Goal: Task Accomplishment & Management: Manage account settings

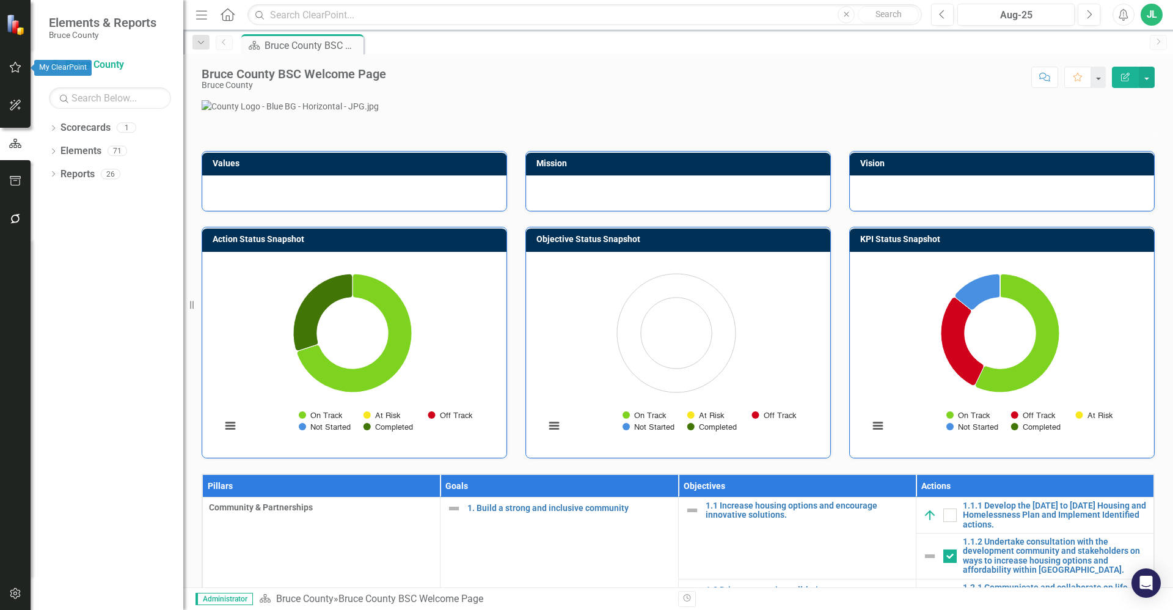
click at [21, 67] on icon "button" at bounding box center [15, 67] width 13 height 10
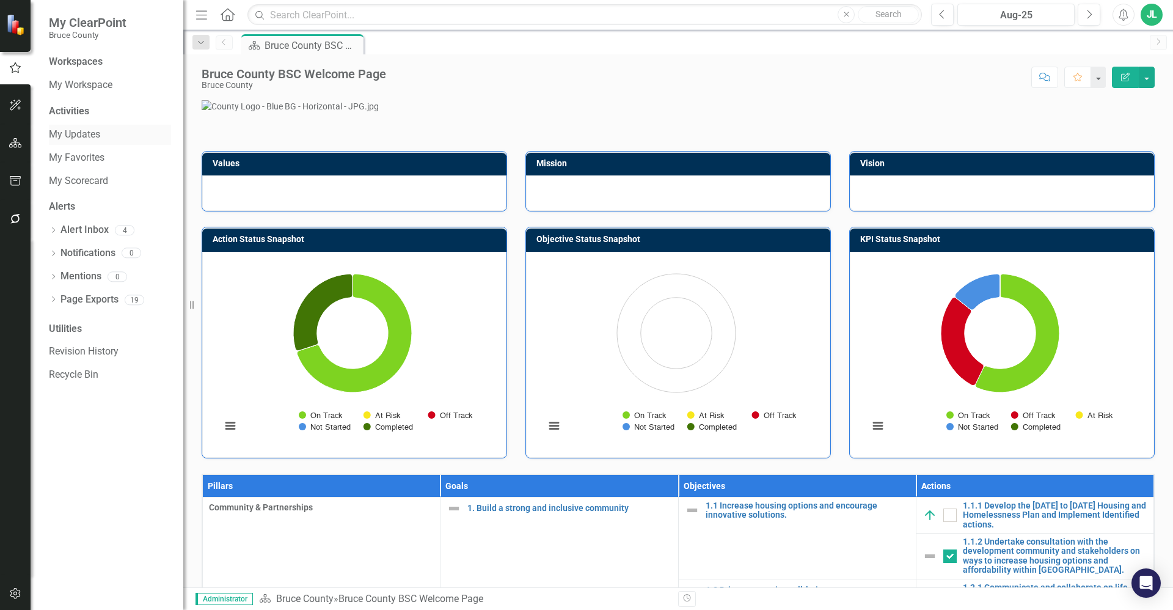
click at [87, 135] on link "My Updates" at bounding box center [110, 135] width 122 height 14
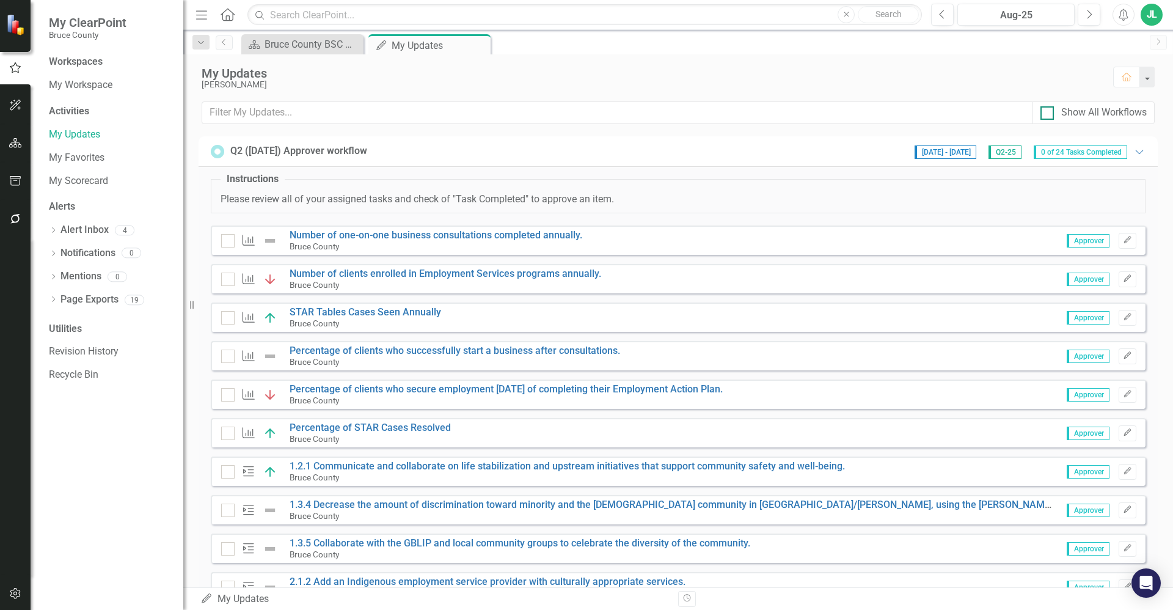
click at [1042, 112] on input "Show All Workflows" at bounding box center [1044, 110] width 8 height 8
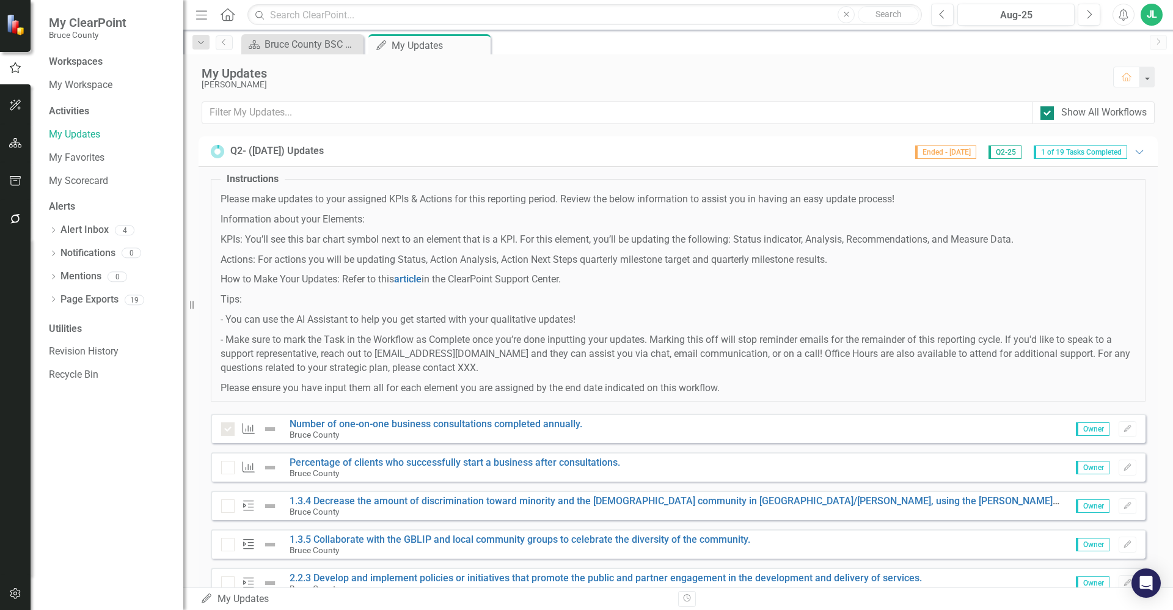
click at [1042, 112] on input "Show All Workflows" at bounding box center [1044, 110] width 8 height 8
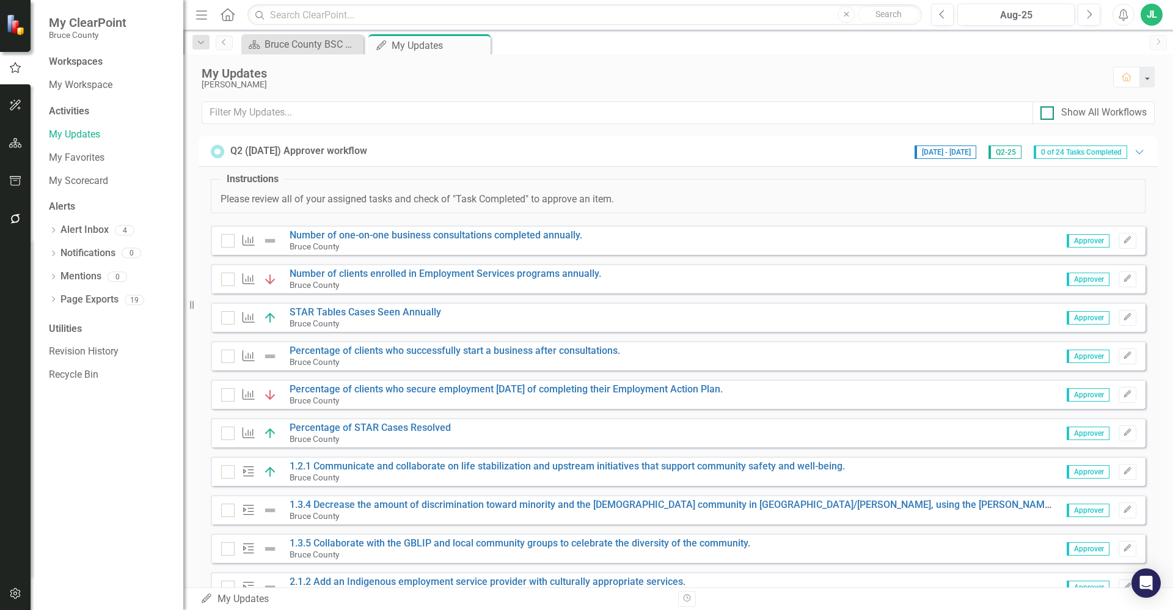
click at [1042, 112] on input "Show All Workflows" at bounding box center [1044, 110] width 8 height 8
checkbox input "true"
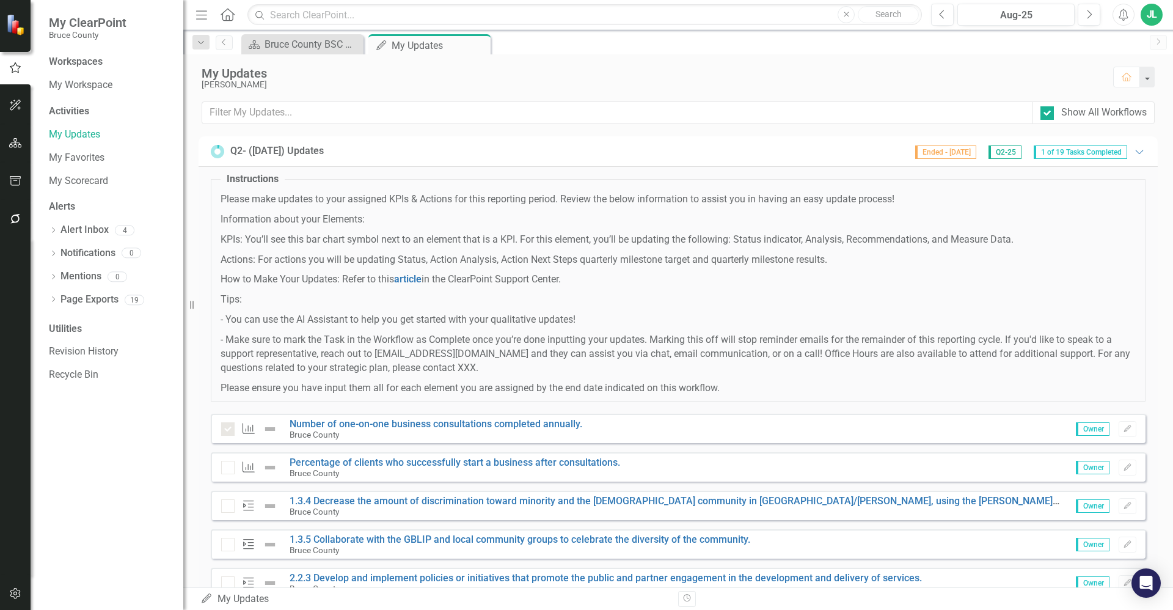
click at [802, 298] on p "Tips:" at bounding box center [678, 300] width 915 height 14
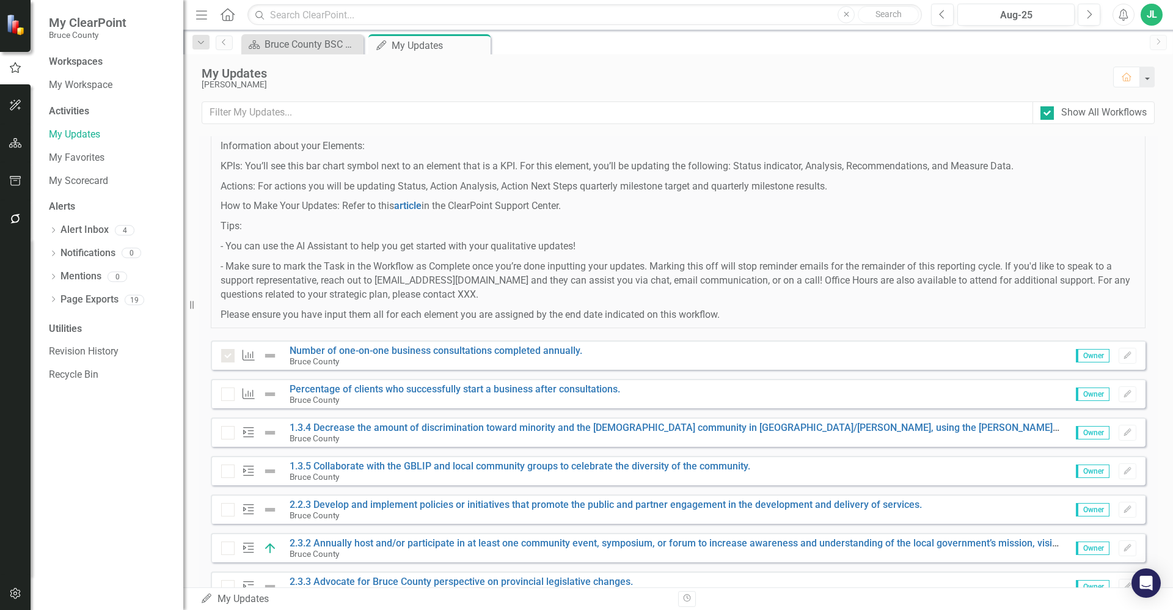
scroll to position [171, 0]
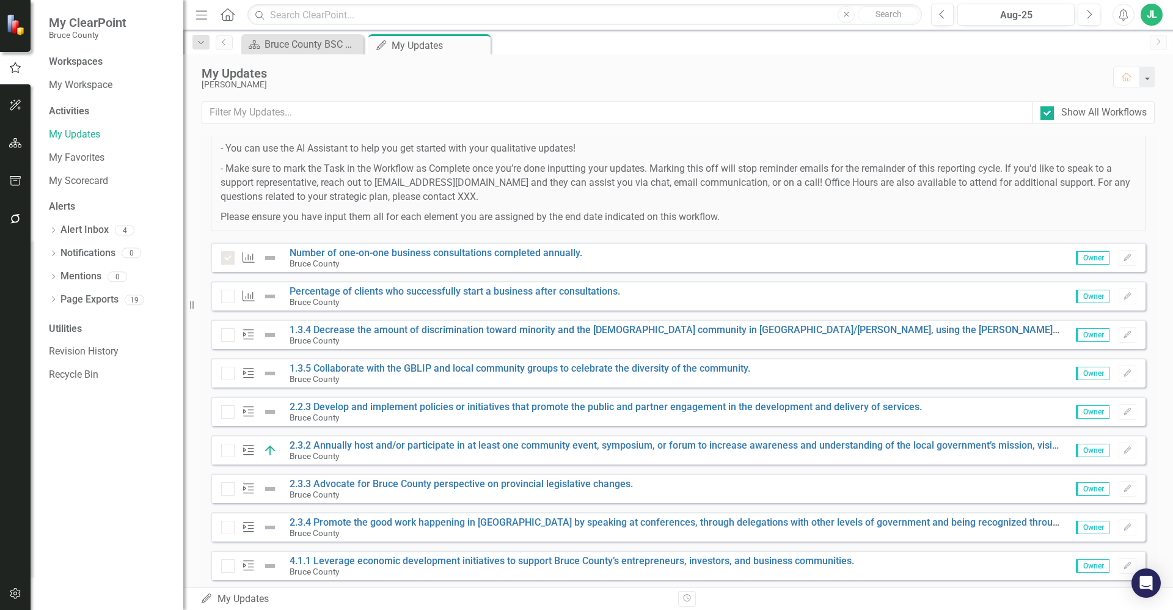
click at [965, 163] on p "- Make sure to mark the Task in the Workflow as Complete once you’re done input…" at bounding box center [678, 183] width 915 height 42
click at [734, 176] on p "- Make sure to mark the Task in the Workflow as Complete once you’re done input…" at bounding box center [678, 183] width 915 height 42
click at [100, 234] on link "Alert Inbox" at bounding box center [84, 230] width 48 height 14
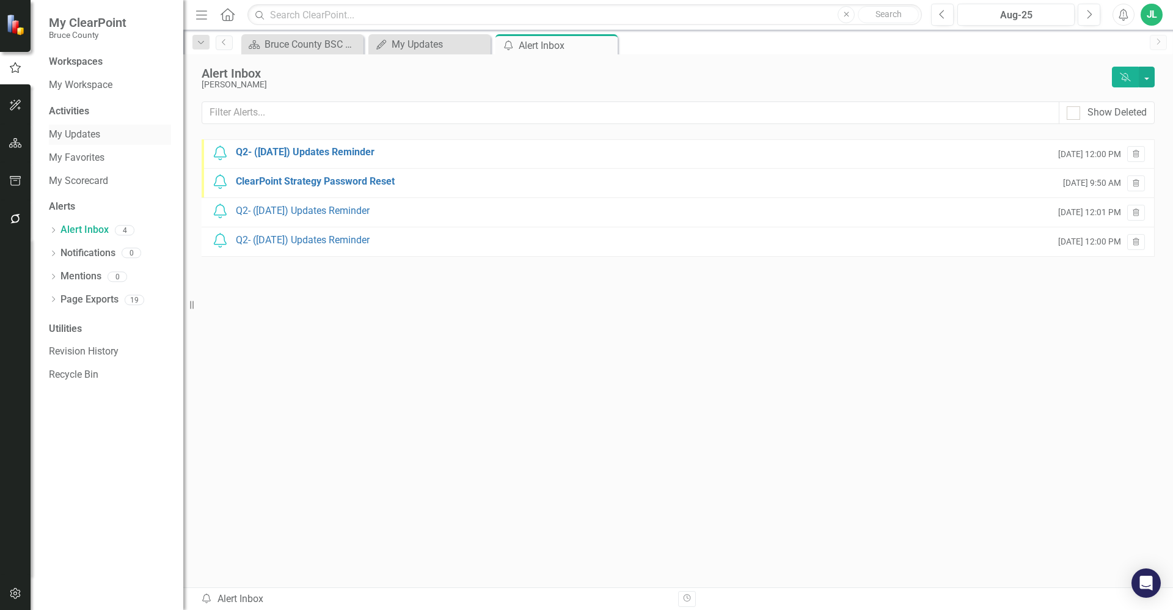
click at [86, 137] on link "My Updates" at bounding box center [110, 135] width 122 height 14
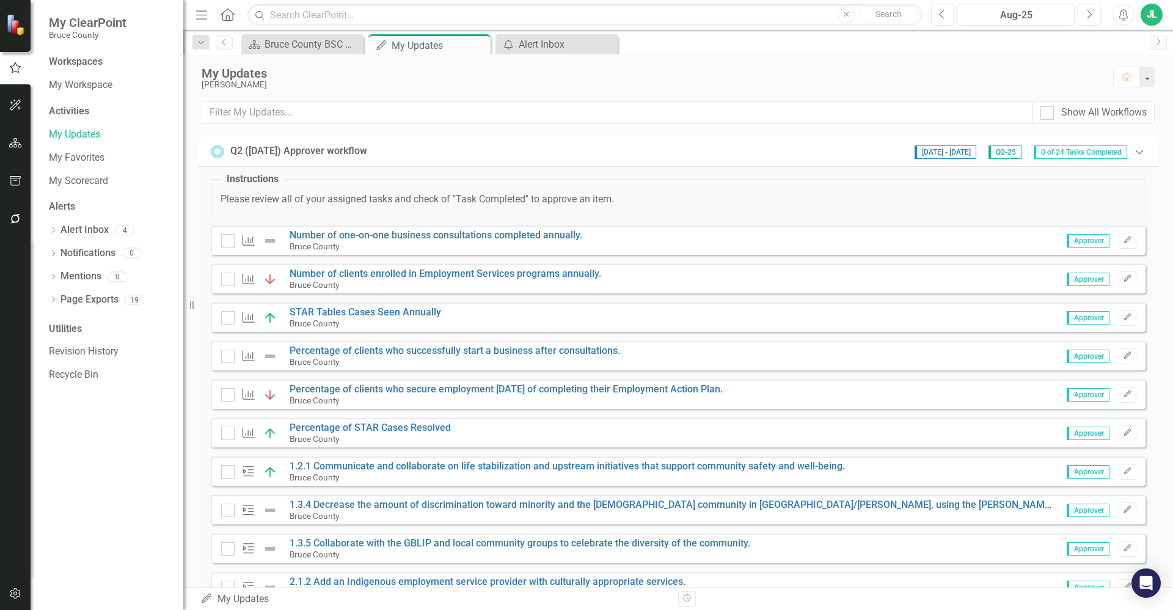
click at [1133, 150] on icon "Expanded" at bounding box center [1139, 152] width 12 height 10
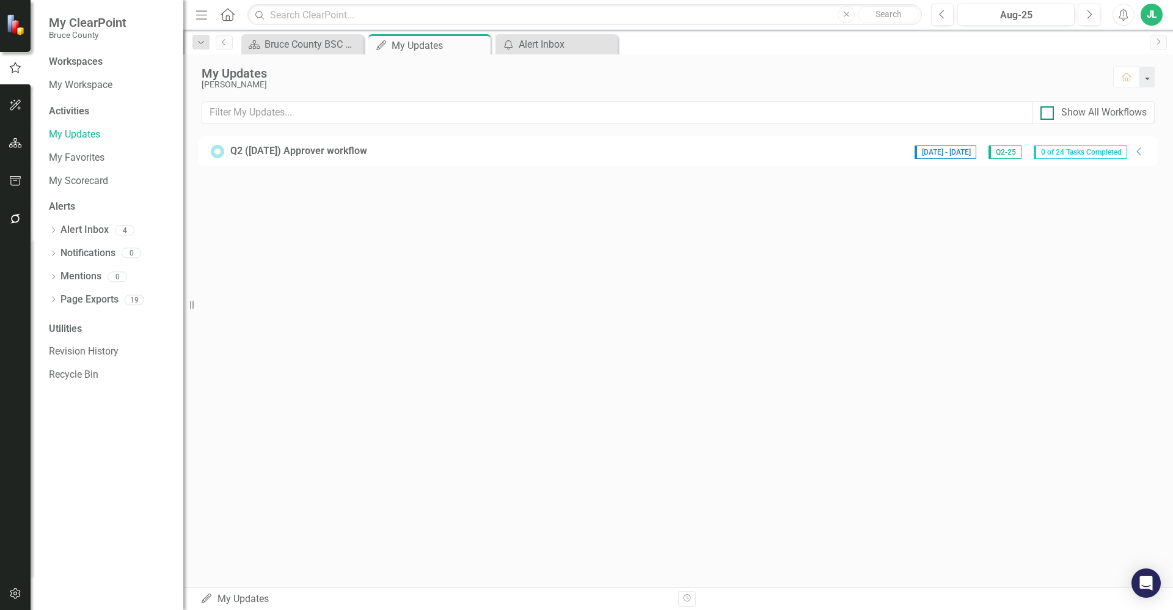
click at [1051, 112] on div at bounding box center [1046, 112] width 13 height 13
click at [1048, 112] on input "Show All Workflows" at bounding box center [1044, 110] width 8 height 8
checkbox input "true"
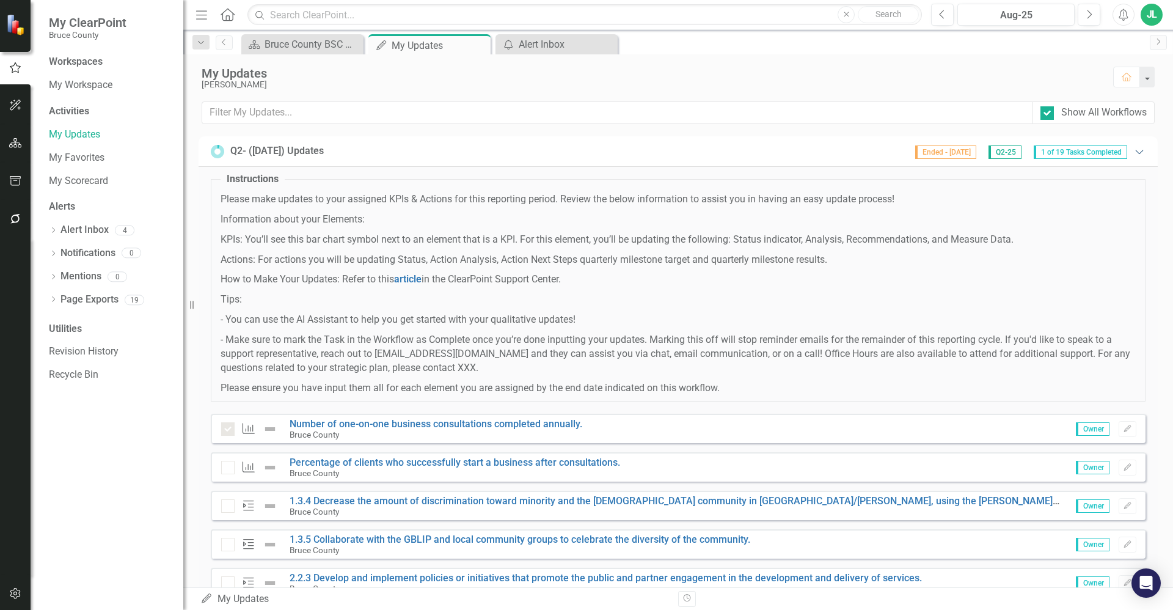
click at [1133, 148] on icon "Expanded" at bounding box center [1139, 152] width 12 height 10
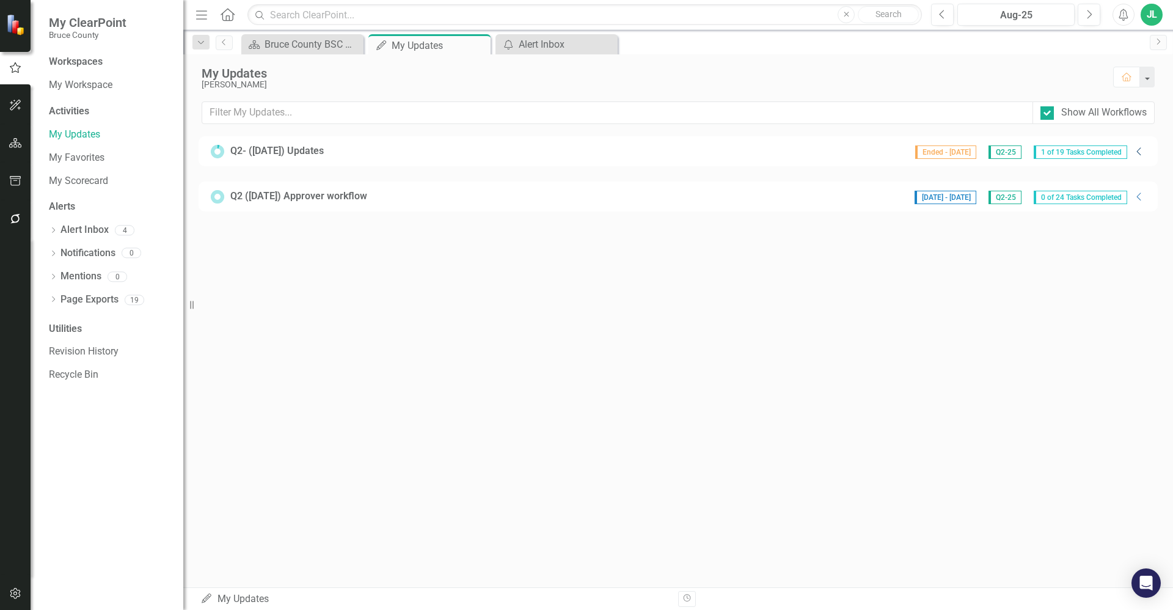
click at [1133, 148] on icon "Collapse" at bounding box center [1139, 152] width 12 height 10
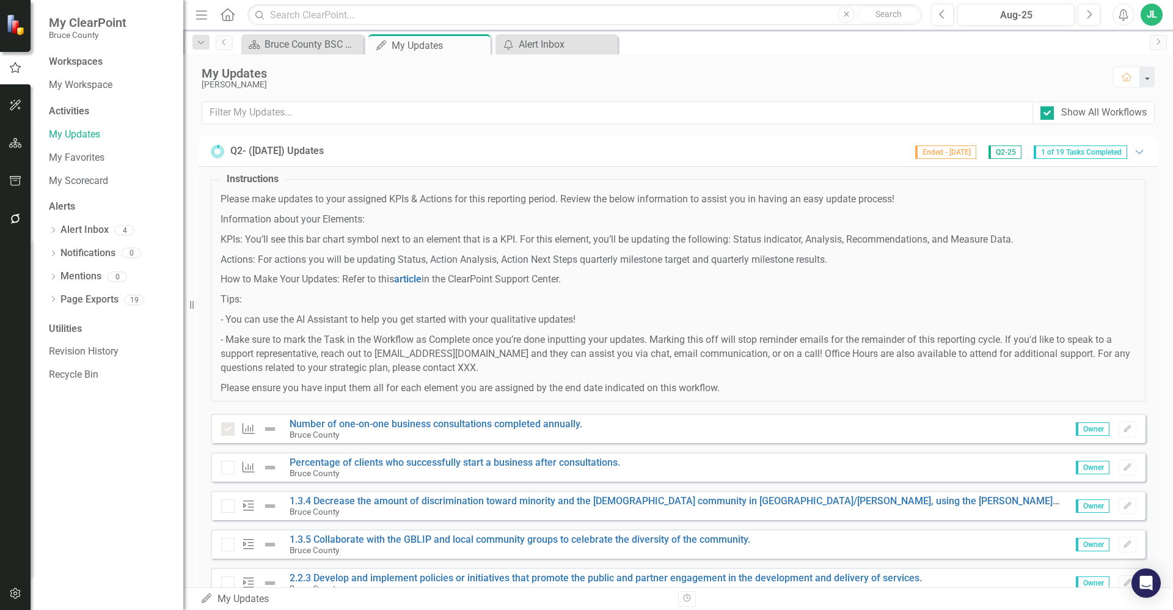
click at [946, 151] on span "Ended - [DATE]" at bounding box center [945, 151] width 61 height 13
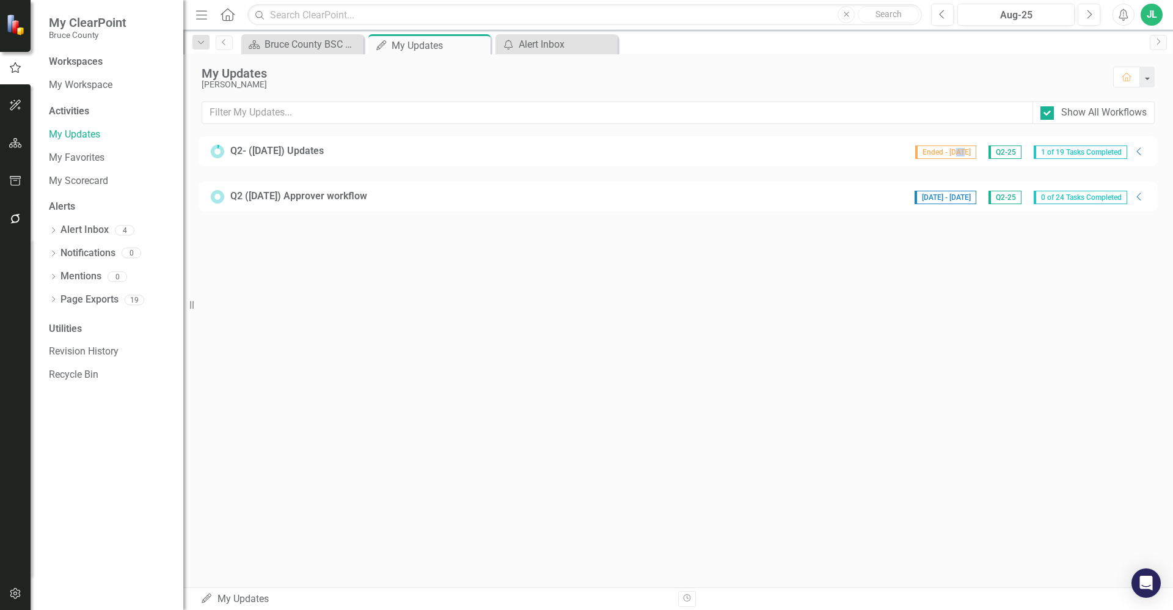
click at [946, 151] on span "Ended - [DATE]" at bounding box center [945, 151] width 61 height 13
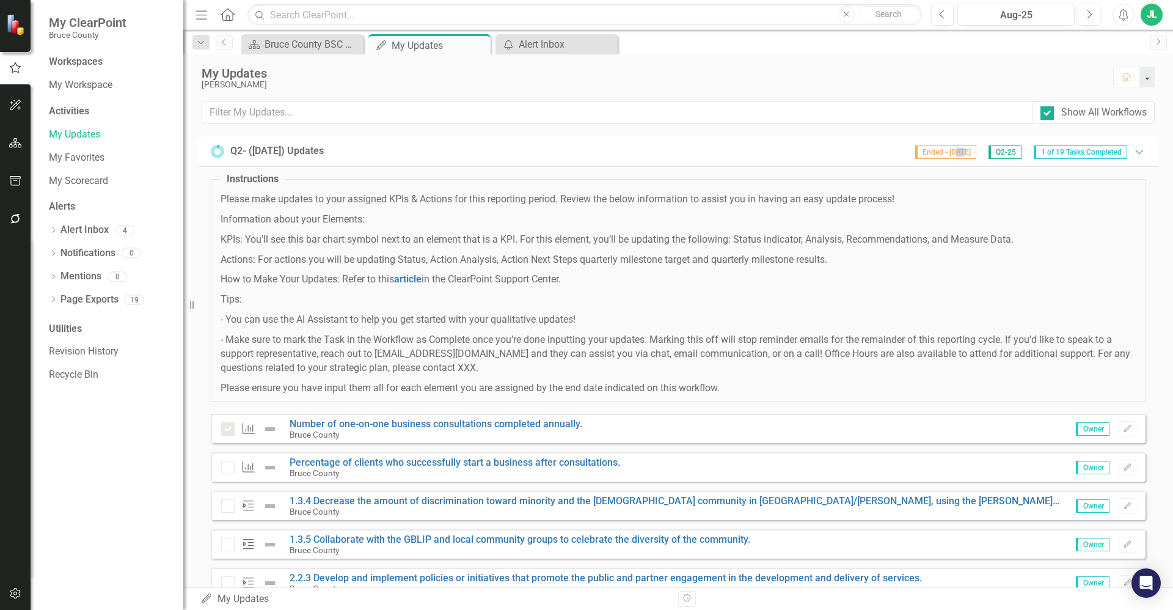
click at [946, 151] on span "Ended - [DATE]" at bounding box center [945, 151] width 61 height 13
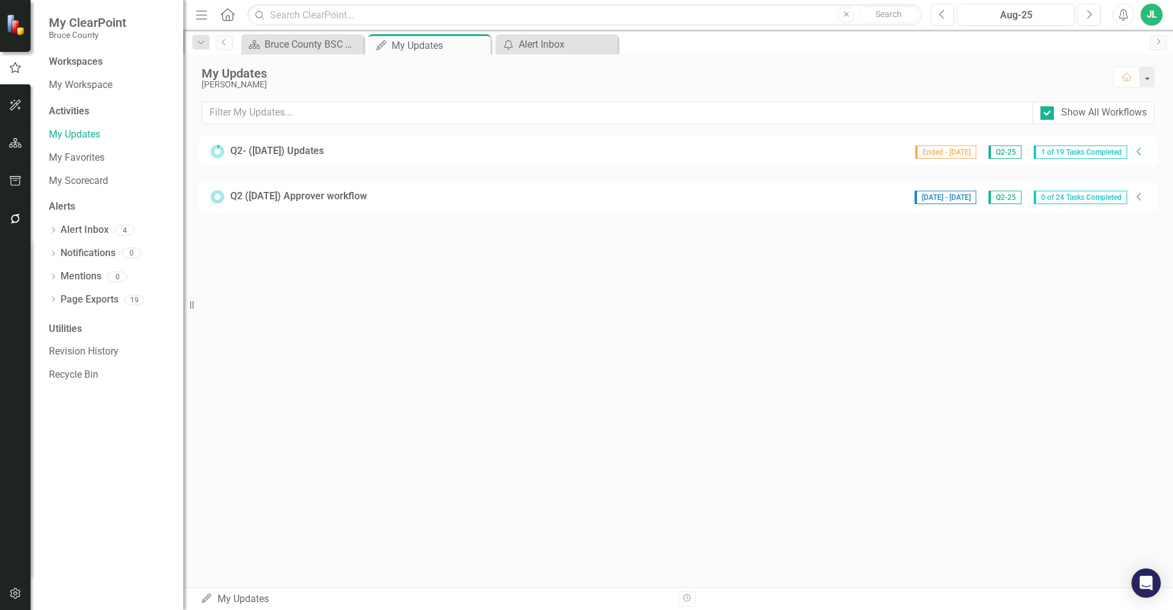
click at [946, 151] on span "Ended - [DATE]" at bounding box center [945, 151] width 61 height 13
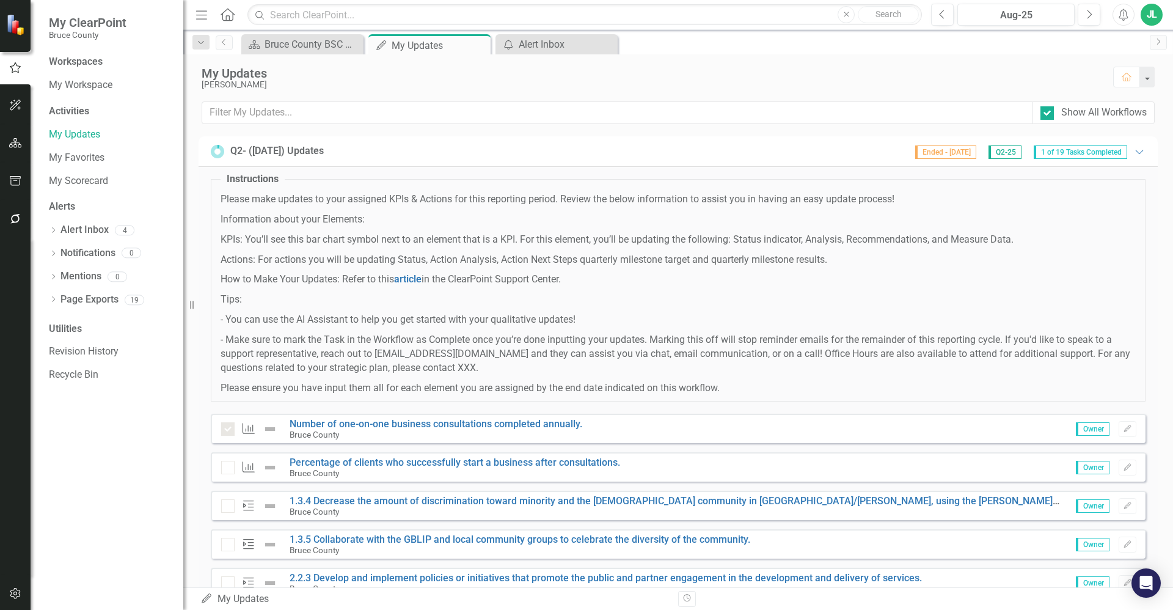
click at [946, 151] on span "Ended - [DATE]" at bounding box center [945, 151] width 61 height 13
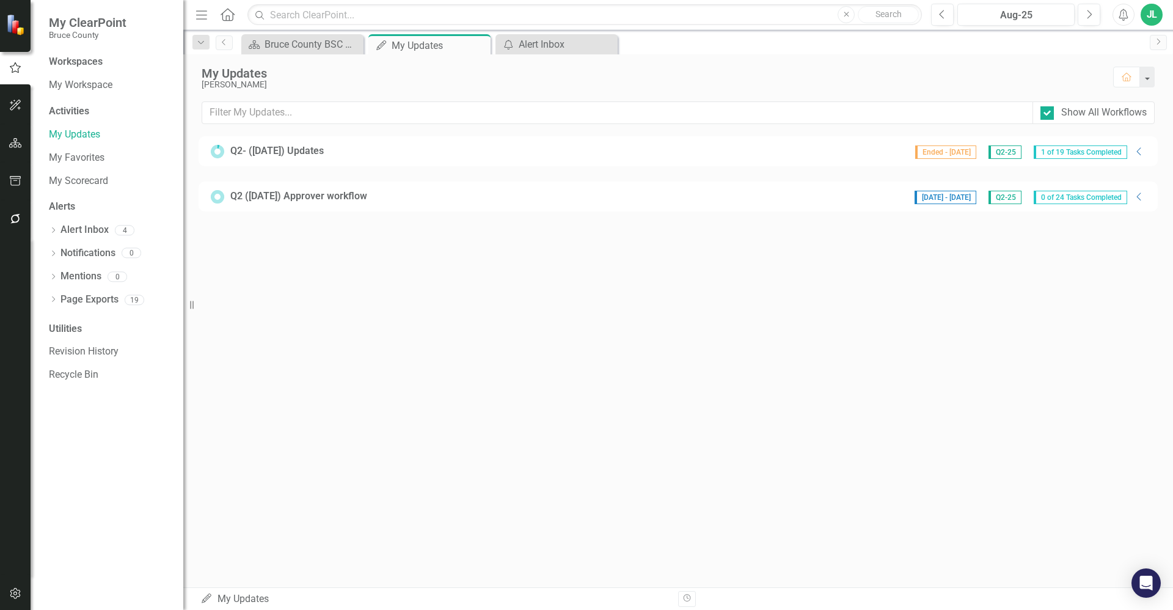
click at [695, 241] on div "My Updates [PERSON_NAME] Home Show All Workflows Q2- ([DATE]) Updates Ended - […" at bounding box center [678, 320] width 990 height 533
click at [931, 155] on span "Ended - [DATE]" at bounding box center [945, 151] width 61 height 13
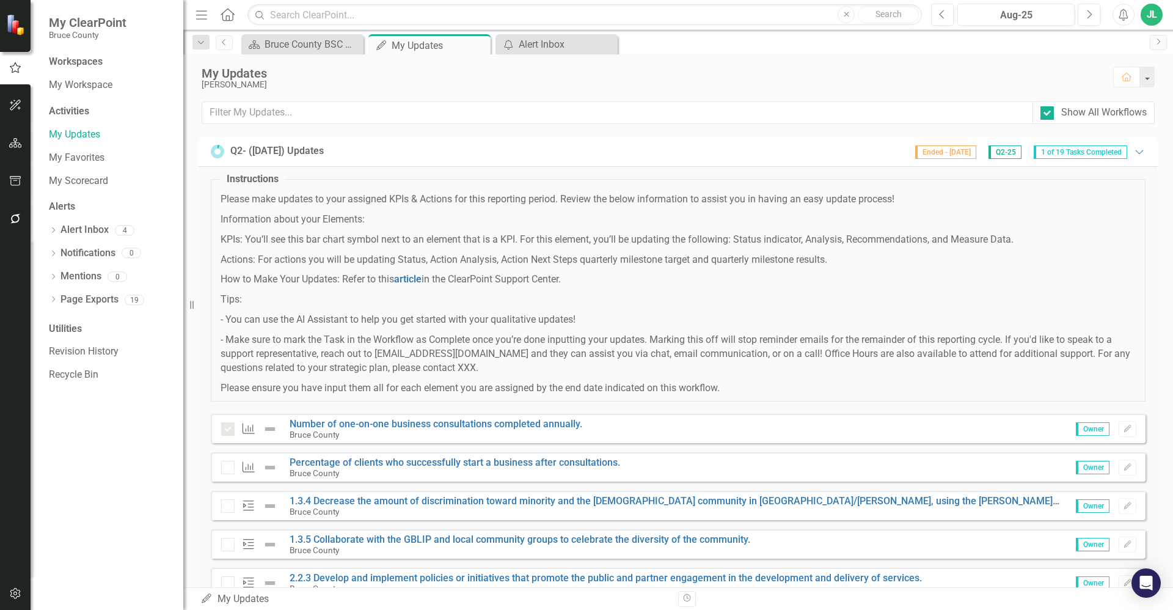
drag, startPoint x: 931, startPoint y: 155, endPoint x: 19, endPoint y: 219, distance: 913.9
click at [19, 219] on icon "button" at bounding box center [15, 219] width 10 height 10
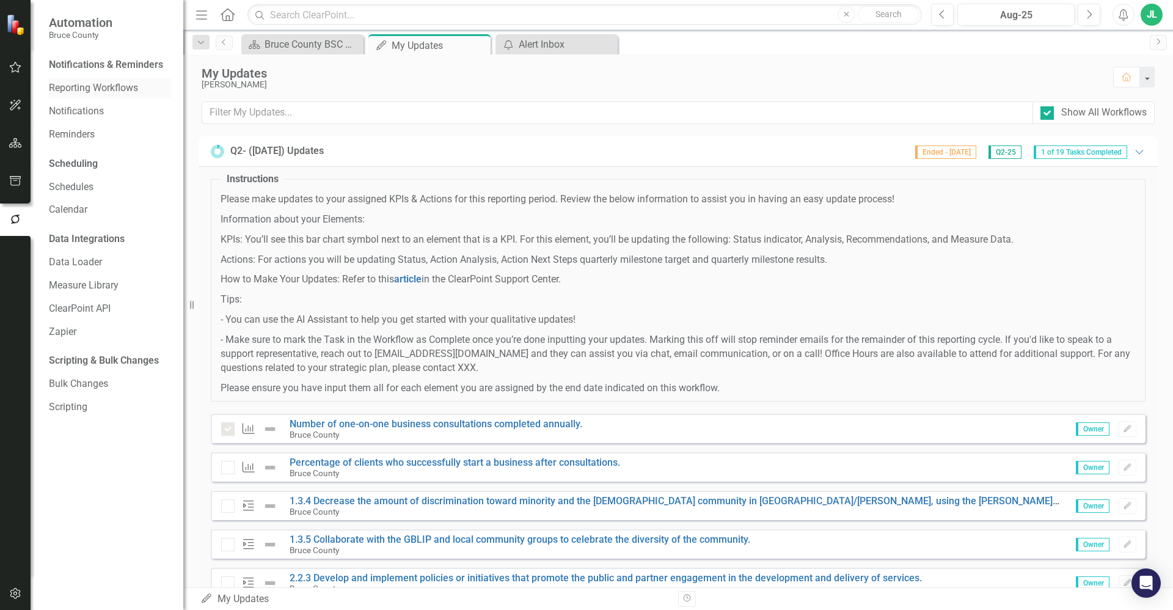
click at [110, 89] on link "Reporting Workflows" at bounding box center [110, 88] width 122 height 14
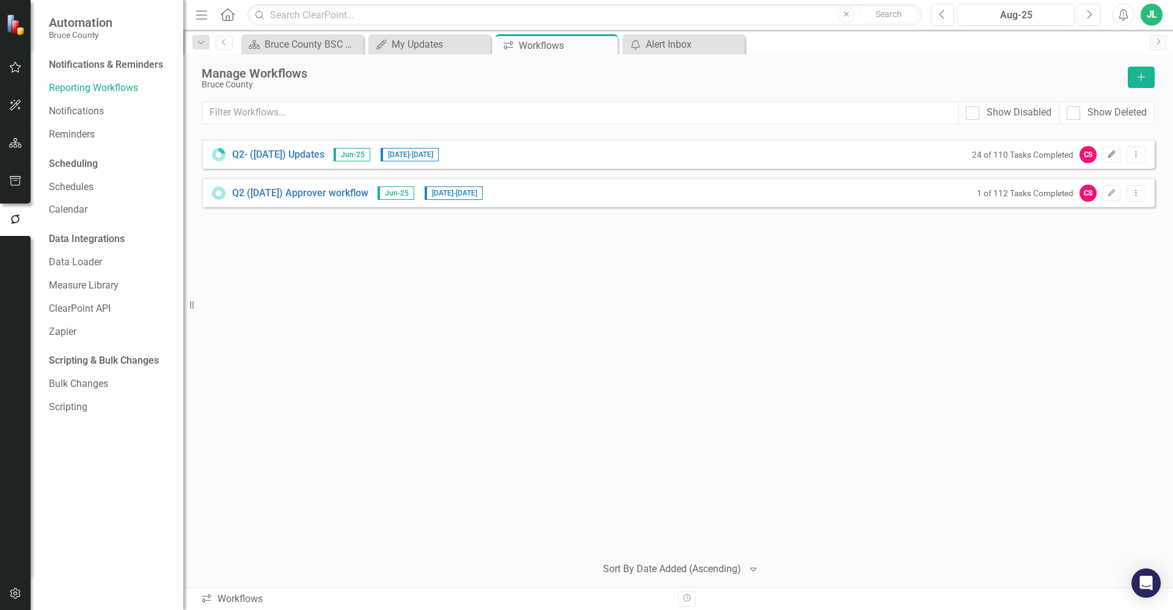
click at [1113, 155] on icon "Edit" at bounding box center [1111, 154] width 9 height 7
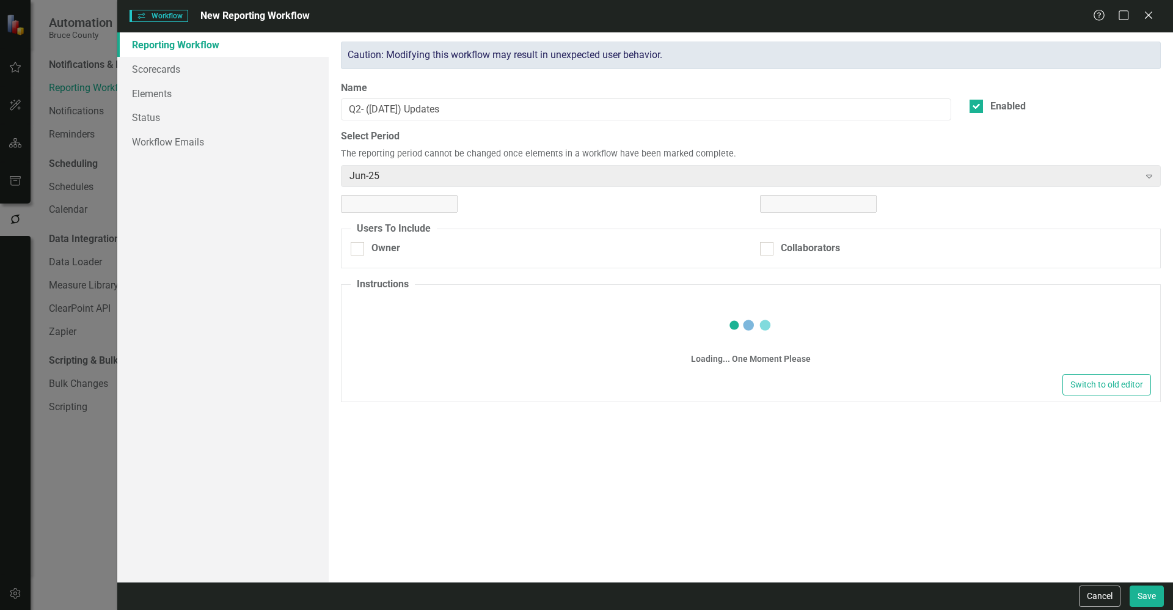
checkbox input "true"
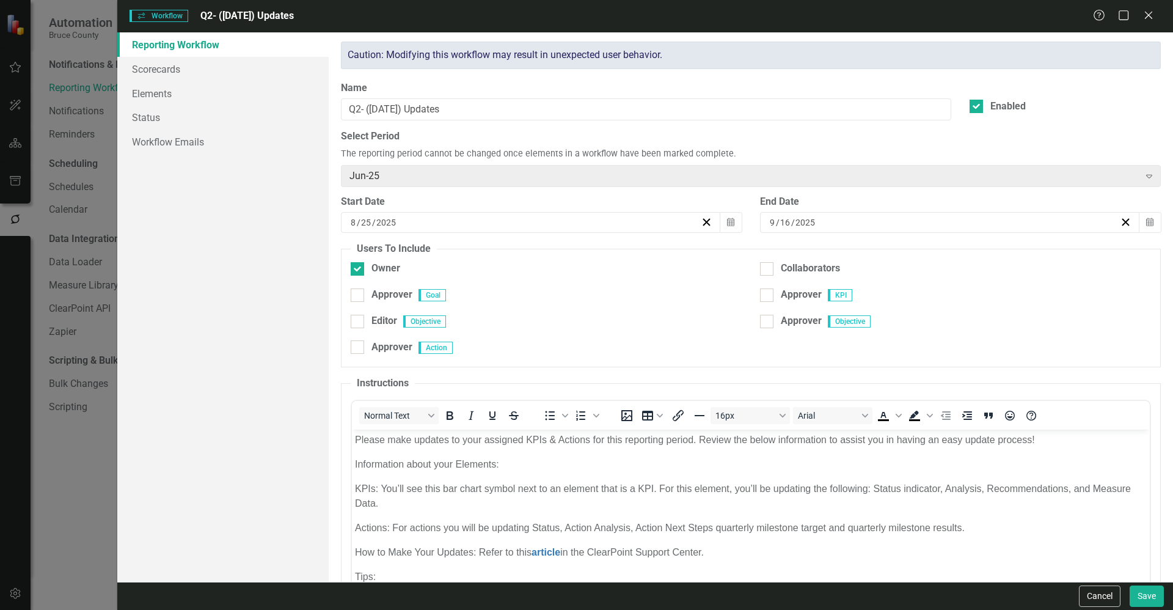
click at [962, 222] on div "[DATE]" at bounding box center [944, 222] width 352 height 12
click at [940, 332] on abbr "17" at bounding box center [943, 337] width 10 height 10
click at [1149, 594] on button "Save" at bounding box center [1147, 595] width 34 height 21
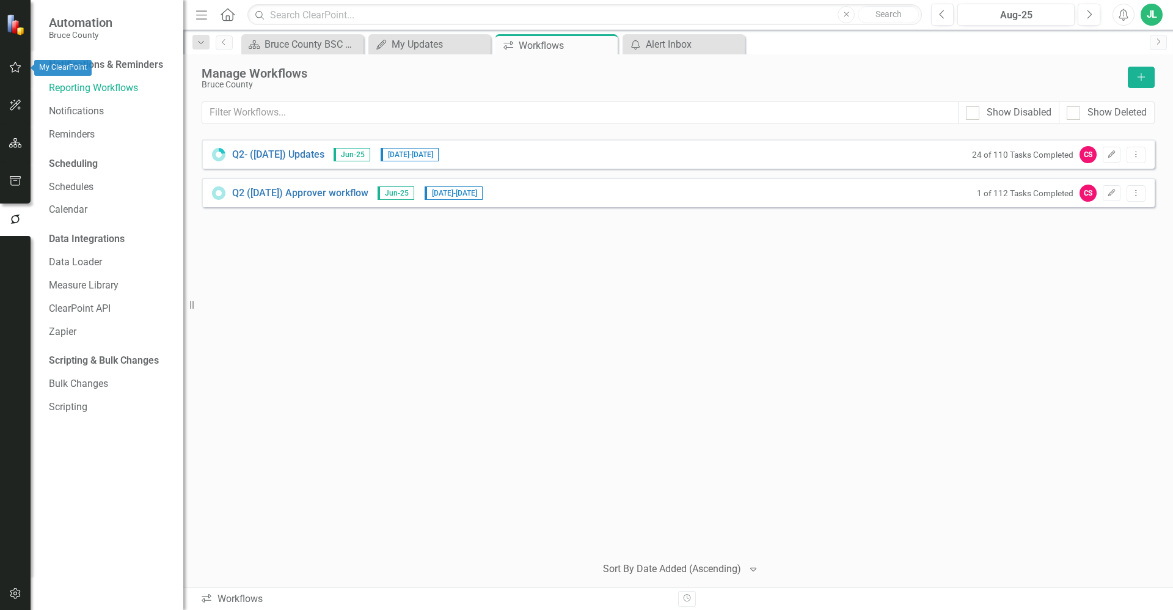
click at [15, 78] on button "button" at bounding box center [15, 68] width 27 height 26
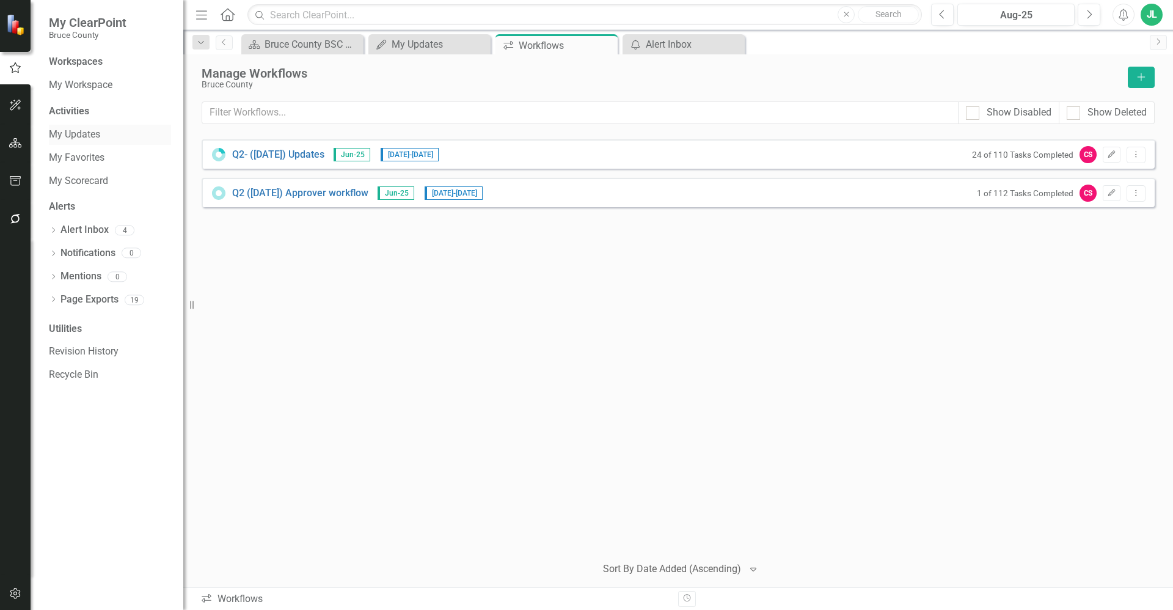
click at [80, 131] on link "My Updates" at bounding box center [110, 135] width 122 height 14
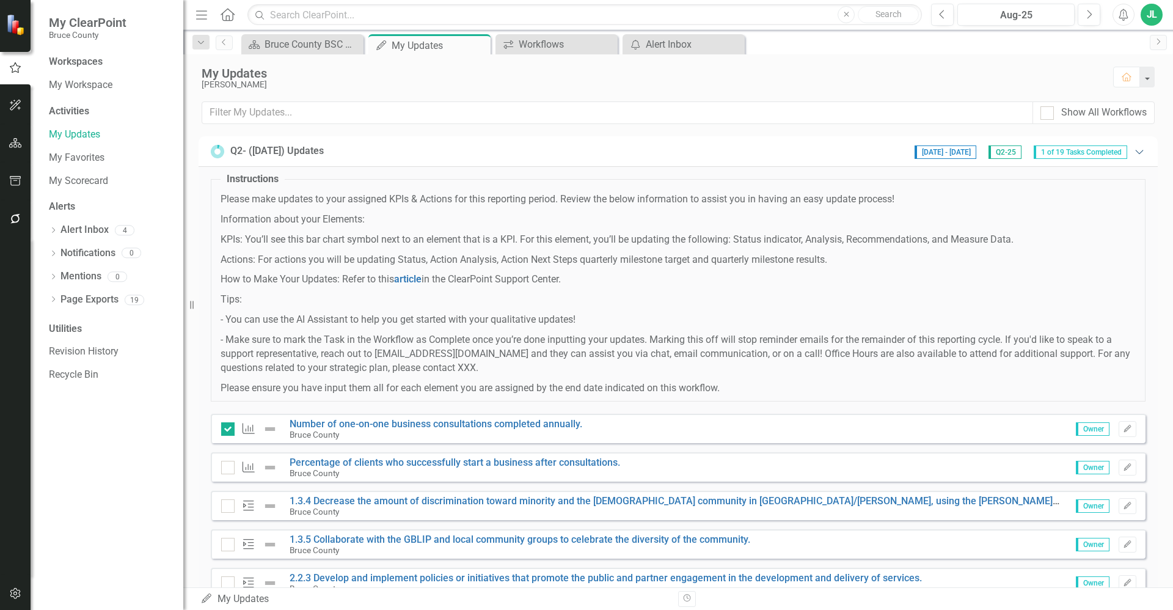
click at [1133, 148] on icon "Expanded" at bounding box center [1139, 152] width 12 height 10
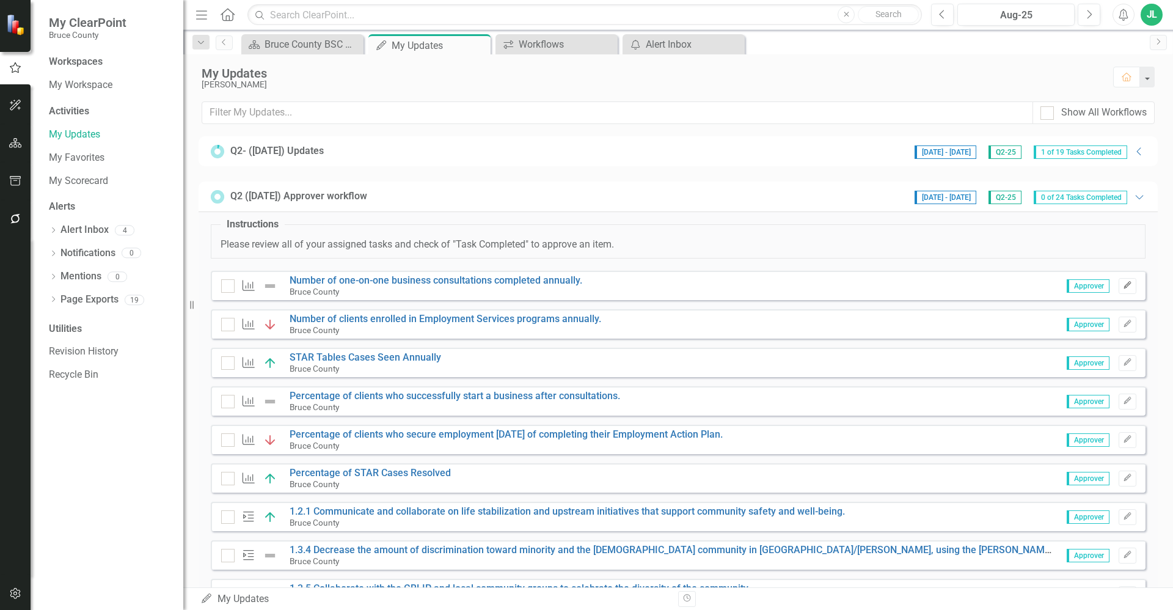
click at [1121, 280] on button "Edit" at bounding box center [1128, 286] width 18 height 16
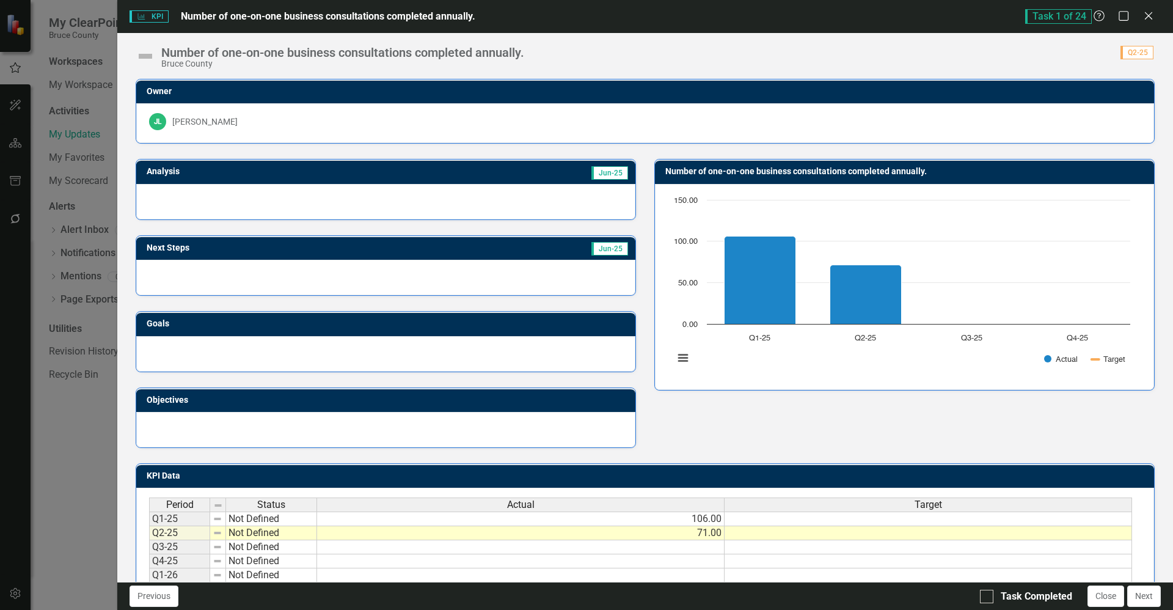
click at [349, 191] on div at bounding box center [385, 201] width 499 height 35
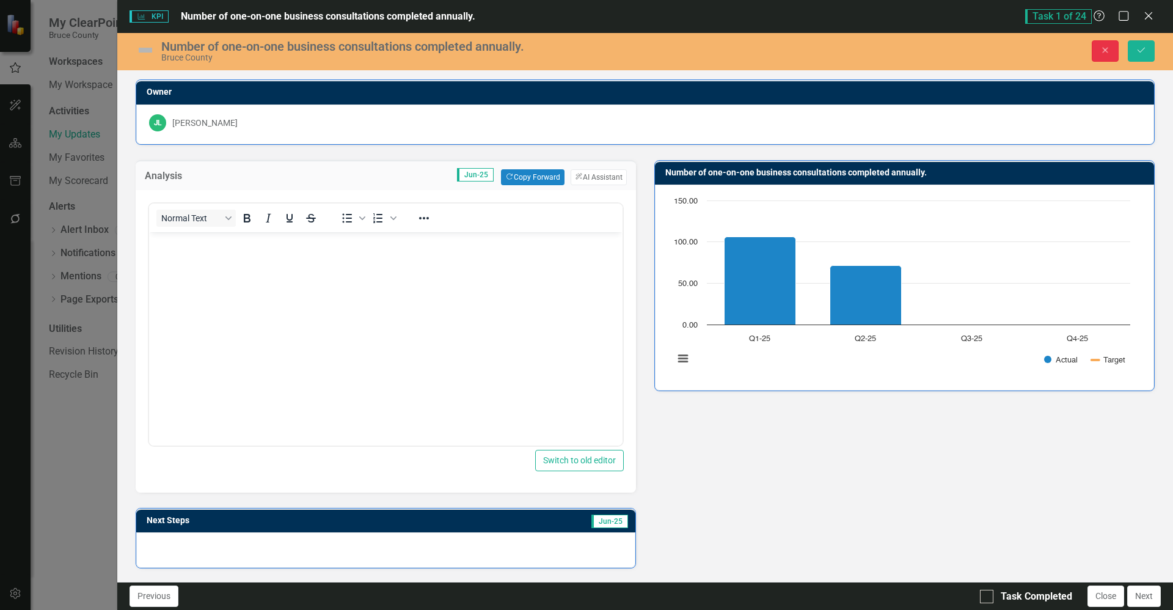
click at [1109, 46] on icon "Close" at bounding box center [1105, 50] width 11 height 9
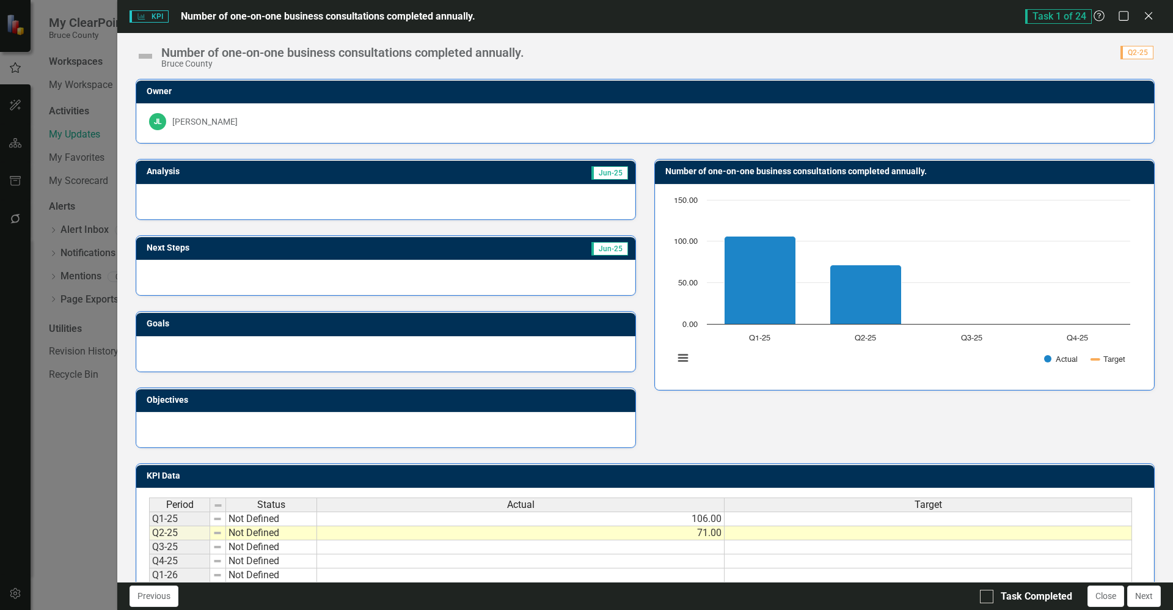
click at [296, 197] on div at bounding box center [385, 201] width 499 height 35
click at [282, 287] on div at bounding box center [385, 277] width 499 height 35
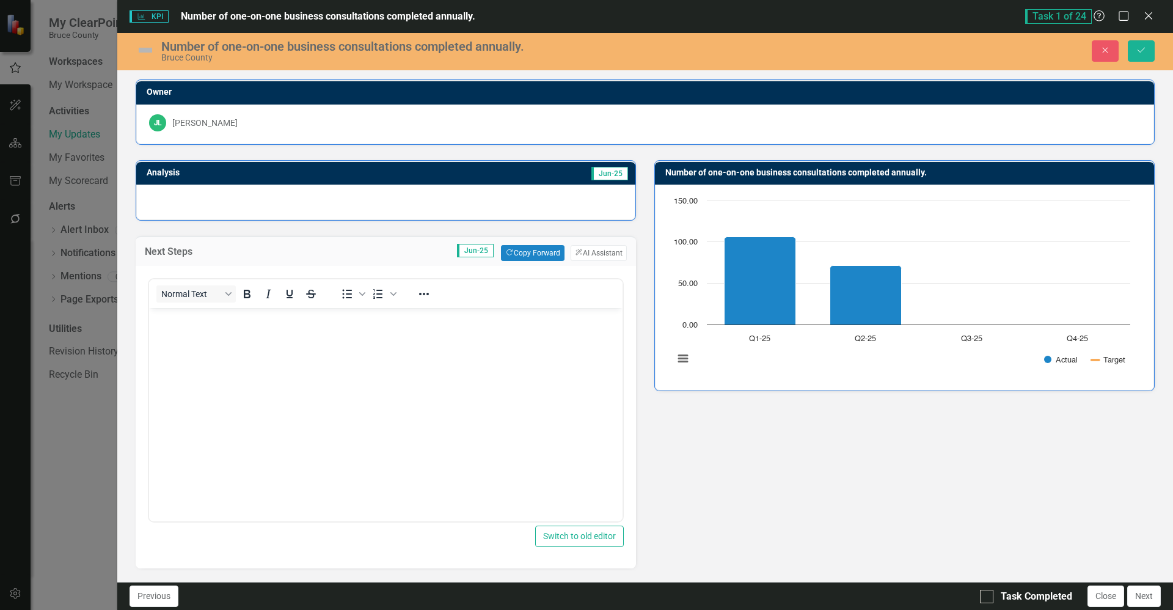
click at [342, 232] on div "Next Steps Jun-25 Copy Forward Copy Forward ClearPoint AI AI Assistant Normal T…" at bounding box center [385, 395] width 519 height 348
click at [1105, 56] on button "Close" at bounding box center [1105, 50] width 27 height 21
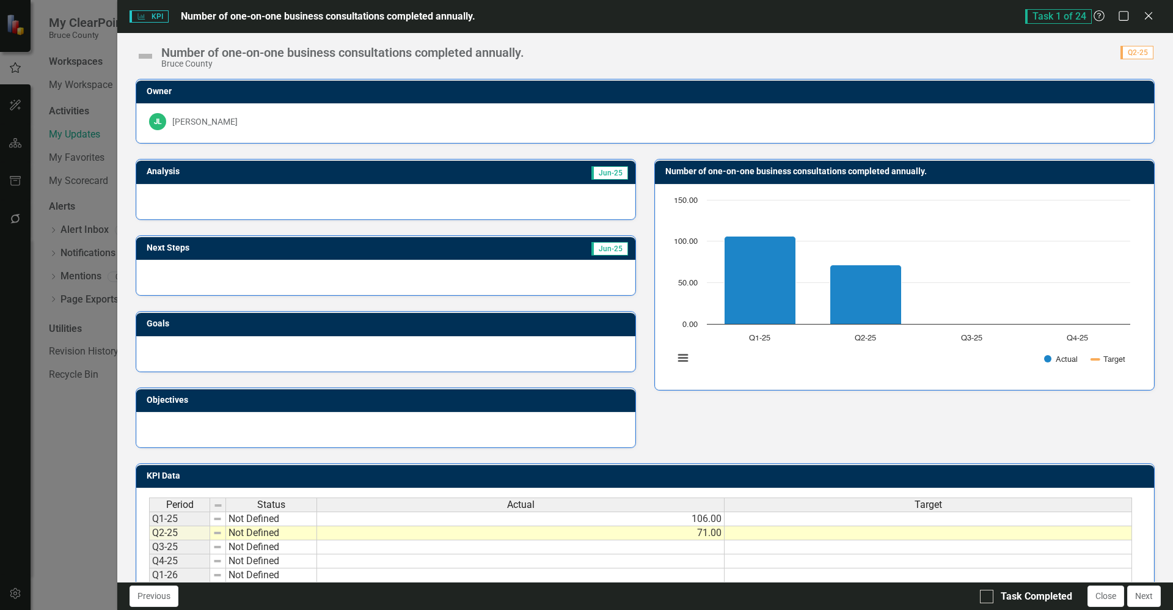
click at [990, 64] on div "Number of one-on-one business consultations completed annually. Bruce County Sc…" at bounding box center [645, 51] width 1056 height 37
click at [793, 521] on td at bounding box center [929, 518] width 408 height 15
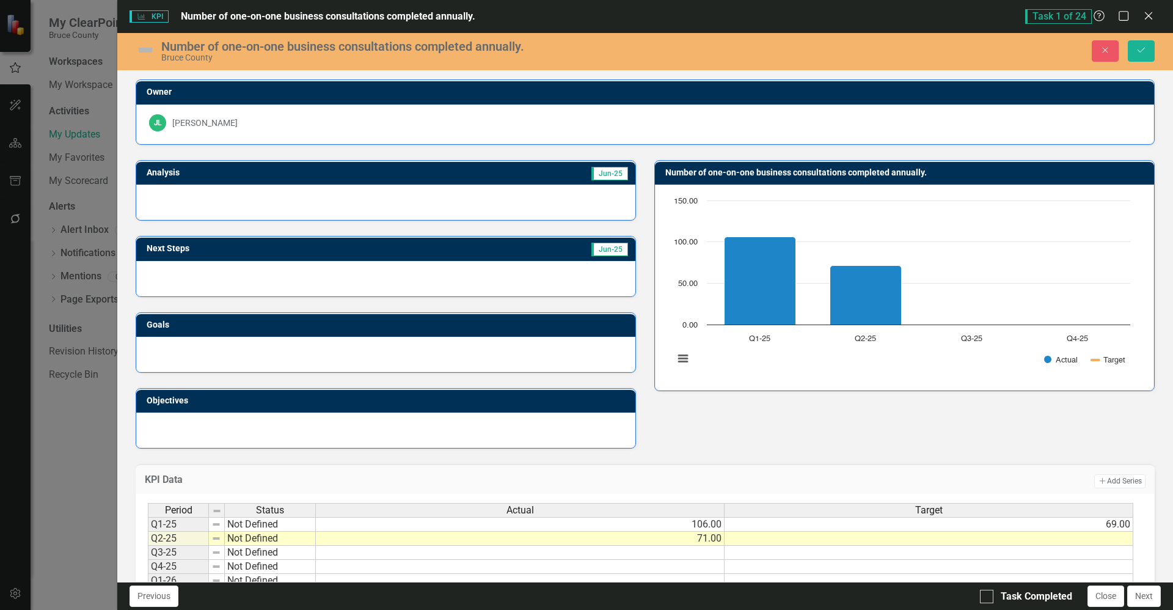
type textarea "69"
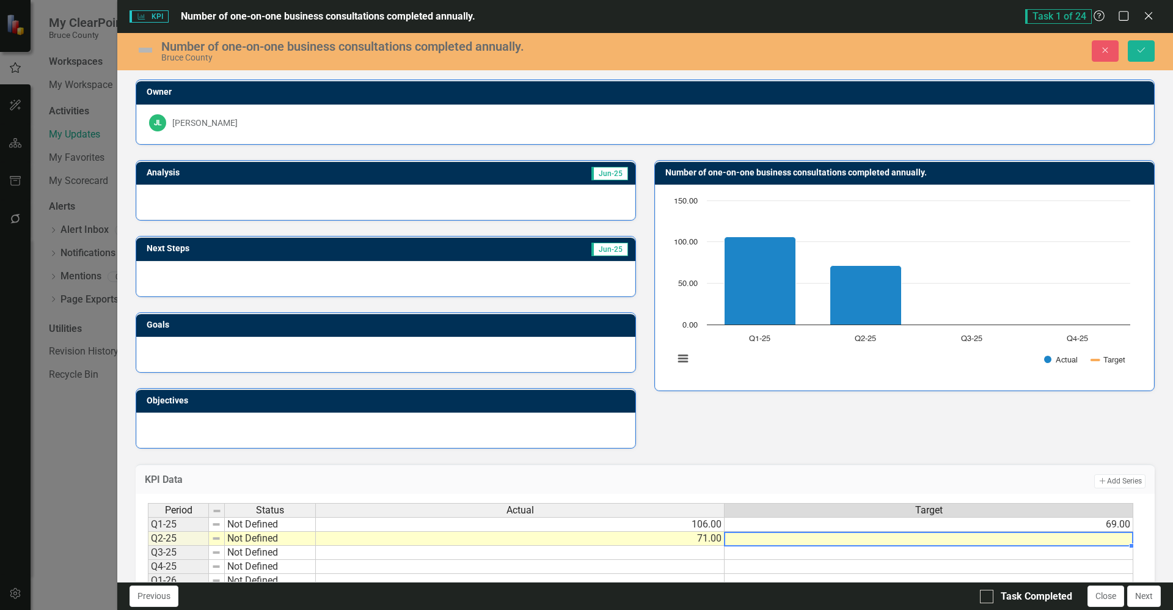
click at [812, 538] on td at bounding box center [929, 539] width 409 height 14
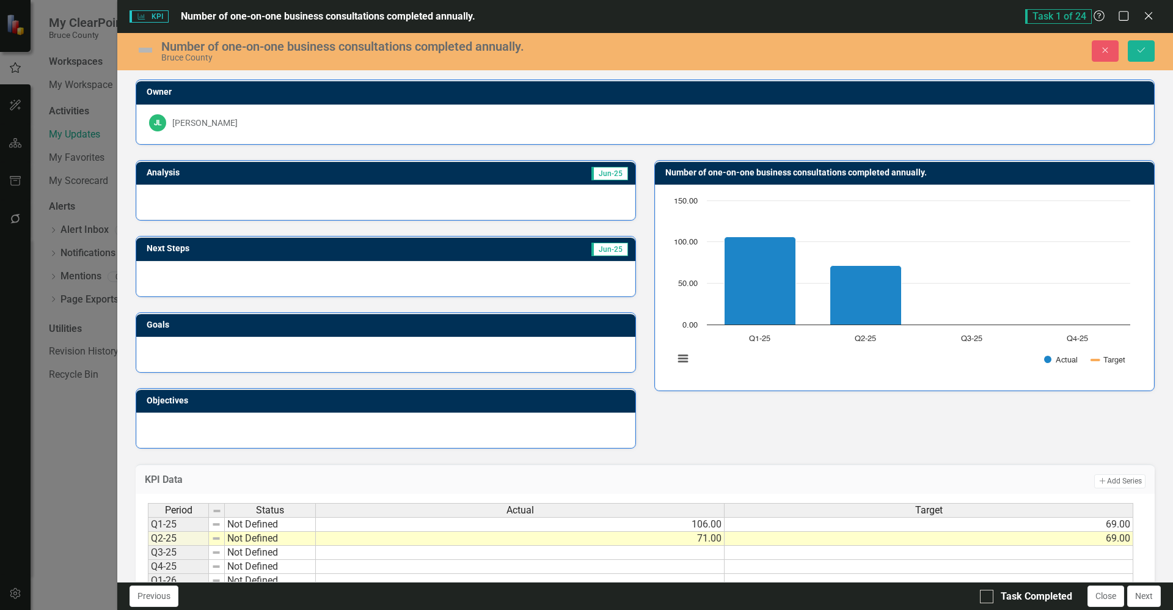
type textarea "69"
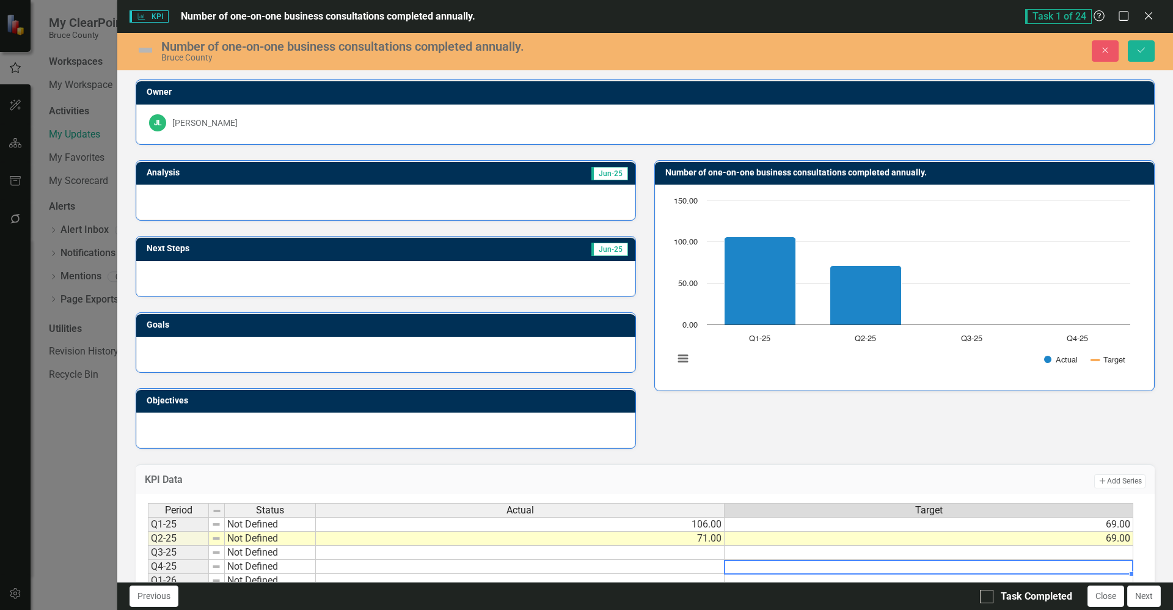
click at [148, 560] on div "Period Status Actual Target Q1-25 Not Defined 106.00 69.00 Q2-25 Not Defined 71…" at bounding box center [148, 566] width 0 height 127
click at [825, 560] on div at bounding box center [928, 560] width 409 height 1
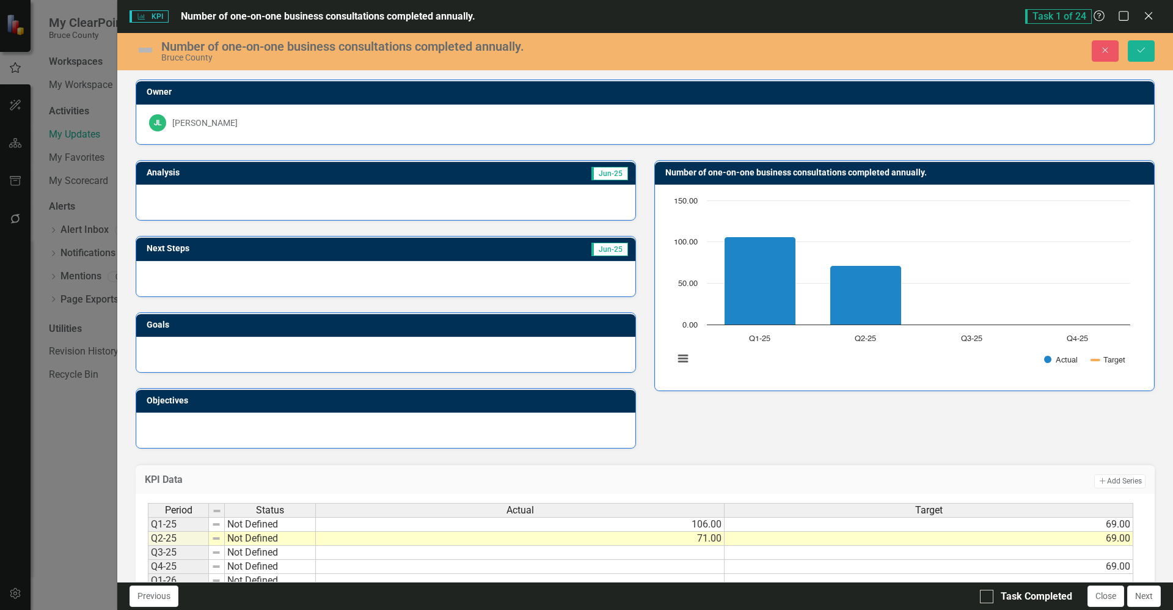
type textarea "69"
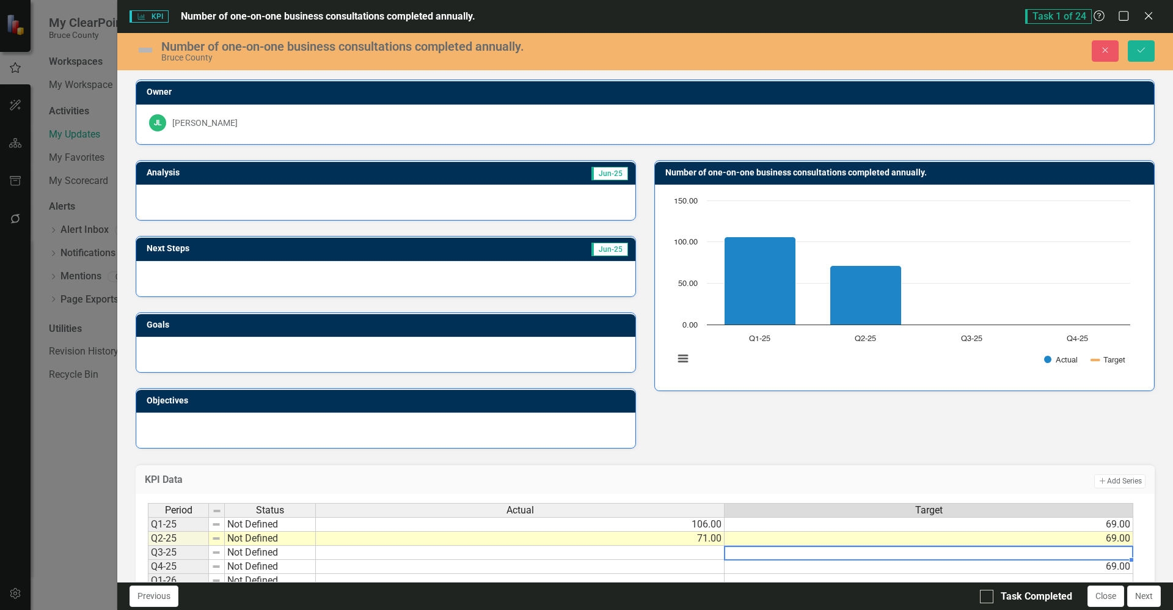
click at [844, 555] on td at bounding box center [929, 553] width 409 height 14
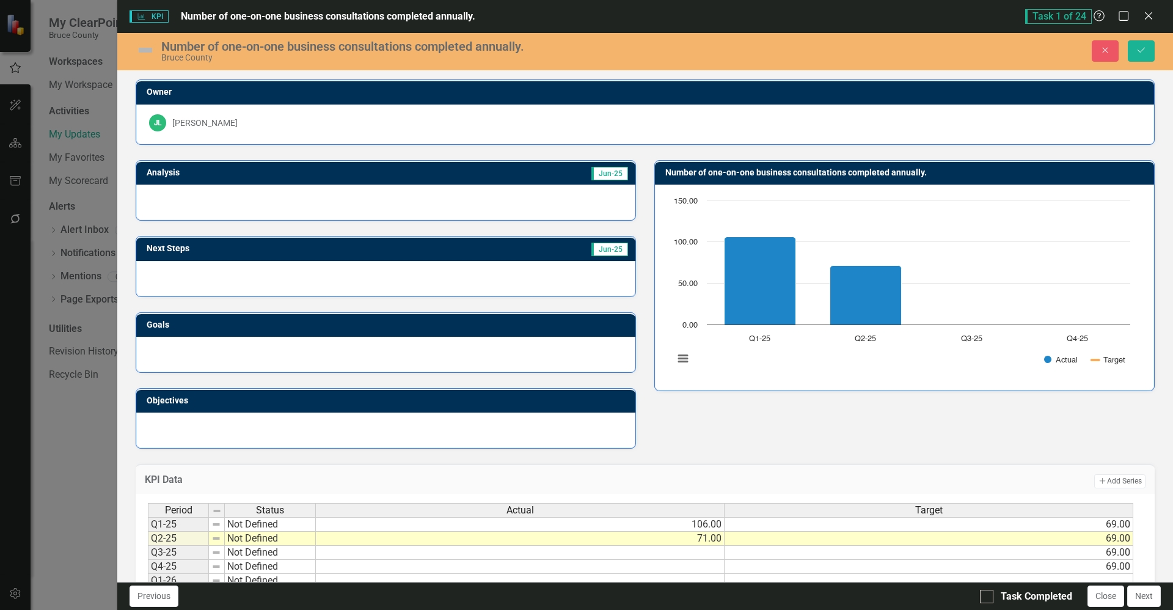
type textarea "69"
click at [396, 282] on div at bounding box center [385, 278] width 499 height 35
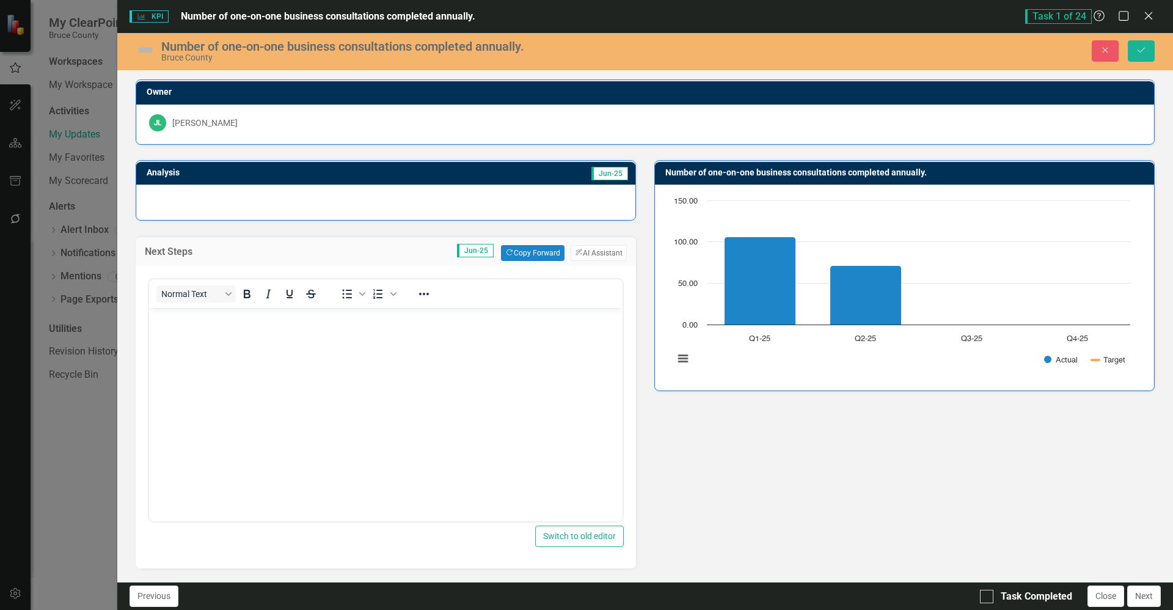
click at [324, 203] on div at bounding box center [385, 202] width 499 height 35
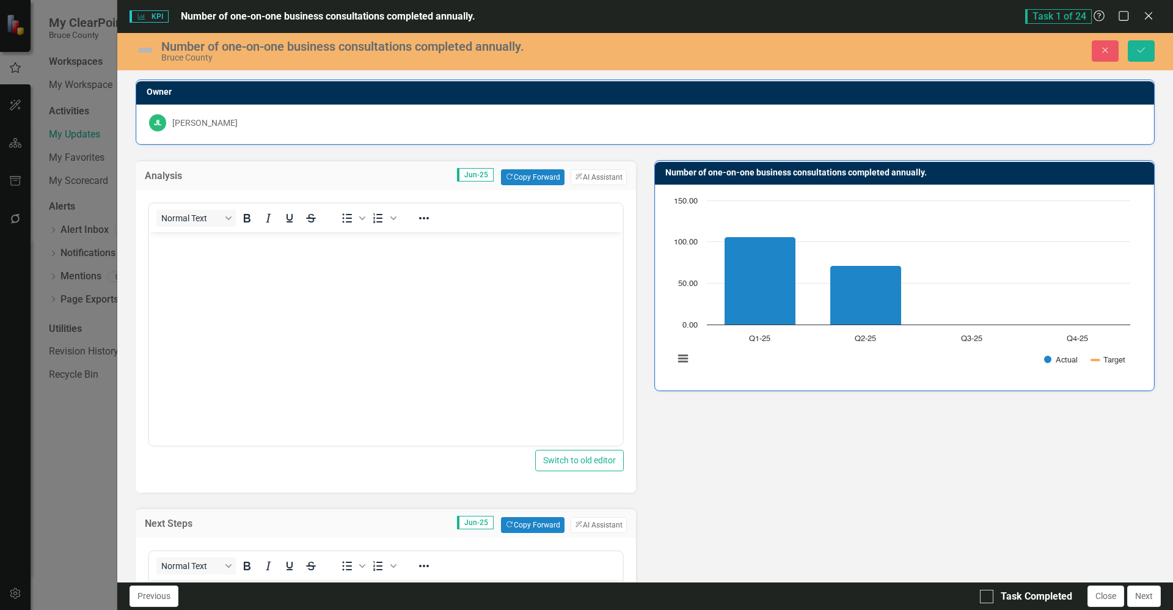
click at [324, 203] on div "Normal Text To open the popup, press Shift+Enter To open the popup, press Shift…" at bounding box center [386, 217] width 474 height 29
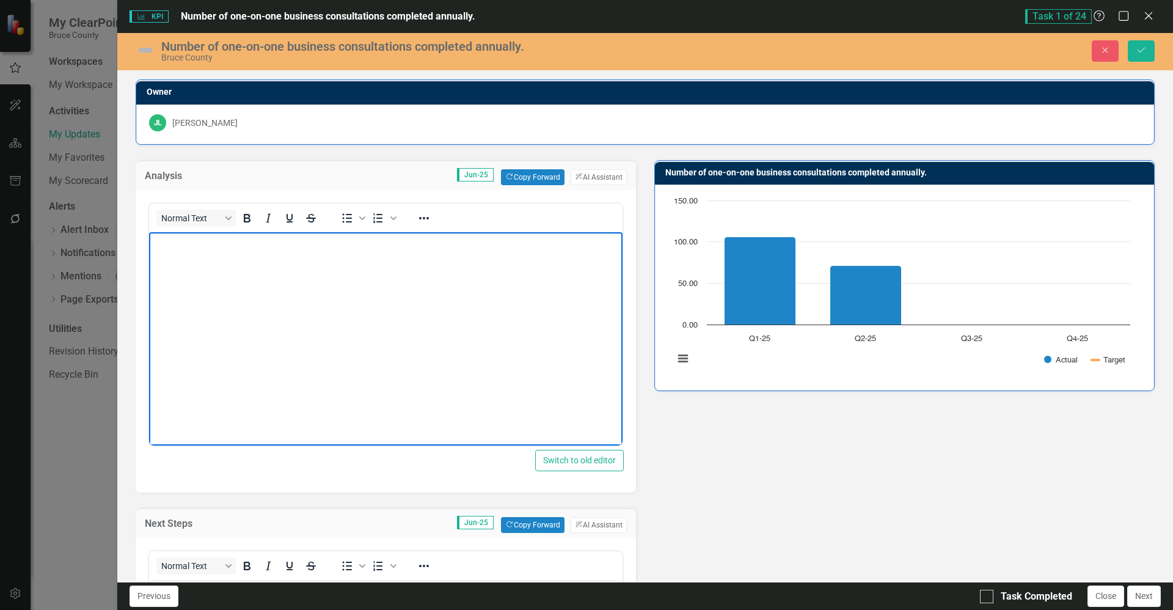
click at [256, 309] on body "Rich Text Area. Press ALT-0 for help." at bounding box center [386, 323] width 474 height 183
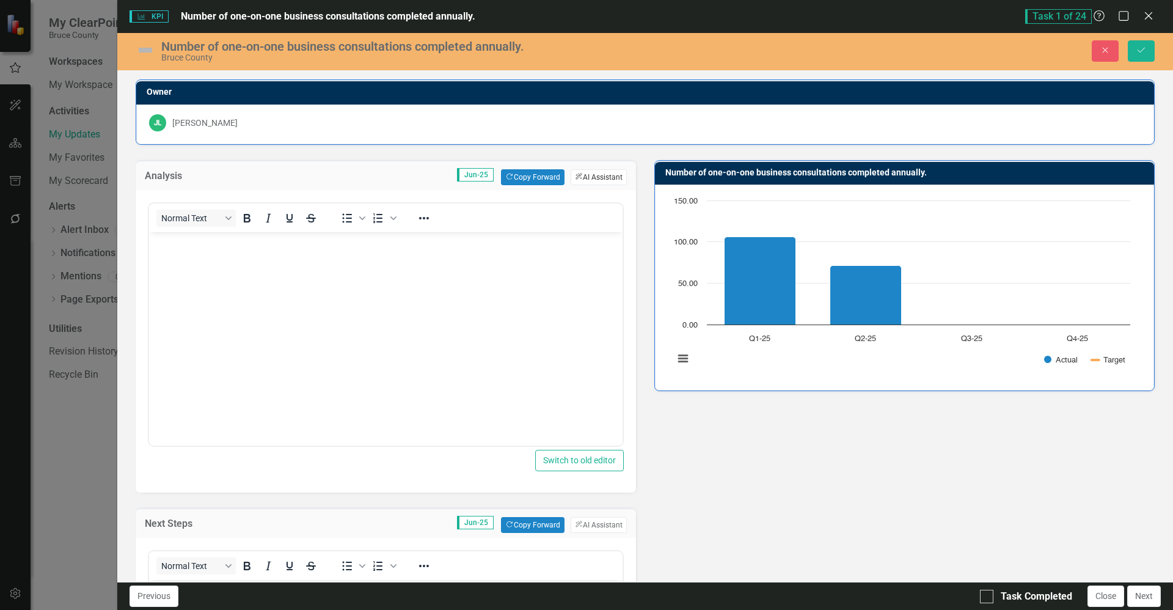
click at [580, 181] on button "ClearPoint AI AI Assistant" at bounding box center [599, 177] width 56 height 16
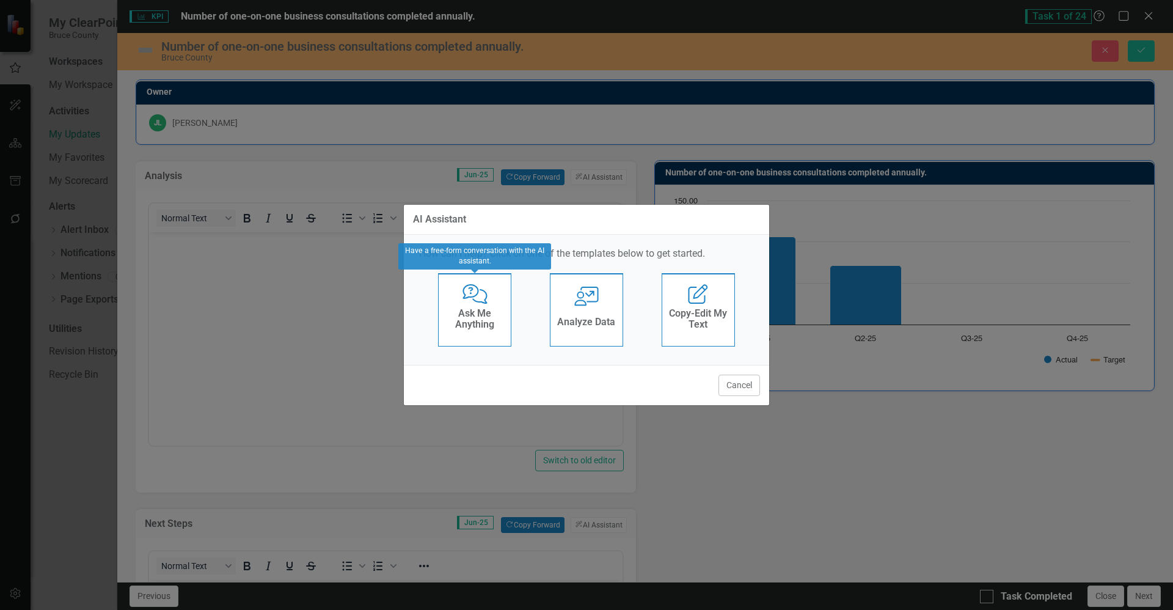
click at [486, 315] on h4 "Ask Me Anything" at bounding box center [475, 318] width 60 height 21
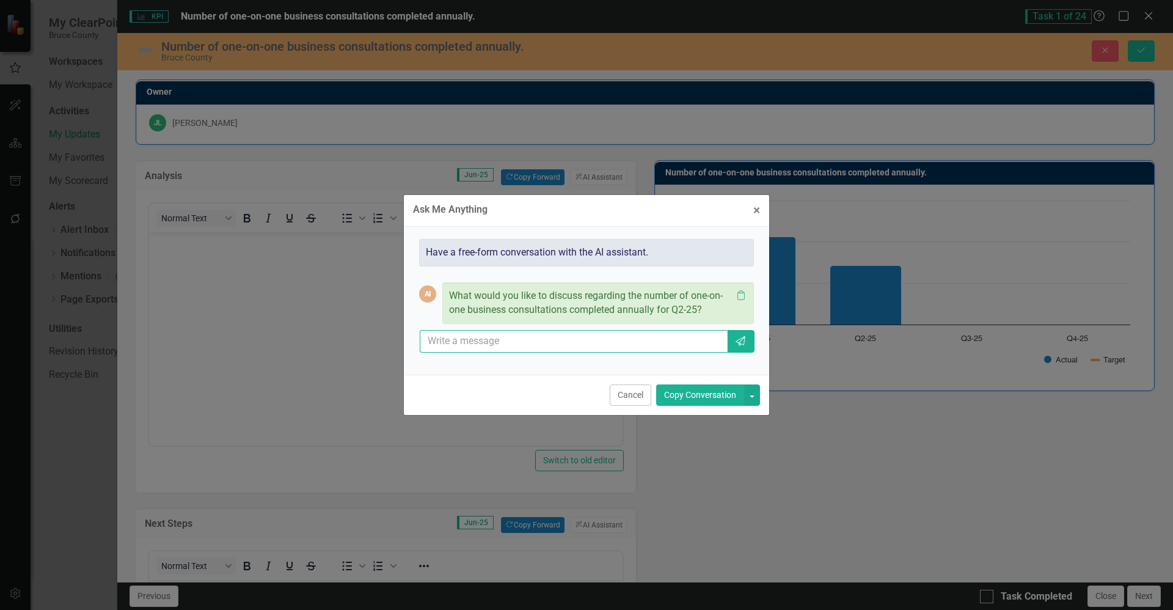
click at [514, 340] on input "text" at bounding box center [574, 341] width 308 height 23
type input "I need to write an analysis, busy quarter as summer company kicks off"
click at [733, 343] on button "Send" at bounding box center [740, 341] width 28 height 23
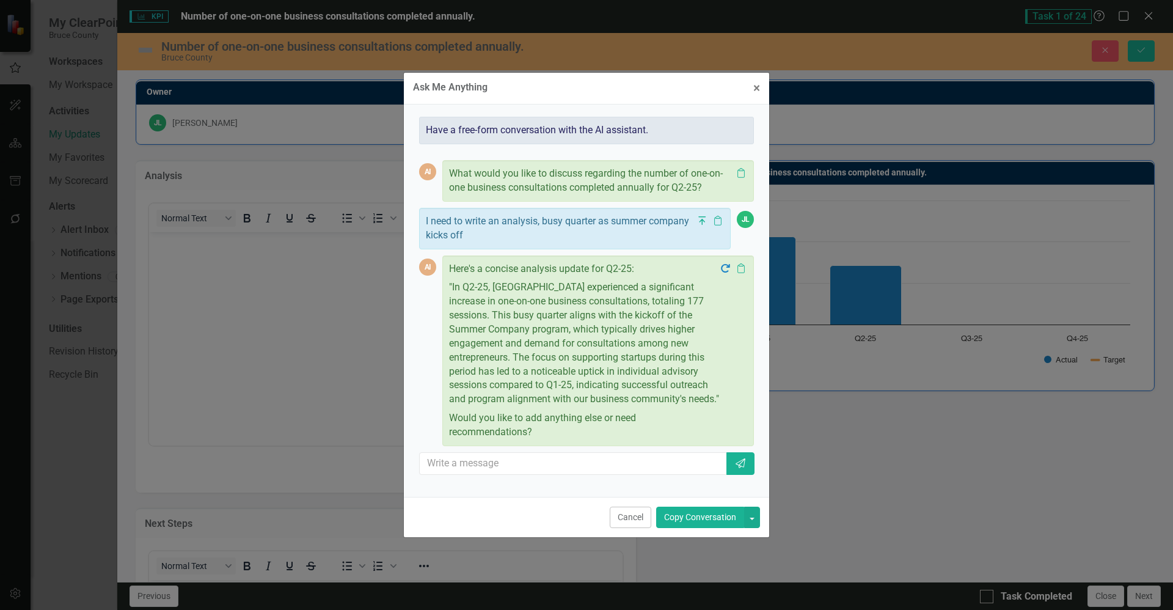
click at [708, 515] on button "Copy Conversation" at bounding box center [700, 517] width 88 height 21
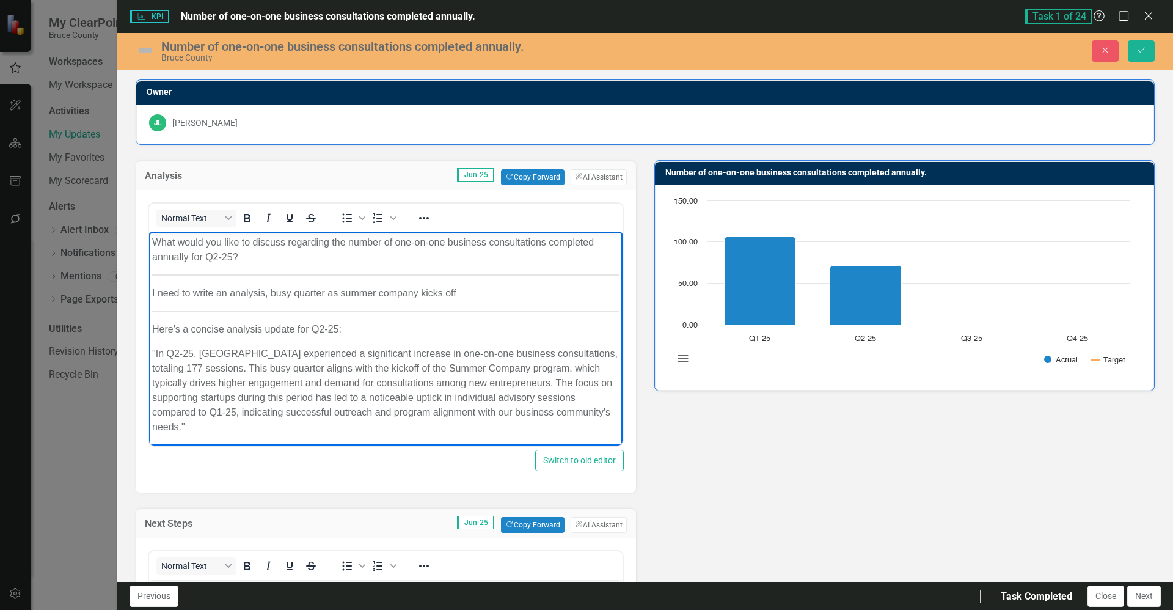
click at [156, 353] on p ""In Q2-25, [GEOGRAPHIC_DATA] experienced a significant increase in one-on-one b…" at bounding box center [385, 390] width 467 height 88
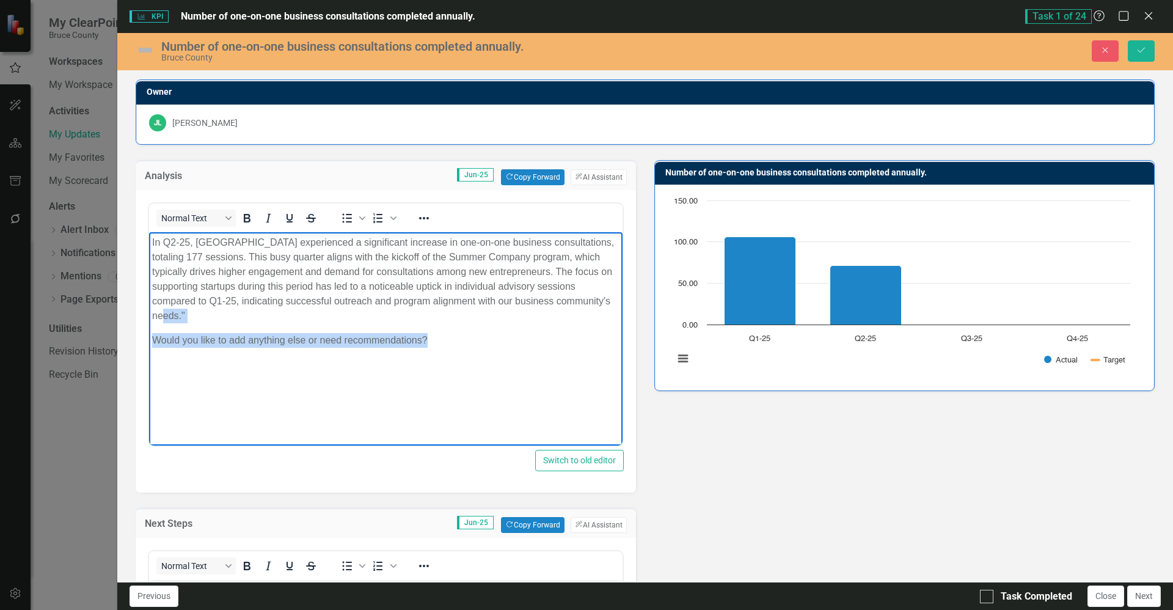
drag, startPoint x: 442, startPoint y: 333, endPoint x: 187, endPoint y: 315, distance: 255.4
click at [187, 315] on body "In Q2-25, [GEOGRAPHIC_DATA] experienced a significant increase in one-on-one bu…" at bounding box center [386, 323] width 474 height 183
click at [174, 268] on p "In Q2-25, [GEOGRAPHIC_DATA] experienced a significant increase in one-on-one bu…" at bounding box center [385, 279] width 467 height 88
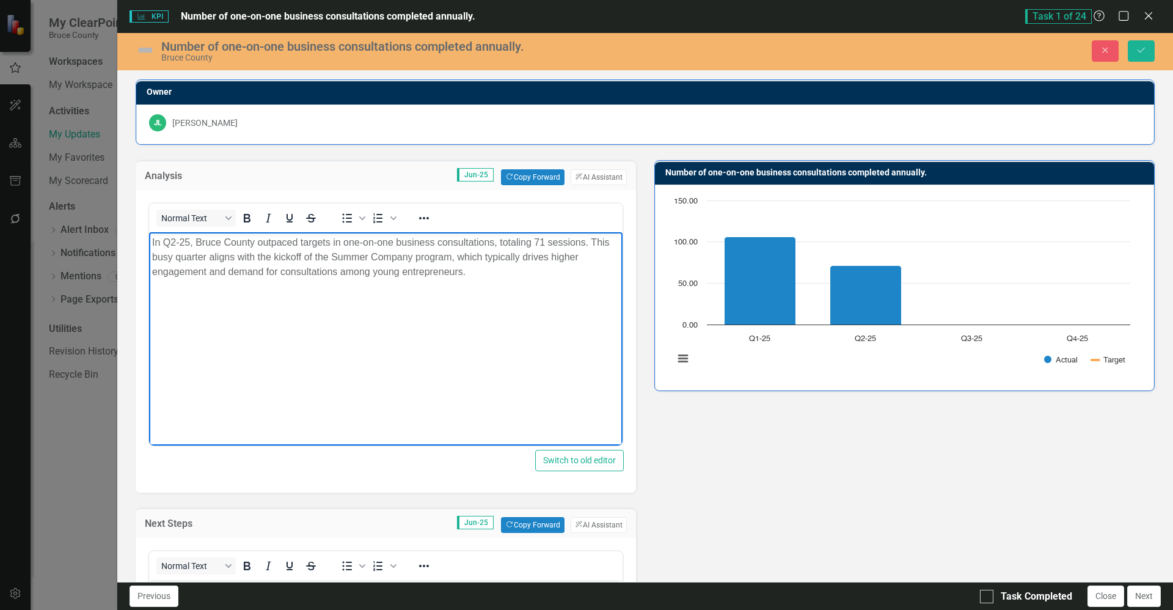
click at [771, 507] on div "Analysis Jun-25 Copy Forward Copy Forward ClearPoint AI AI Assistant Normal Tex…" at bounding box center [644, 568] width 1037 height 847
click at [498, 275] on p "In Q2-25, Bruce County outpaced targets in one-on-one business consultations, t…" at bounding box center [385, 257] width 467 height 44
click at [701, 419] on div "Analysis Jun-25 Copy Forward Copy Forward ClearPoint AI AI Assistant Normal Tex…" at bounding box center [644, 568] width 1037 height 847
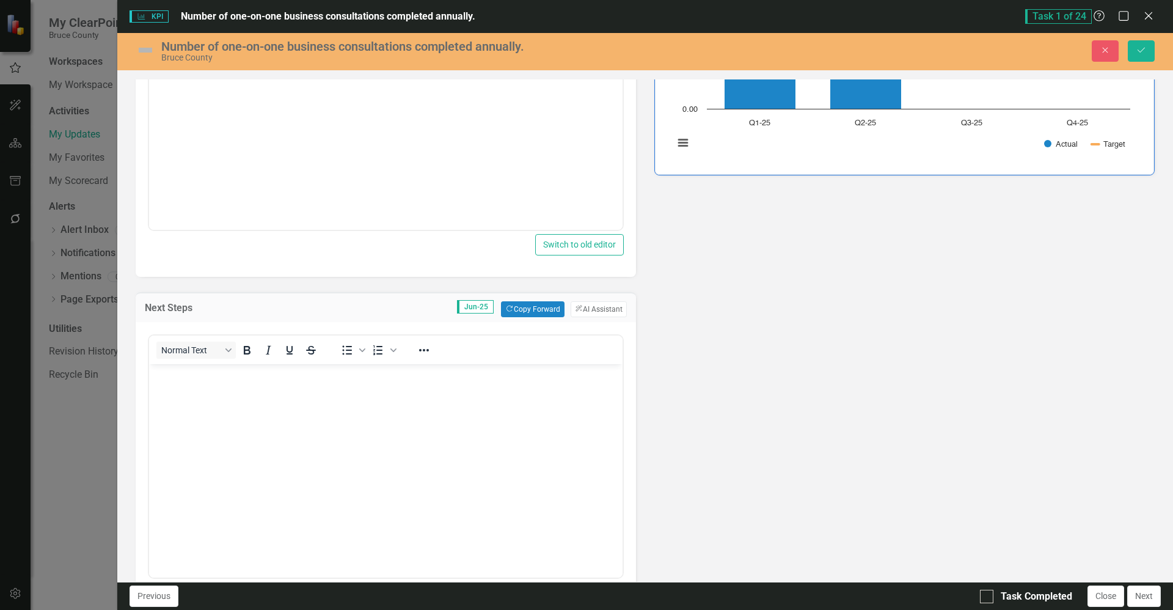
scroll to position [245, 0]
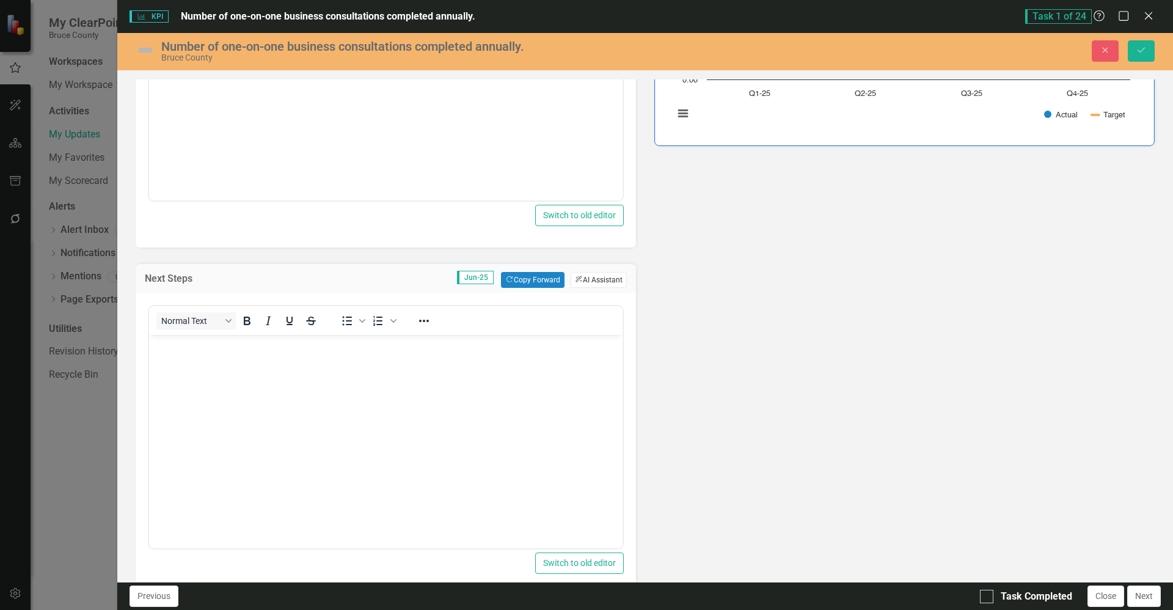
click at [591, 277] on button "ClearPoint AI AI Assistant" at bounding box center [599, 280] width 56 height 16
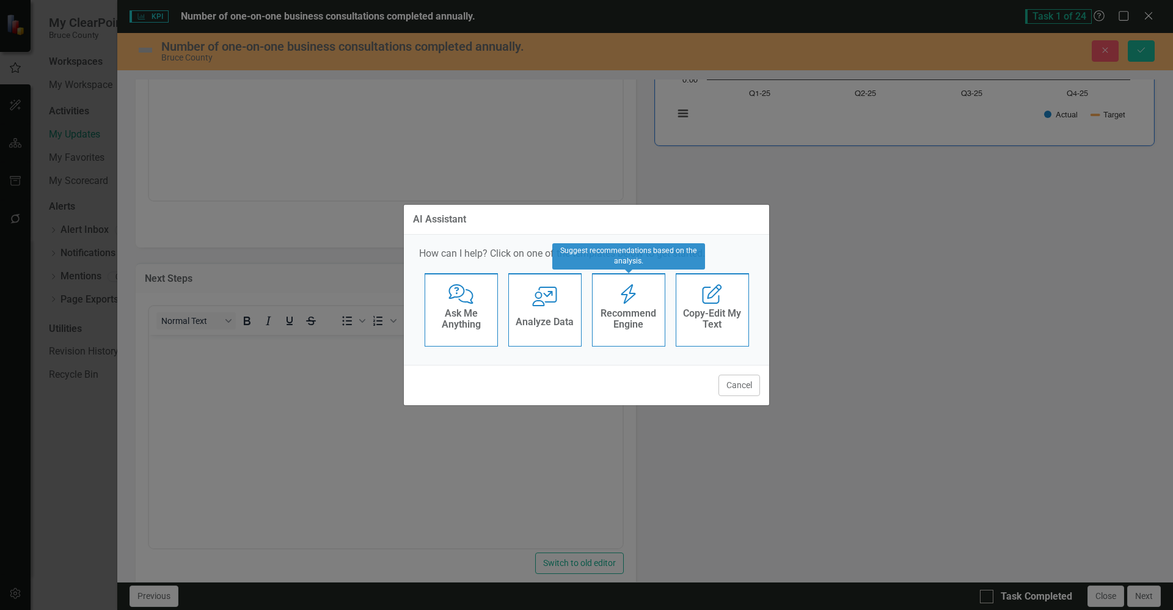
click at [623, 312] on h4 "Recommend Engine" at bounding box center [629, 318] width 60 height 21
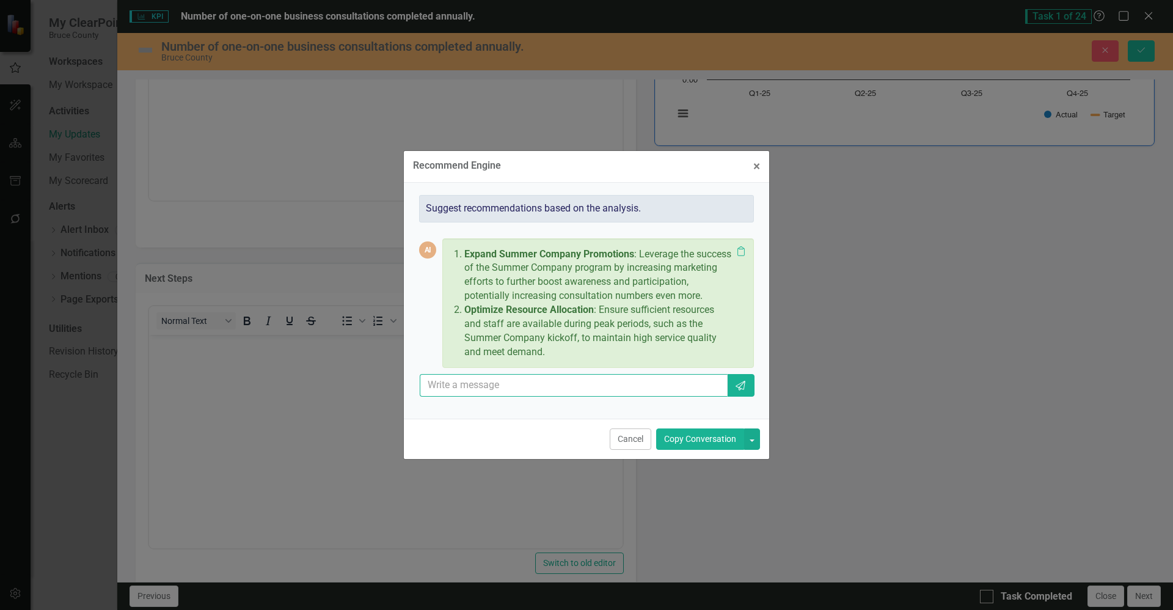
click at [617, 397] on input "text" at bounding box center [574, 385] width 308 height 23
type input "Adjust this to say that starter company plus will be starting, and push marketi…"
click at [741, 387] on button "Send" at bounding box center [740, 385] width 28 height 23
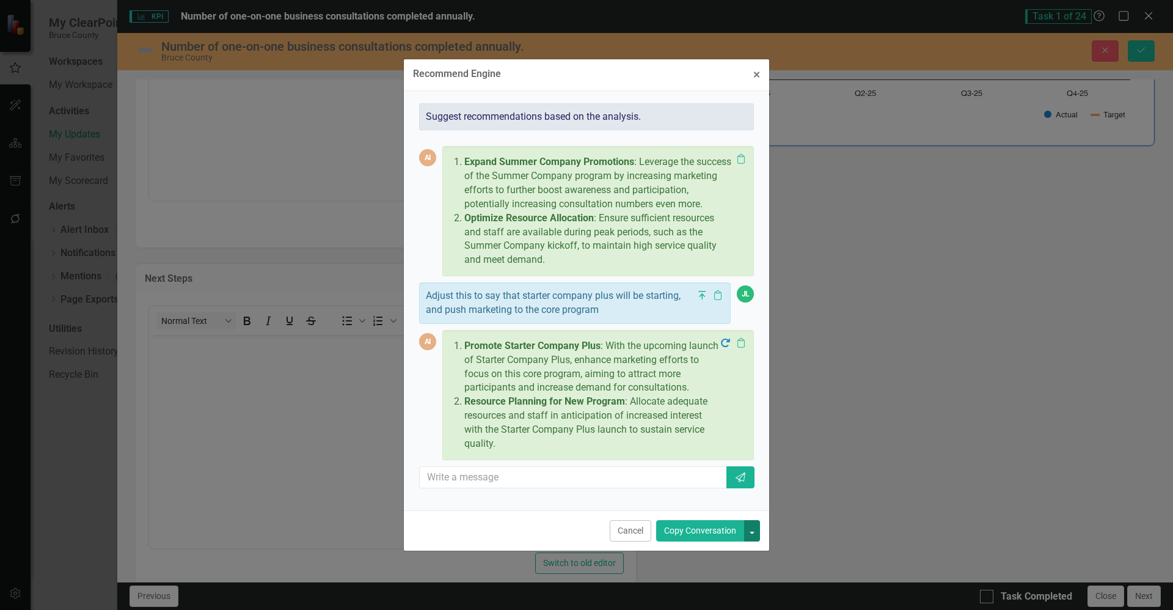
click at [752, 538] on button "button" at bounding box center [752, 530] width 16 height 21
click at [731, 585] on link "Copy Last Message" at bounding box center [710, 583] width 97 height 23
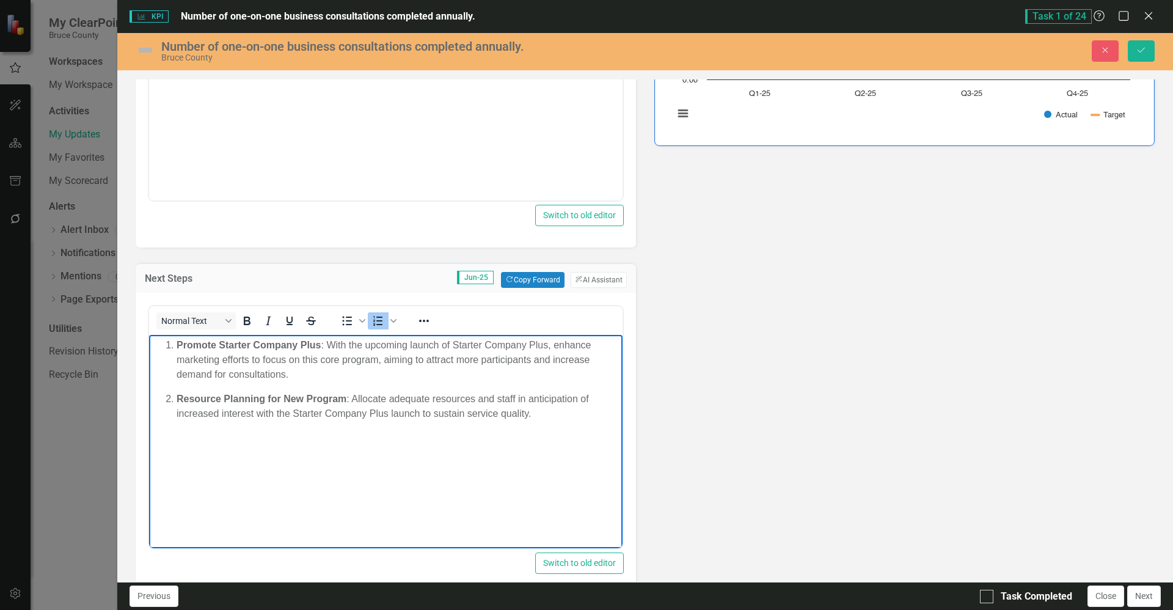
click at [256, 376] on p "Promote Starter Company Plus : With the upcoming launch of Starter Company Plus…" at bounding box center [398, 359] width 443 height 44
click at [322, 379] on p "Promote Starter Company Plus : With the upcoming launch of Starter Company Plus…" at bounding box center [398, 359] width 443 height 44
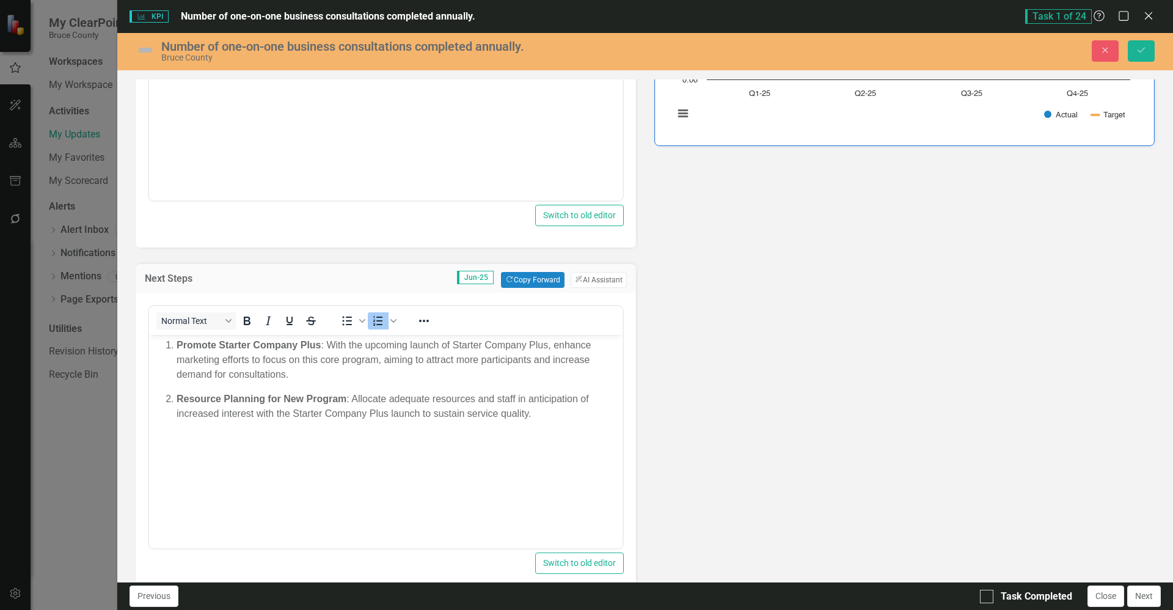
click at [659, 462] on div "Analysis Jun-25 Copy Forward Copy Forward ClearPoint AI AI Assistant Normal Tex…" at bounding box center [644, 323] width 1037 height 847
click at [1141, 59] on button "Save" at bounding box center [1141, 50] width 27 height 21
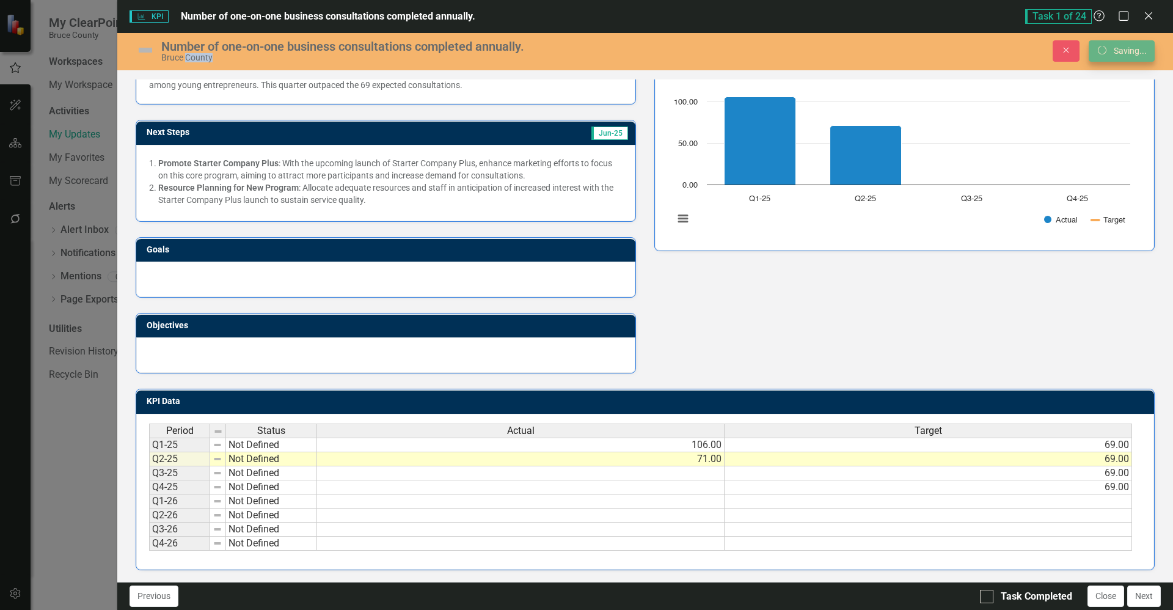
scroll to position [140, 0]
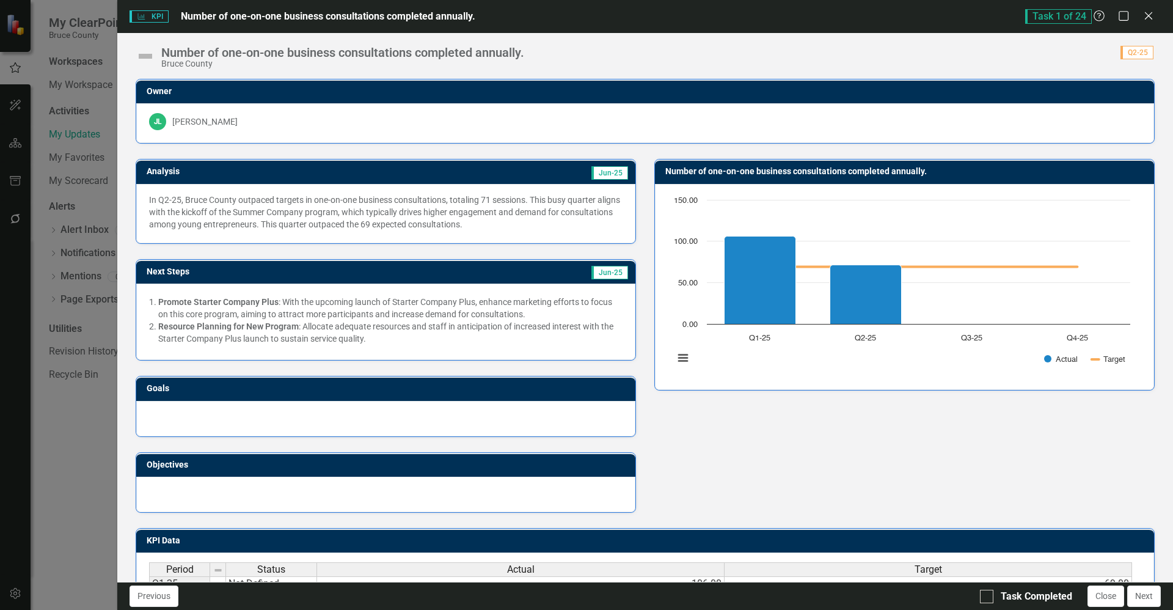
click at [145, 57] on img at bounding box center [146, 56] width 20 height 20
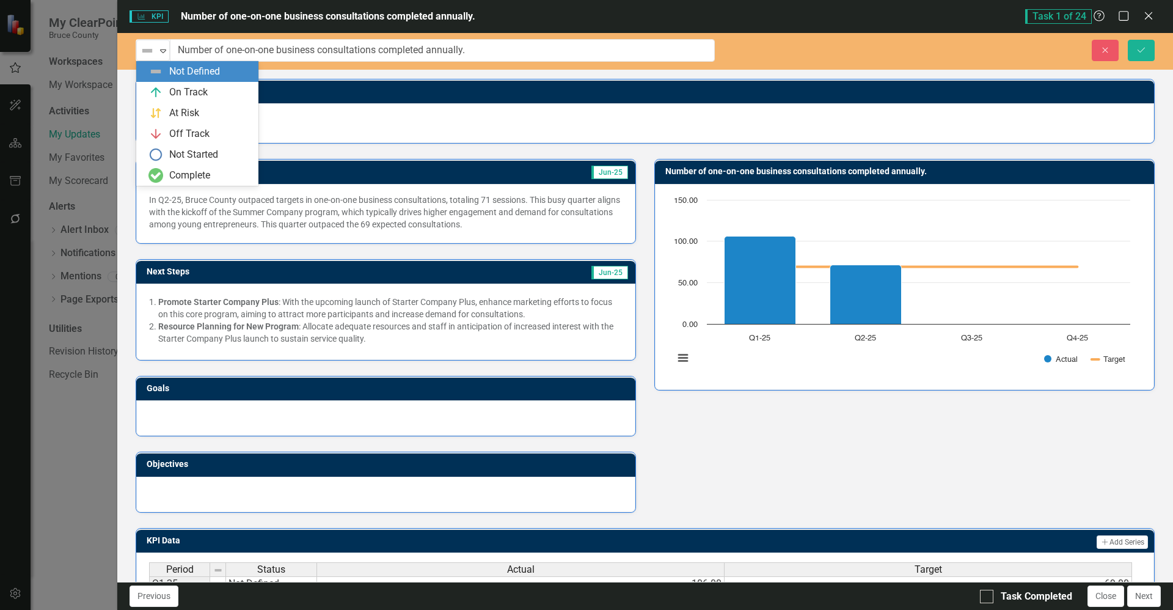
click at [145, 57] on img at bounding box center [147, 50] width 15 height 15
click at [209, 92] on div "On Track" at bounding box center [199, 92] width 103 height 15
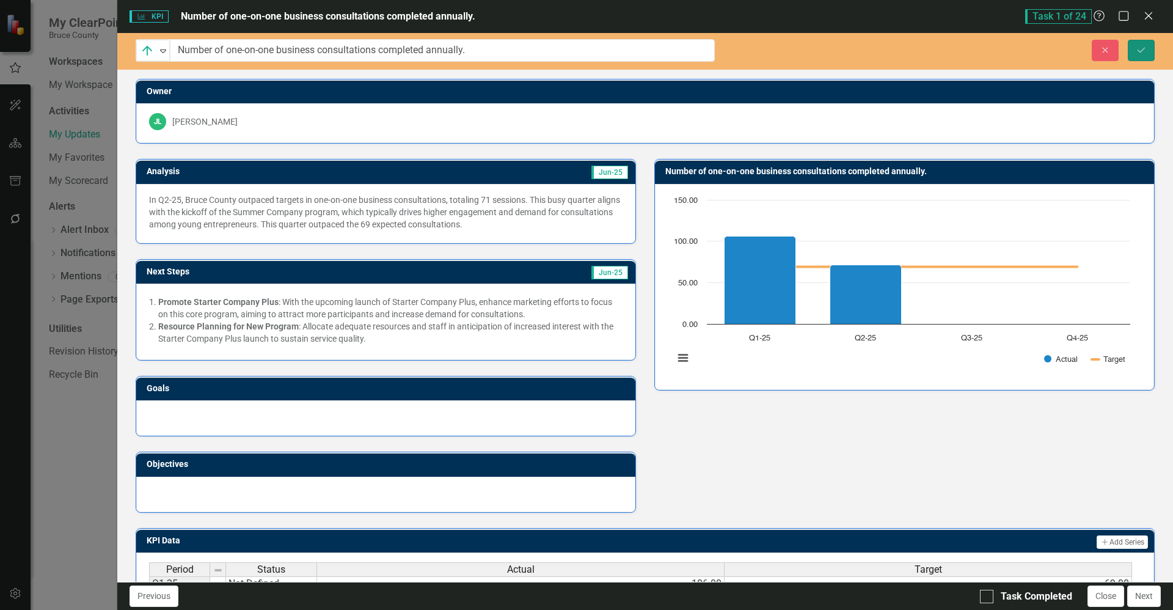
click at [1136, 50] on icon "Save" at bounding box center [1141, 50] width 11 height 9
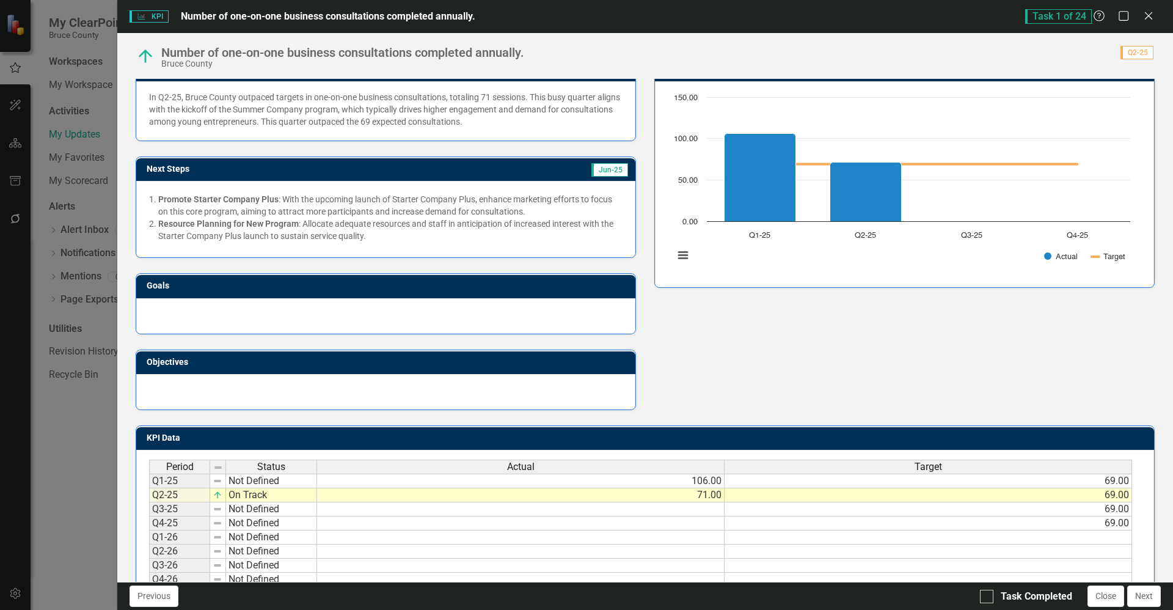
scroll to position [139, 0]
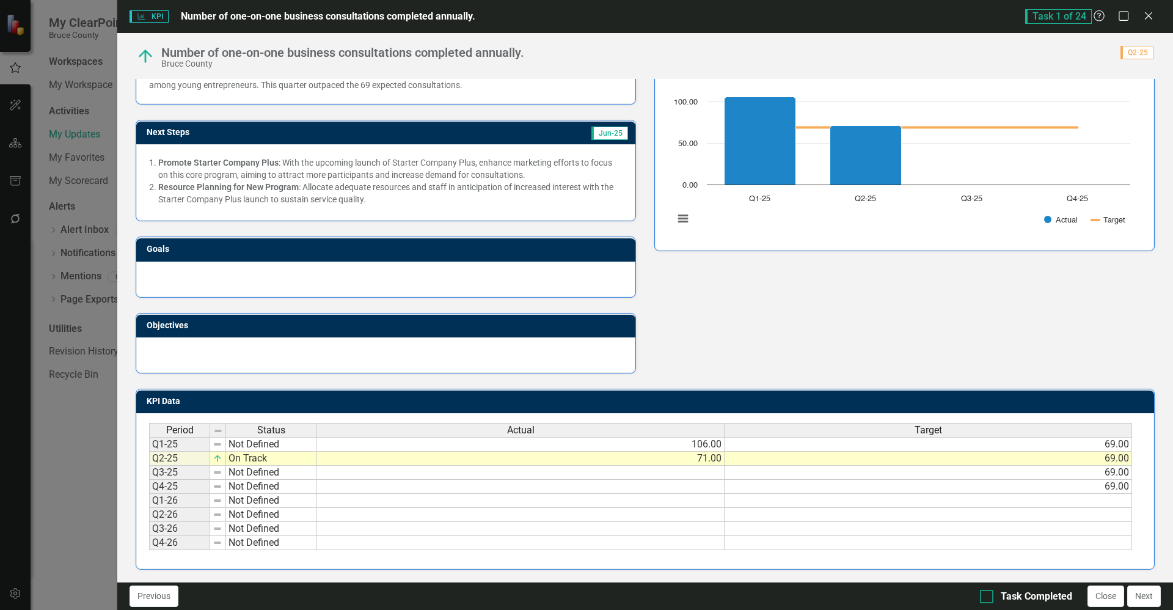
click at [990, 600] on div at bounding box center [986, 596] width 13 height 13
click at [988, 598] on input "Task Completed" at bounding box center [984, 594] width 8 height 8
checkbox input "true"
click at [218, 448] on img at bounding box center [218, 444] width 10 height 10
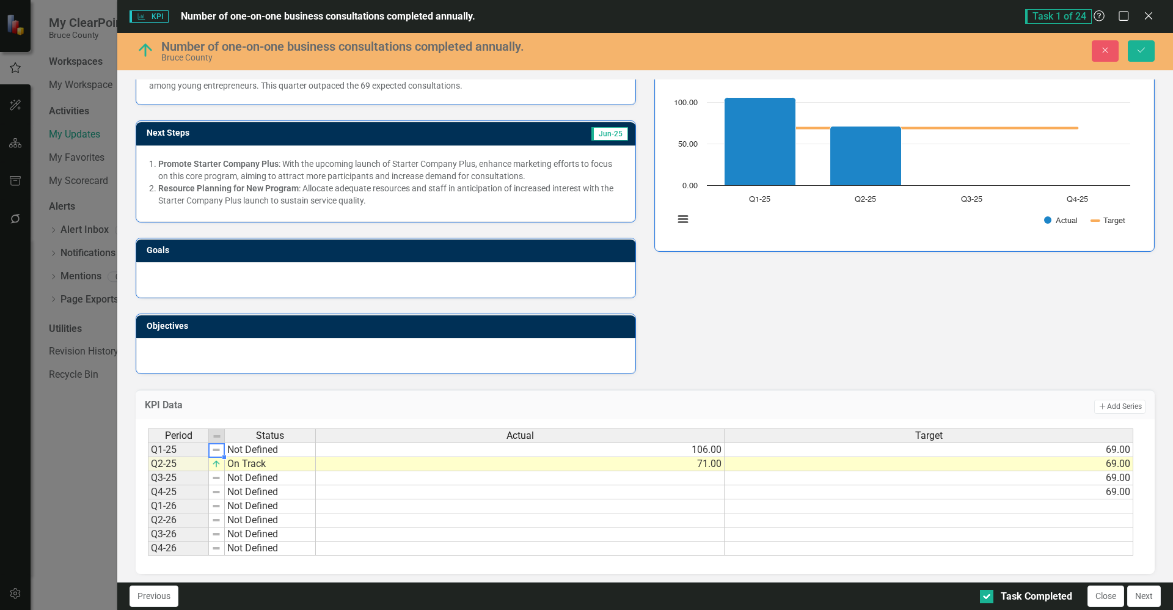
click at [218, 448] on img at bounding box center [216, 450] width 10 height 10
click at [1142, 590] on button "Next" at bounding box center [1144, 595] width 34 height 21
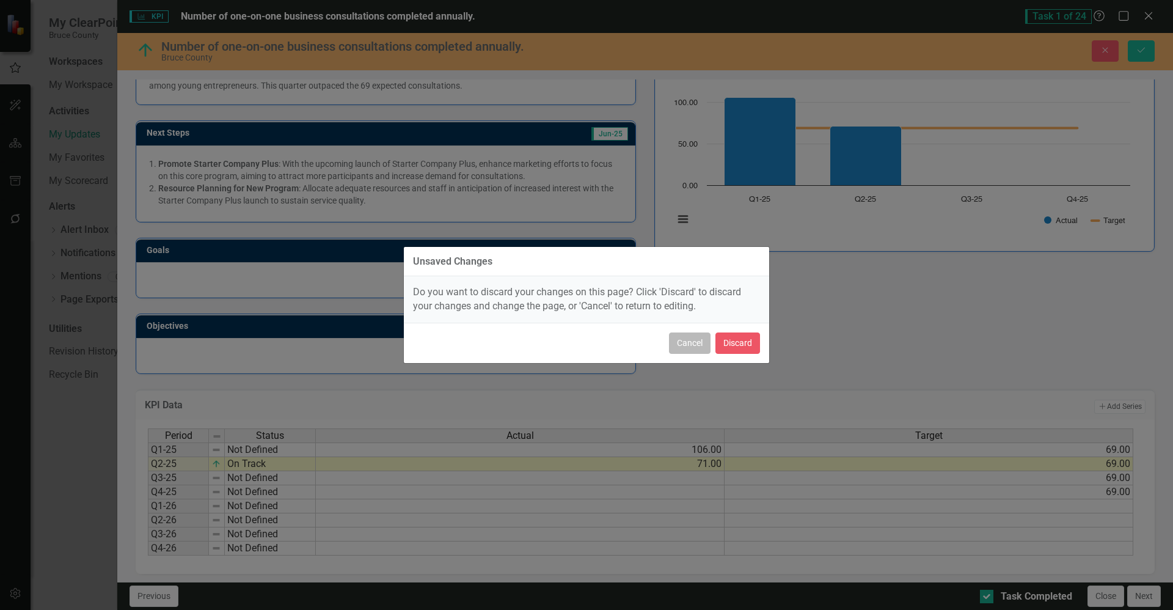
click at [682, 337] on button "Cancel" at bounding box center [690, 342] width 42 height 21
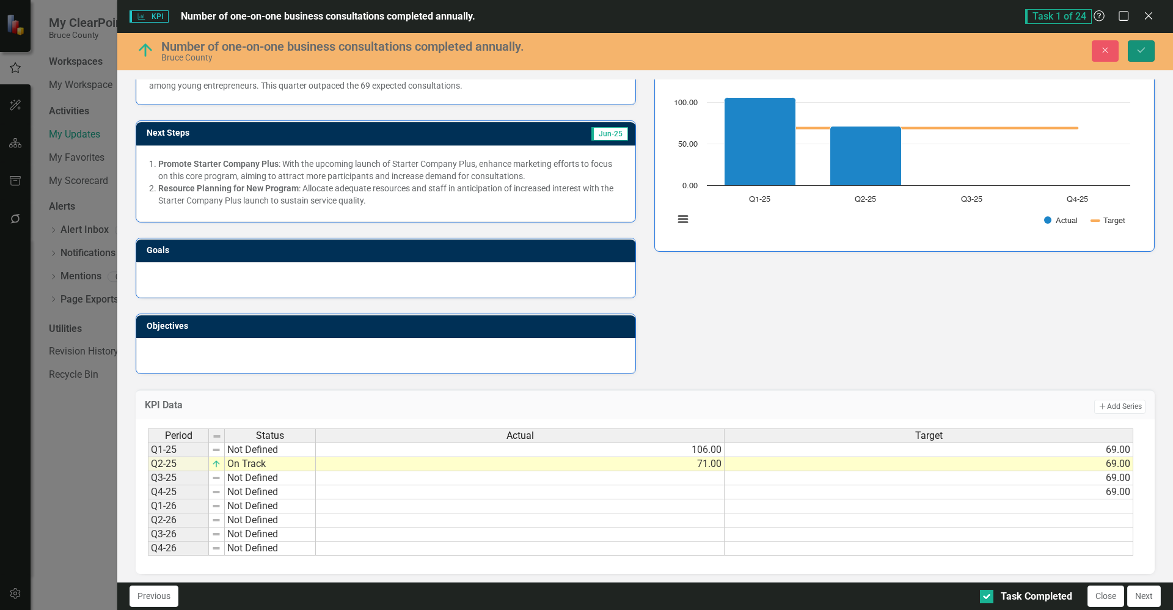
click at [1128, 54] on button "Save" at bounding box center [1141, 50] width 27 height 21
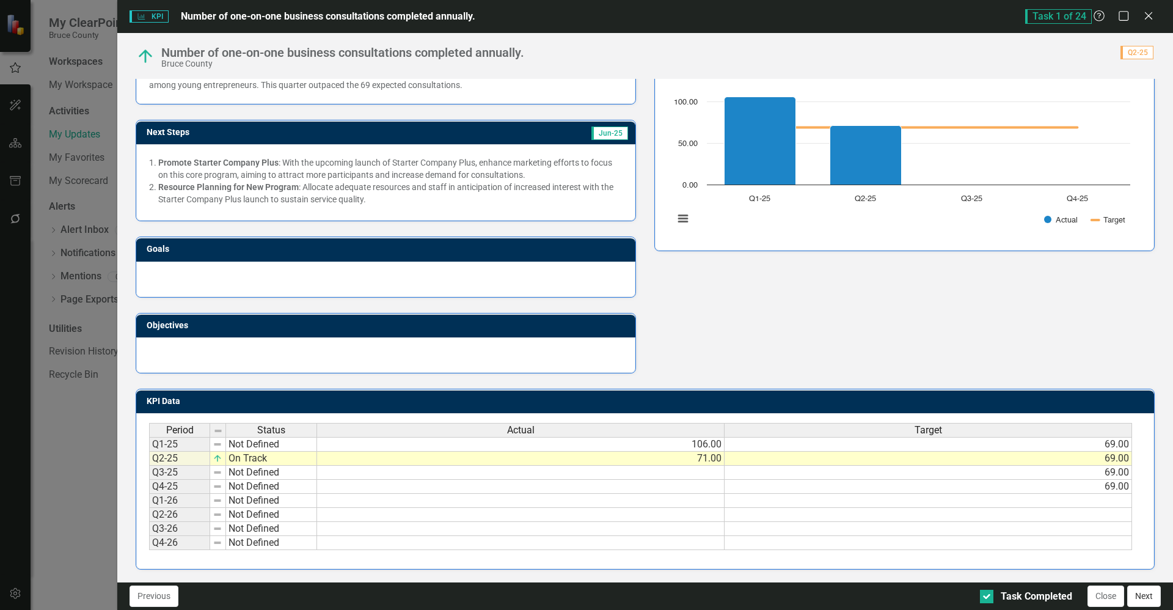
click at [1149, 599] on button "Next" at bounding box center [1144, 595] width 34 height 21
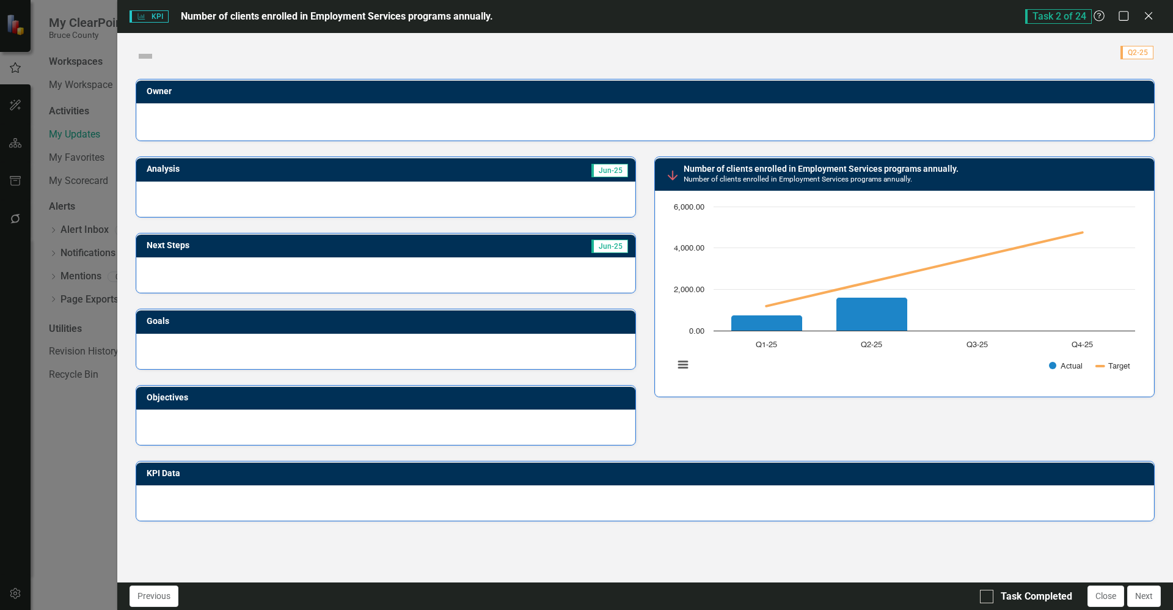
checkbox input "true"
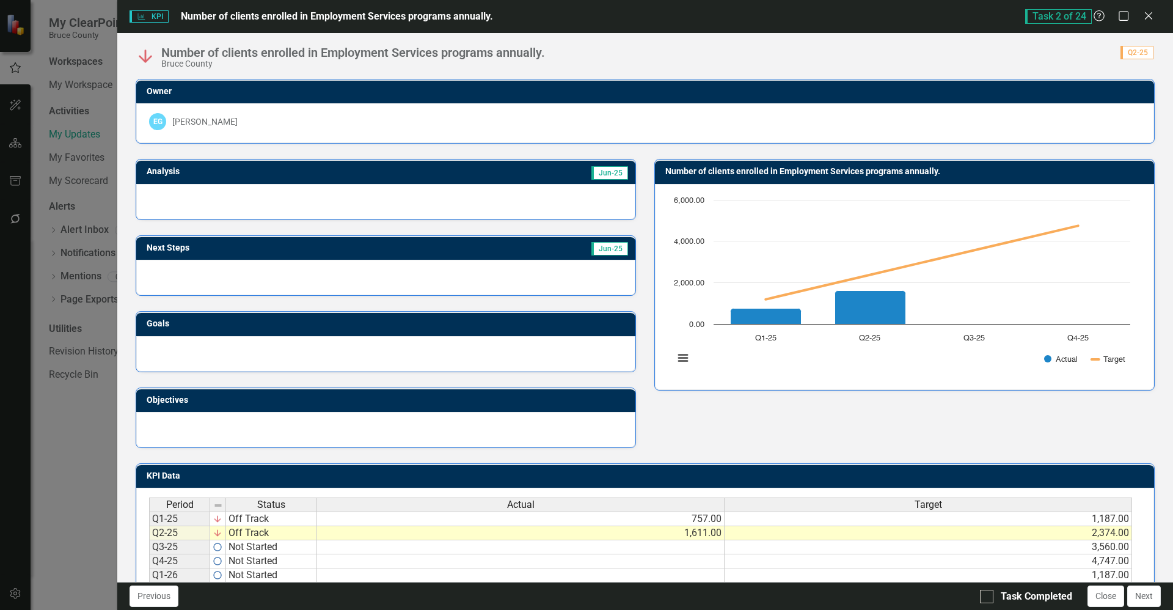
click at [927, 439] on div "Analysis Jun-25 Next Steps Jun-25 Goals Objectives Number of clients enrolled i…" at bounding box center [644, 296] width 1037 height 304
click at [1141, 593] on button "Next" at bounding box center [1144, 595] width 34 height 21
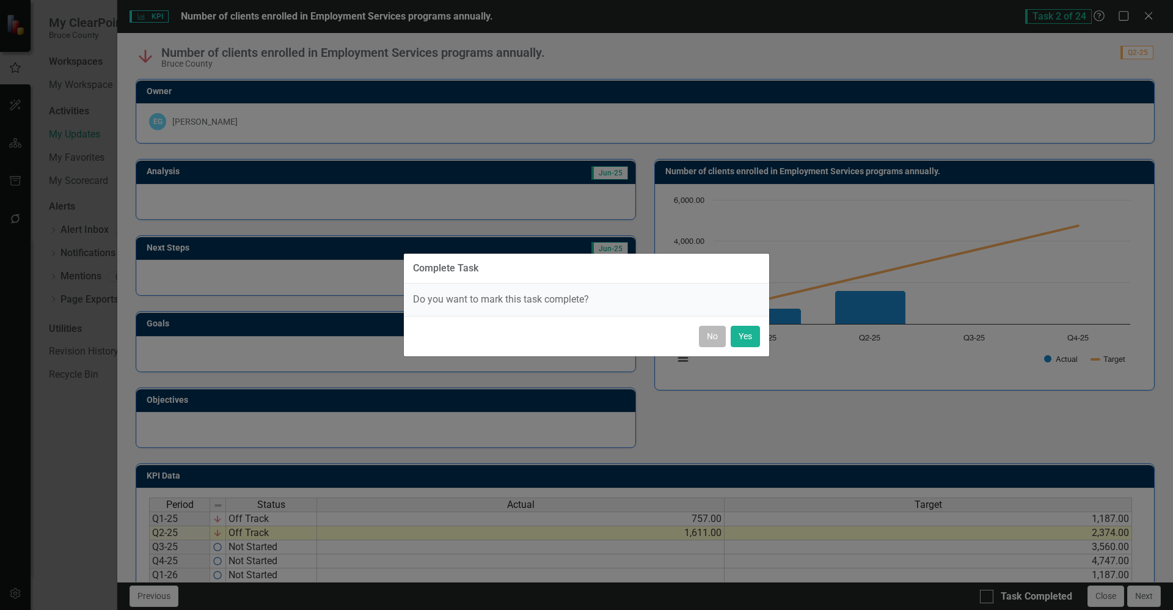
click at [712, 338] on button "No" at bounding box center [712, 336] width 27 height 21
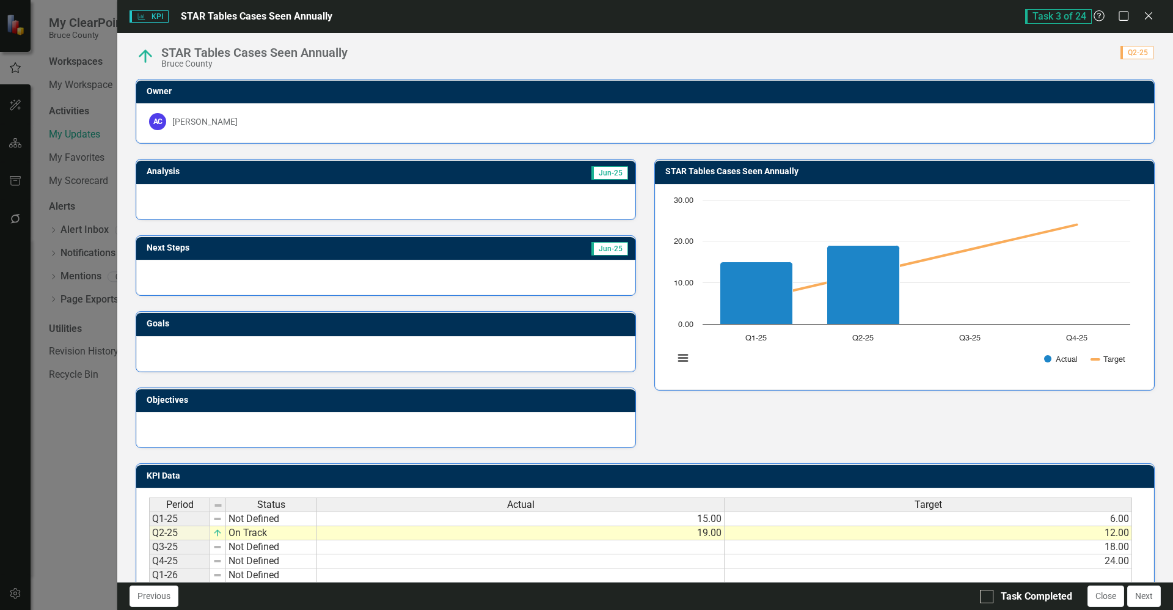
click at [824, 425] on div "Analysis Jun-25 Next Steps Jun-25 Goals Objectives STAR Tables Cases Seen Annua…" at bounding box center [644, 296] width 1037 height 304
click at [987, 594] on input "Task Completed" at bounding box center [984, 594] width 8 height 8
click at [987, 598] on div at bounding box center [986, 596] width 13 height 13
click at [987, 598] on input "Task Completed" at bounding box center [984, 594] width 8 height 8
checkbox input "false"
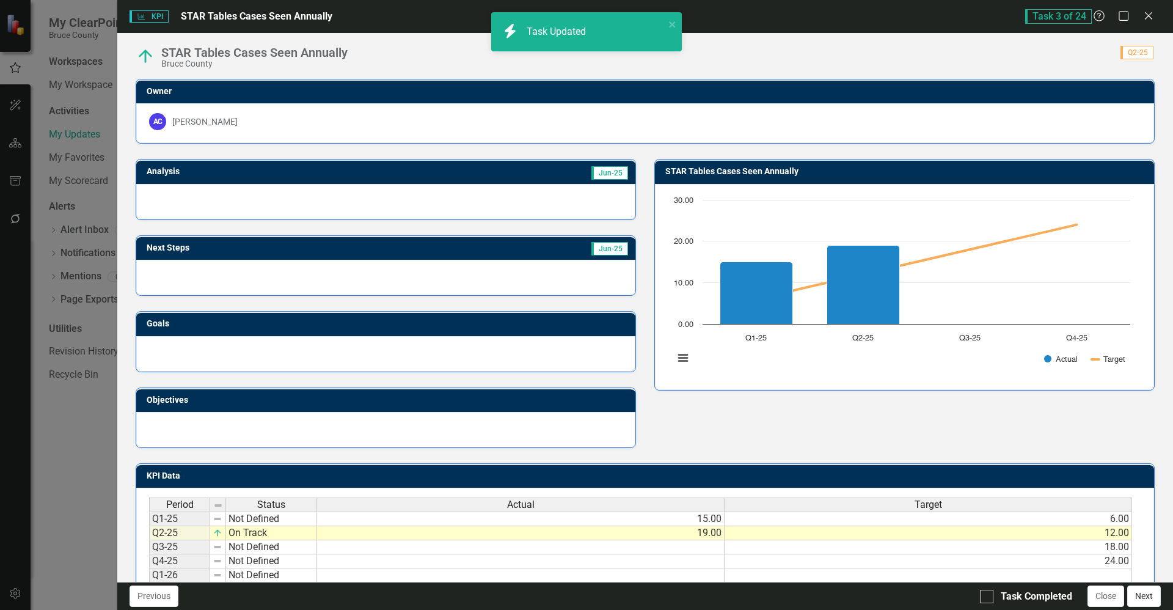
click at [1143, 602] on button "Next" at bounding box center [1144, 595] width 34 height 21
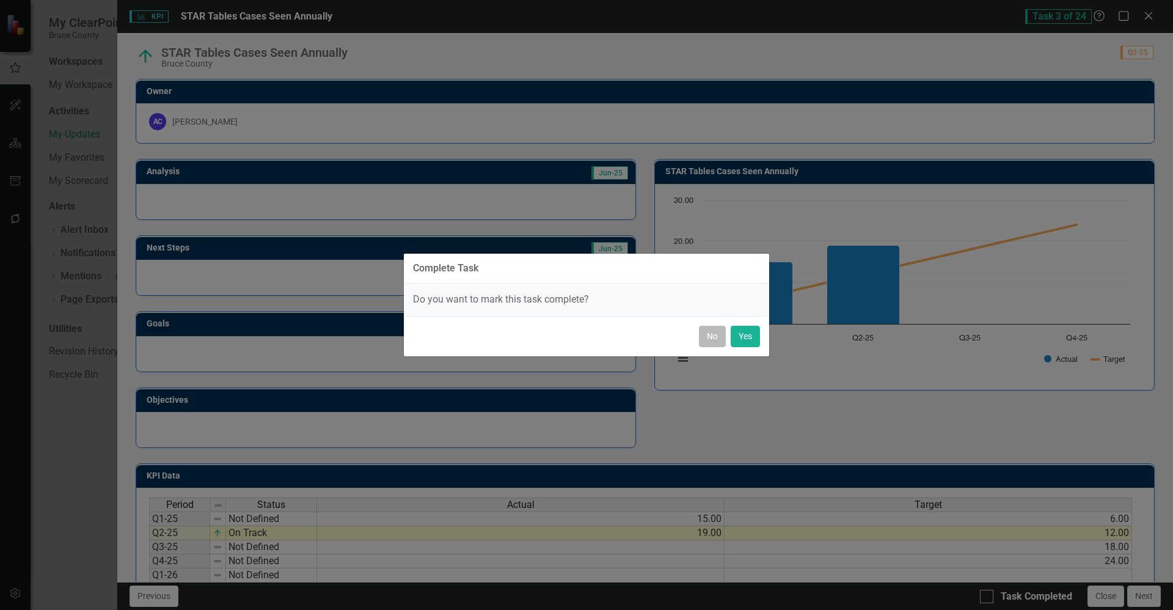
click at [715, 339] on button "No" at bounding box center [712, 336] width 27 height 21
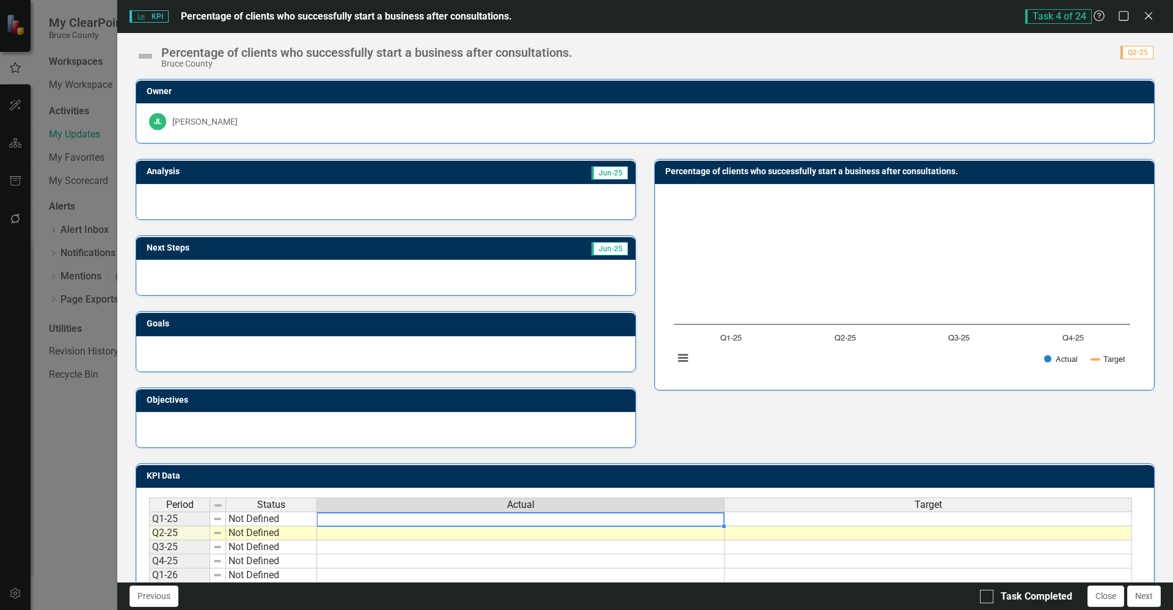
click at [588, 519] on td at bounding box center [521, 518] width 408 height 15
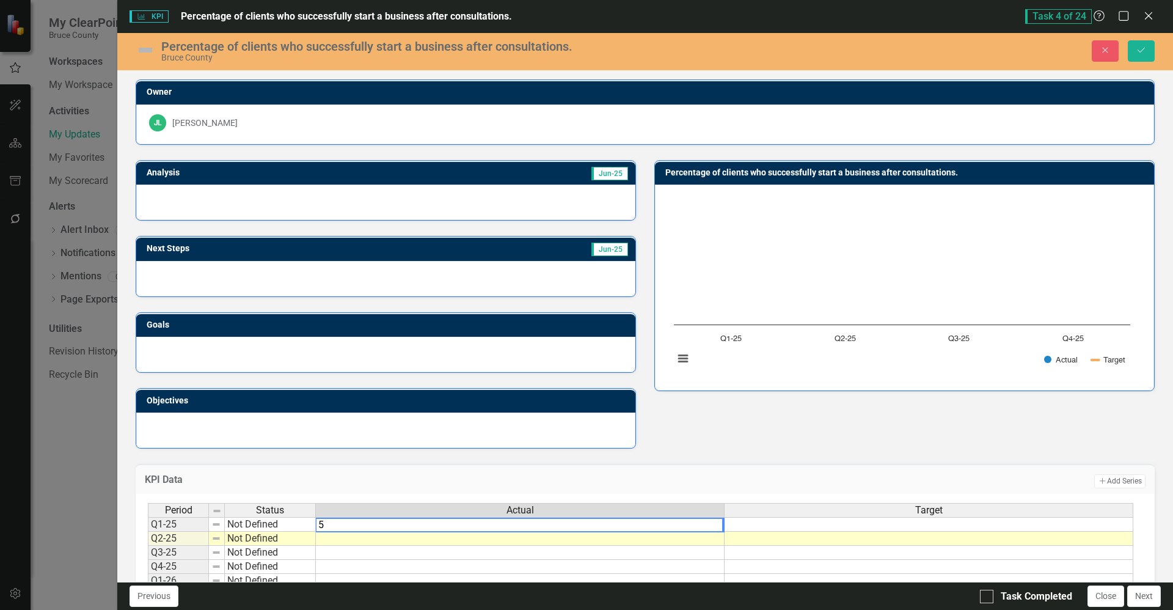
type textarea "50"
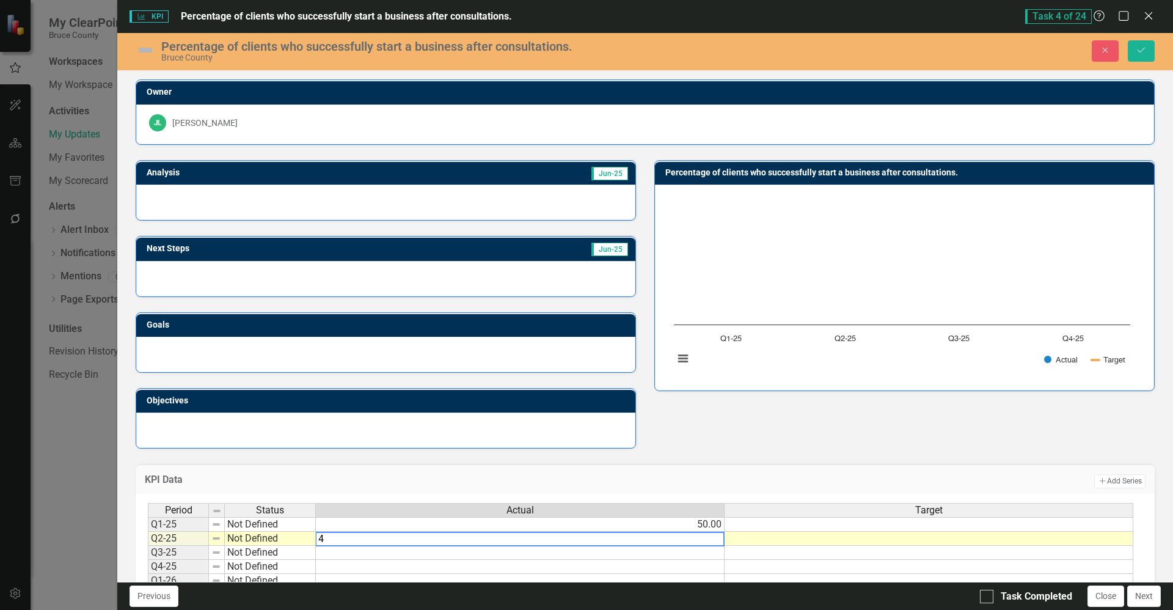
type textarea "48"
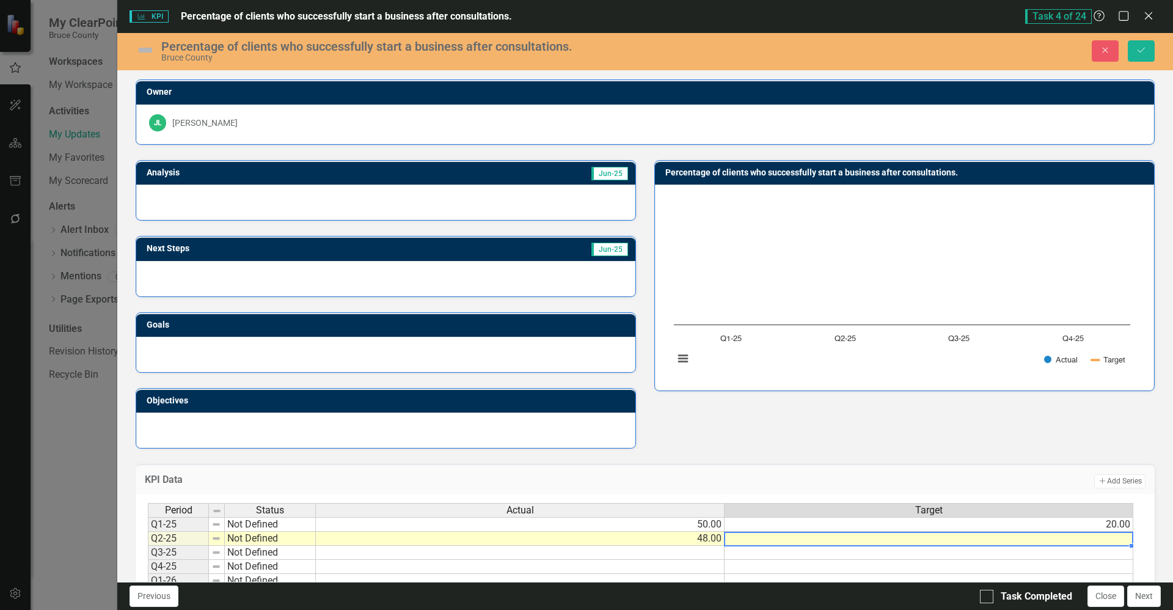
click at [805, 539] on td at bounding box center [929, 539] width 409 height 14
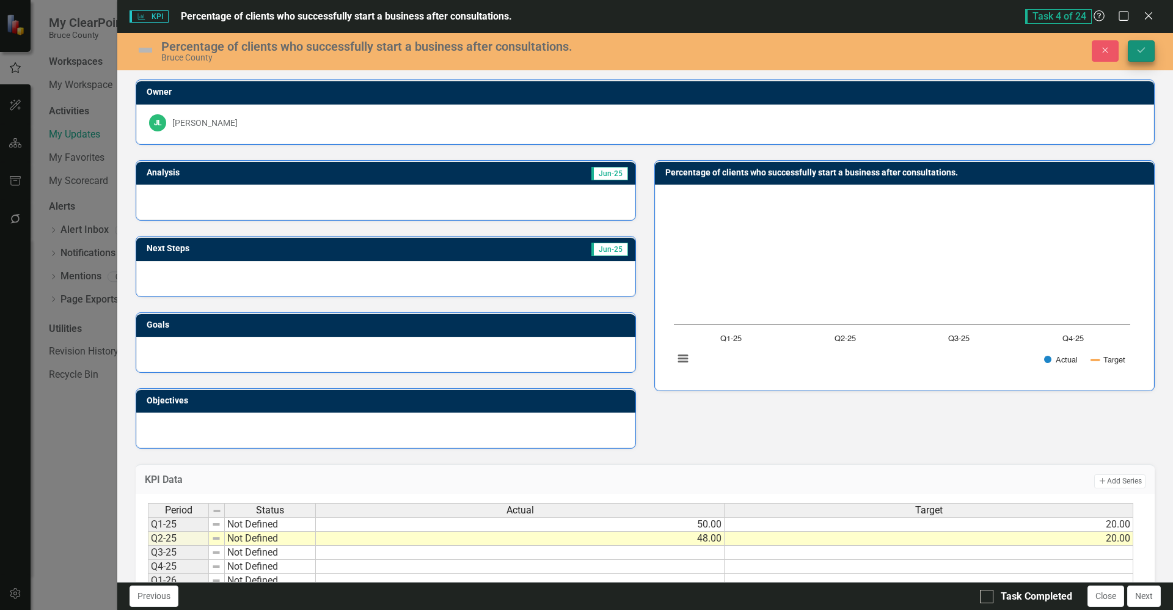
type textarea "20"
click at [1133, 48] on button "Save" at bounding box center [1141, 50] width 27 height 21
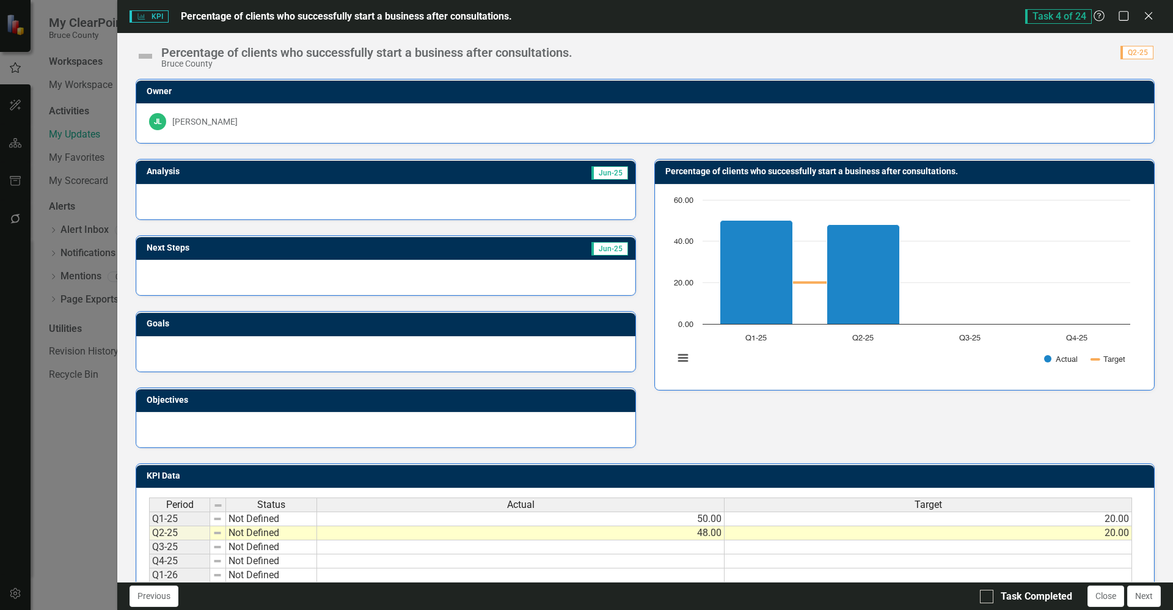
click at [426, 192] on div at bounding box center [385, 201] width 499 height 35
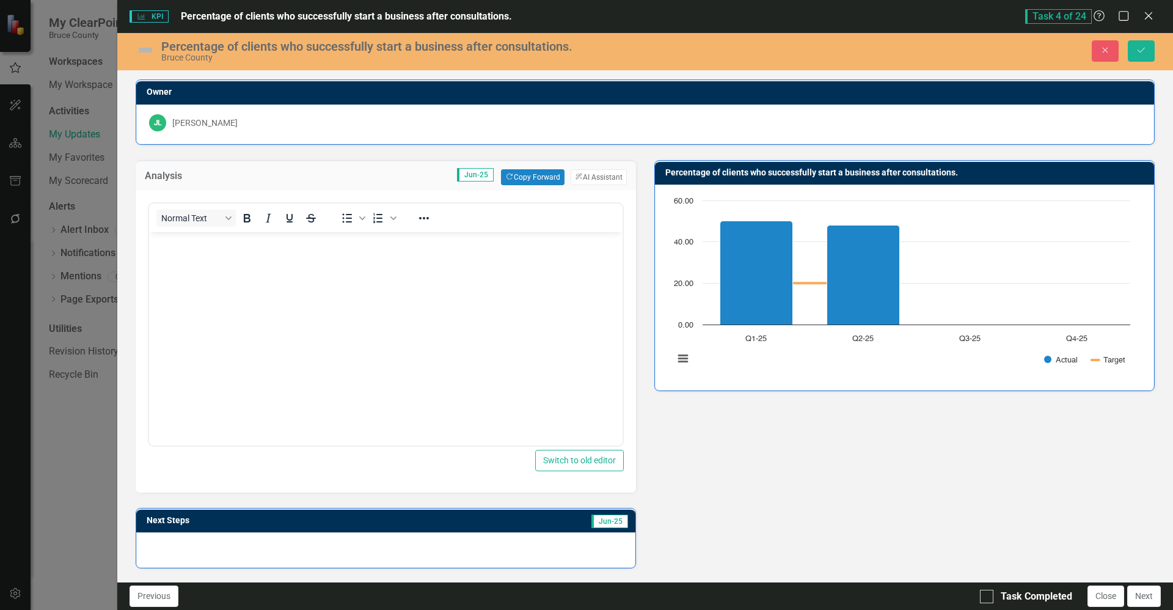
scroll to position [0, 0]
click at [594, 170] on button "ClearPoint AI AI Assistant" at bounding box center [599, 177] width 56 height 16
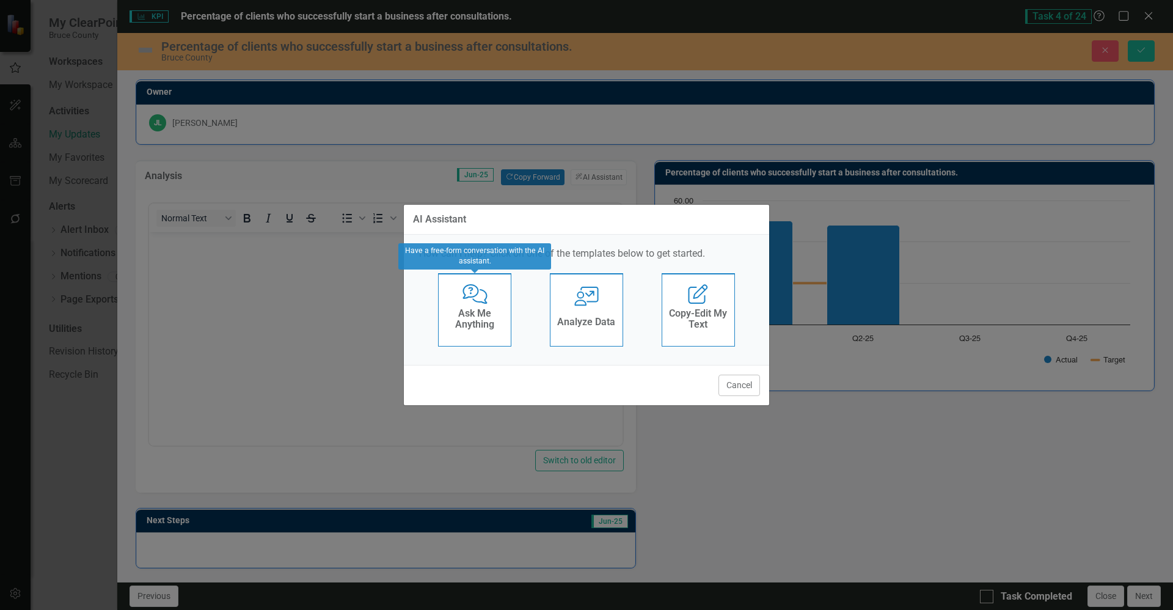
click at [478, 302] on icon "Comments with Question [PERSON_NAME]" at bounding box center [475, 294] width 25 height 20
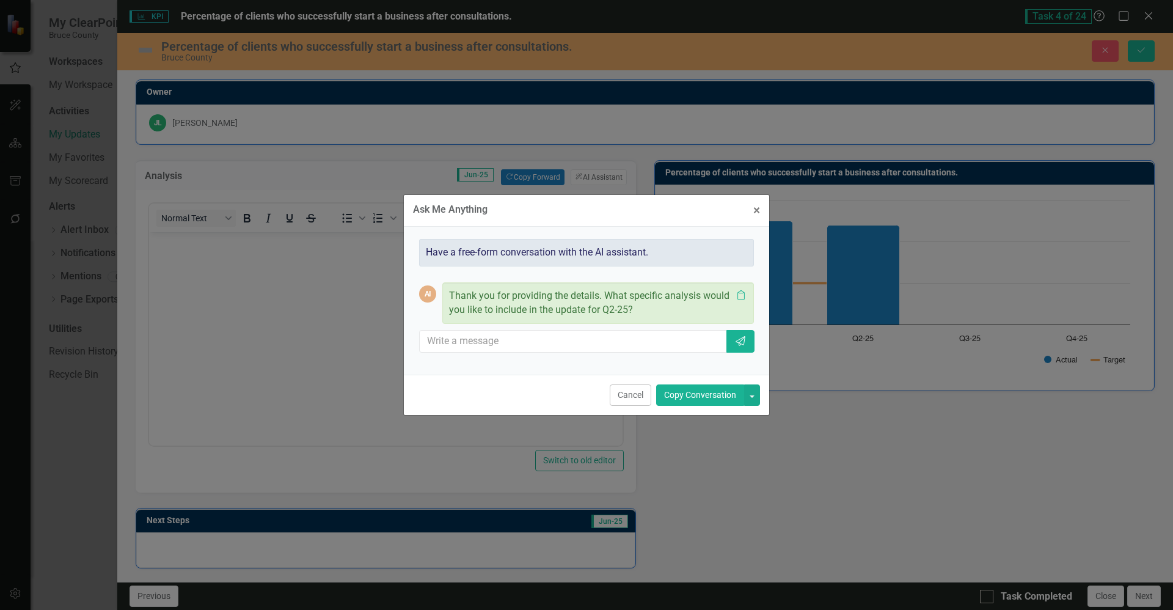
click at [473, 373] on div "Have a free-form conversation with the AI assistant. AI Thank you for providing…" at bounding box center [586, 300] width 365 height 147
click at [489, 343] on input "text" at bounding box center [574, 341] width 308 height 23
type input "Write the analysis, continue to see a high percentage of consultations starting…"
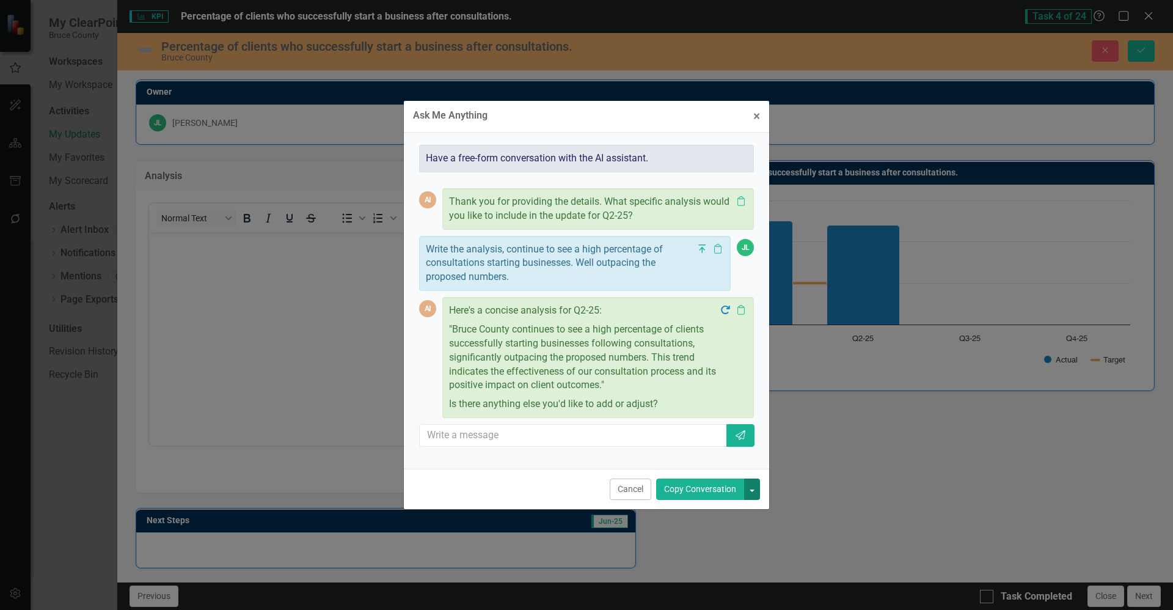
click at [756, 493] on button "button" at bounding box center [752, 488] width 16 height 21
click at [570, 442] on input "text" at bounding box center [574, 435] width 308 height 23
click at [748, 488] on button "button" at bounding box center [752, 488] width 16 height 21
click at [721, 534] on link "Copy Last Message" at bounding box center [710, 534] width 97 height 23
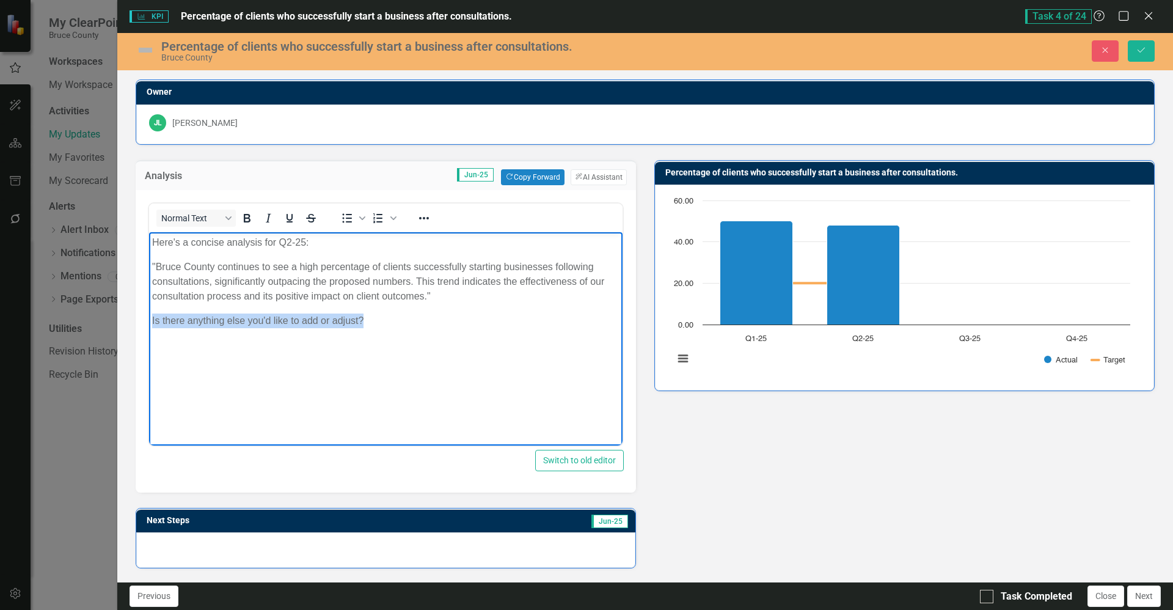
drag, startPoint x: 400, startPoint y: 316, endPoint x: 430, endPoint y: 293, distance: 37.4
click at [430, 293] on body "Here's a concise analysis for Q2-25: "Bruce County continues to see a high perc…" at bounding box center [386, 323] width 474 height 183
click at [425, 293] on p ""Bruce County continues to see a high percentage of clients successfully starti…" at bounding box center [385, 281] width 467 height 44
drag, startPoint x: 425, startPoint y: 295, endPoint x: 434, endPoint y: 315, distance: 21.3
click at [434, 315] on body "Here's a concise analysis for Q2-25: "Bruce County continues to see a high perc…" at bounding box center [386, 323] width 474 height 183
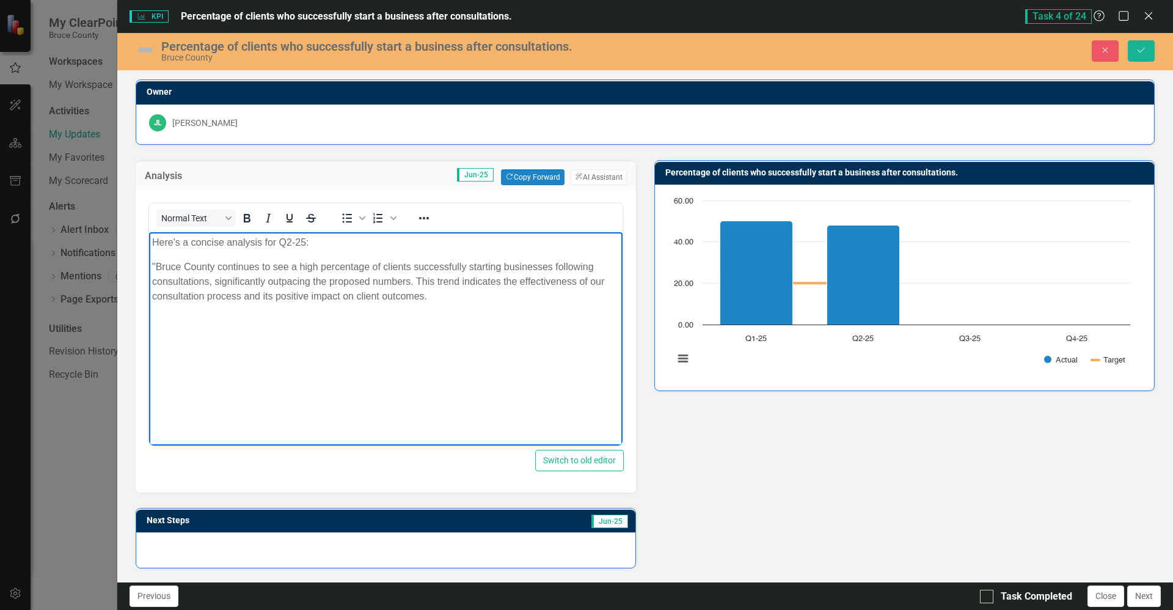
click at [158, 264] on p ""Bruce County continues to see a high percentage of clients successfully starti…" at bounding box center [385, 281] width 467 height 44
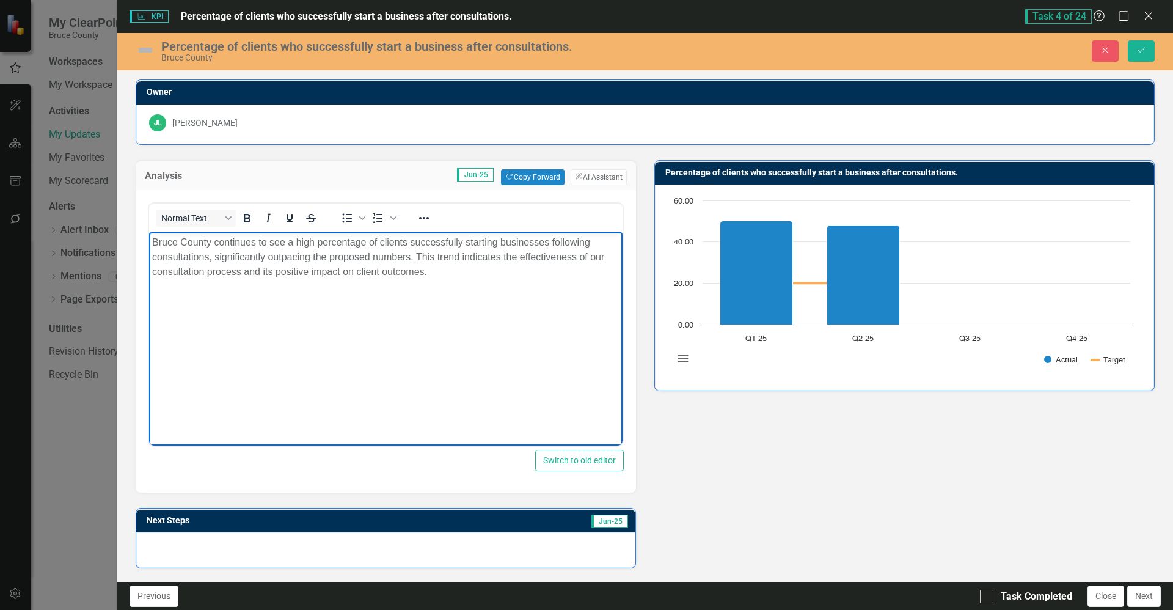
click at [684, 473] on div "Analysis Jun-25 Copy Forward Copy Forward ClearPoint AI AI Assistant Normal Tex…" at bounding box center [644, 433] width 1037 height 576
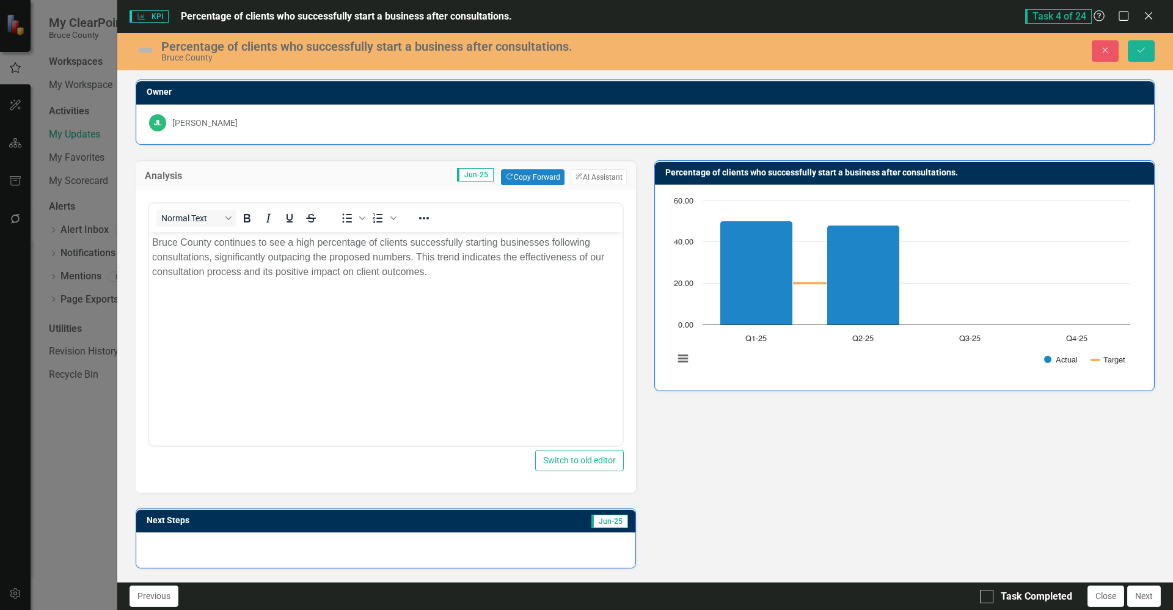
click at [510, 544] on div at bounding box center [385, 549] width 499 height 35
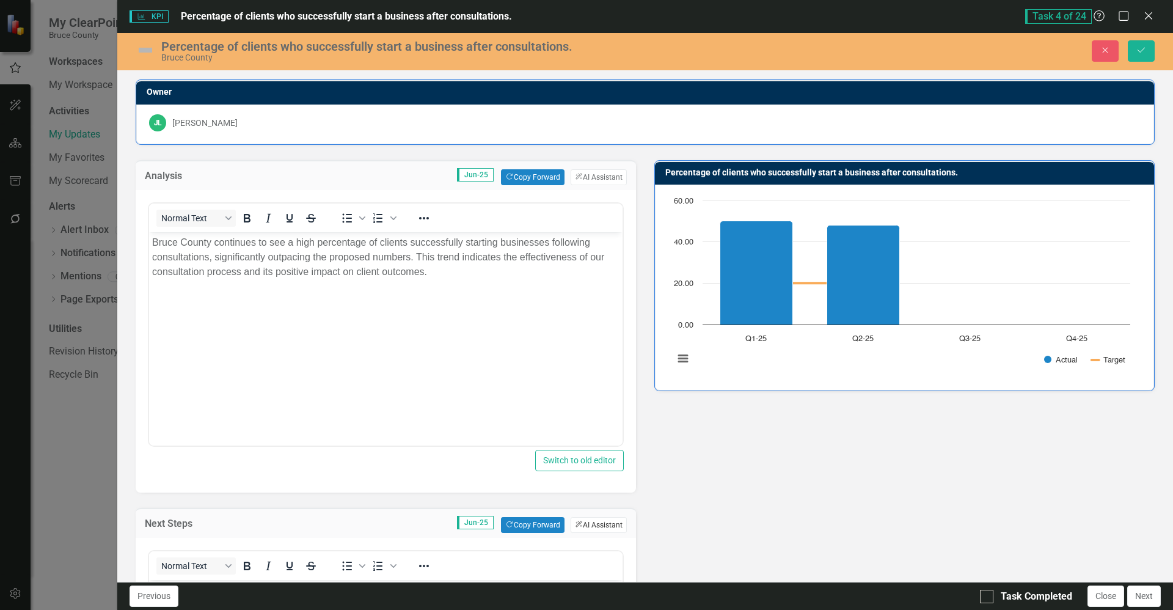
click at [586, 530] on button "ClearPoint AI AI Assistant" at bounding box center [599, 525] width 56 height 16
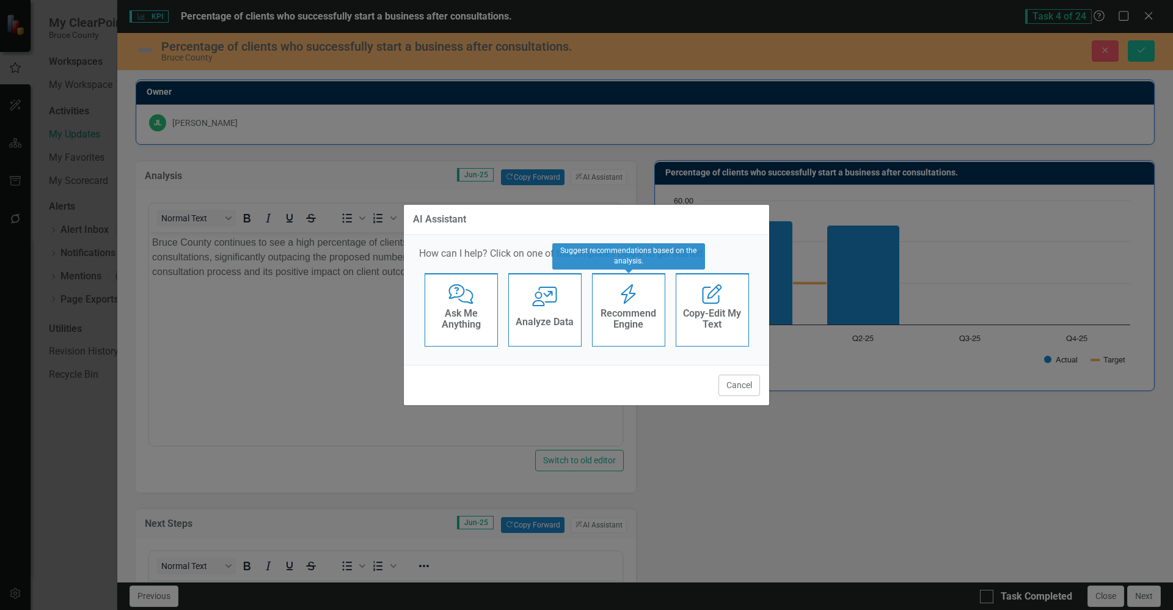
click at [638, 285] on icon "Recommend Engine" at bounding box center [628, 294] width 25 height 20
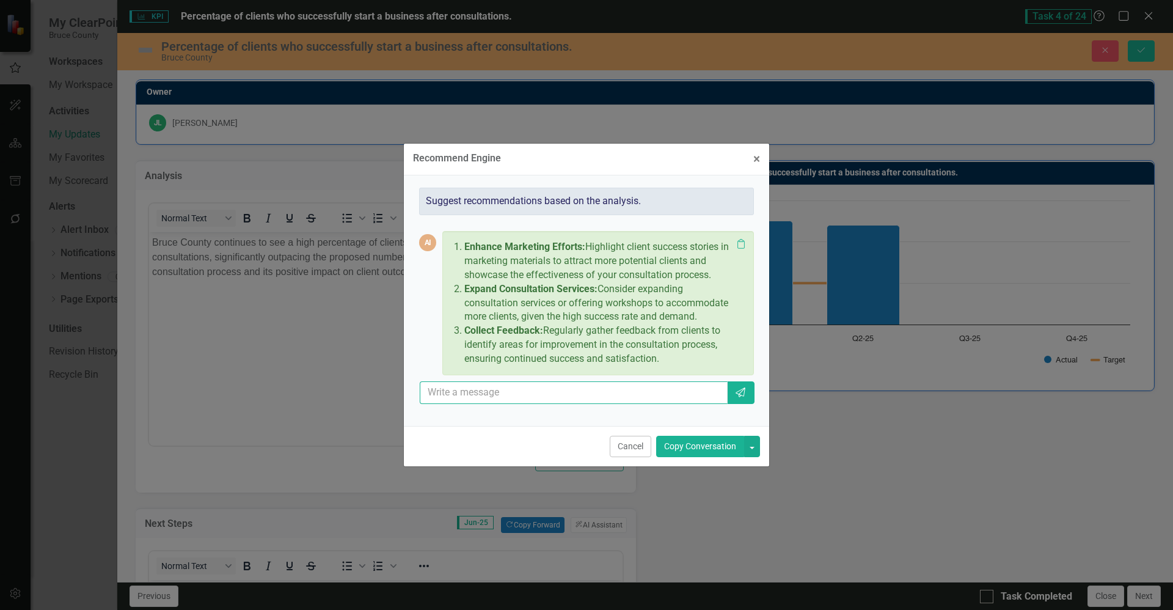
click at [609, 390] on input "text" at bounding box center [574, 392] width 308 height 23
type input "Just do the collect feedback, remove the numbers"
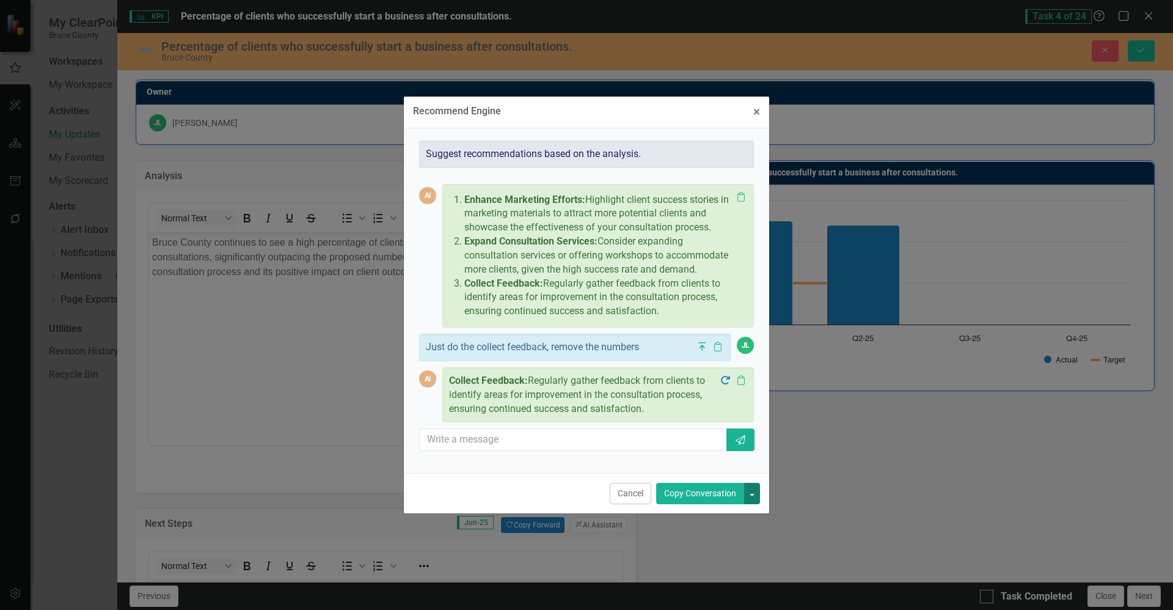
click at [757, 494] on button "button" at bounding box center [752, 493] width 16 height 21
click at [726, 543] on link "Copy Last Message" at bounding box center [710, 538] width 97 height 23
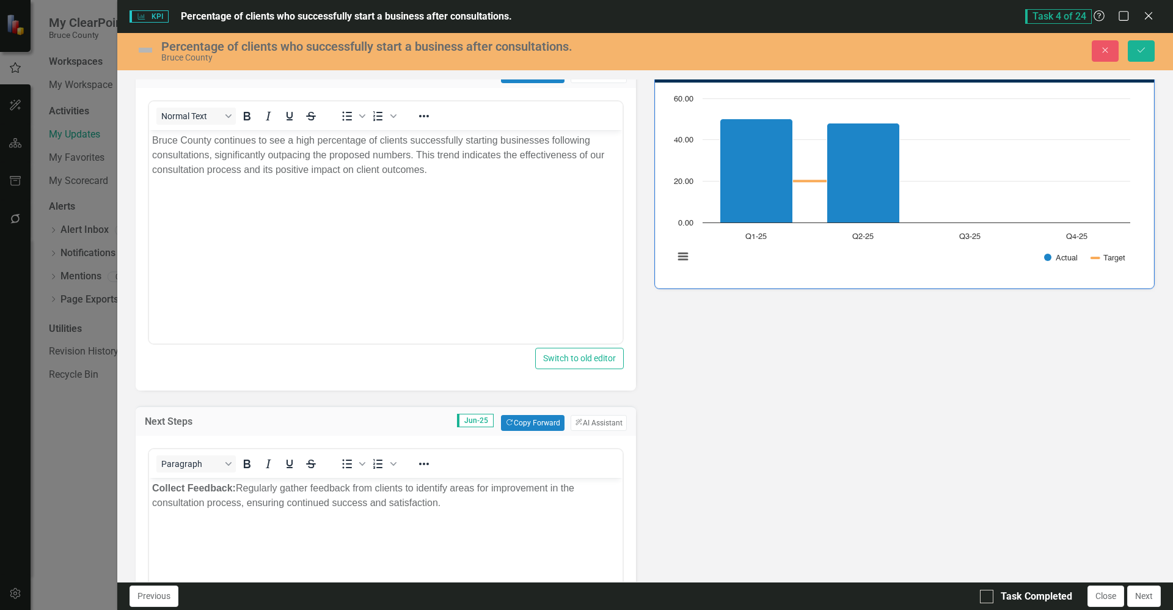
scroll to position [43, 0]
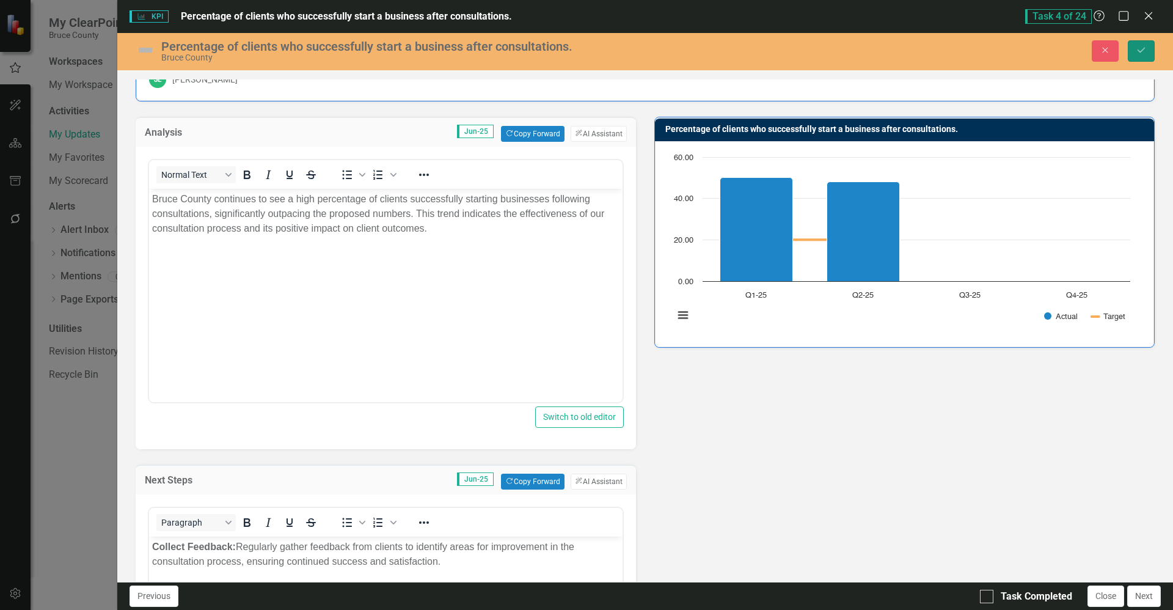
click at [1150, 46] on button "Save" at bounding box center [1141, 50] width 27 height 21
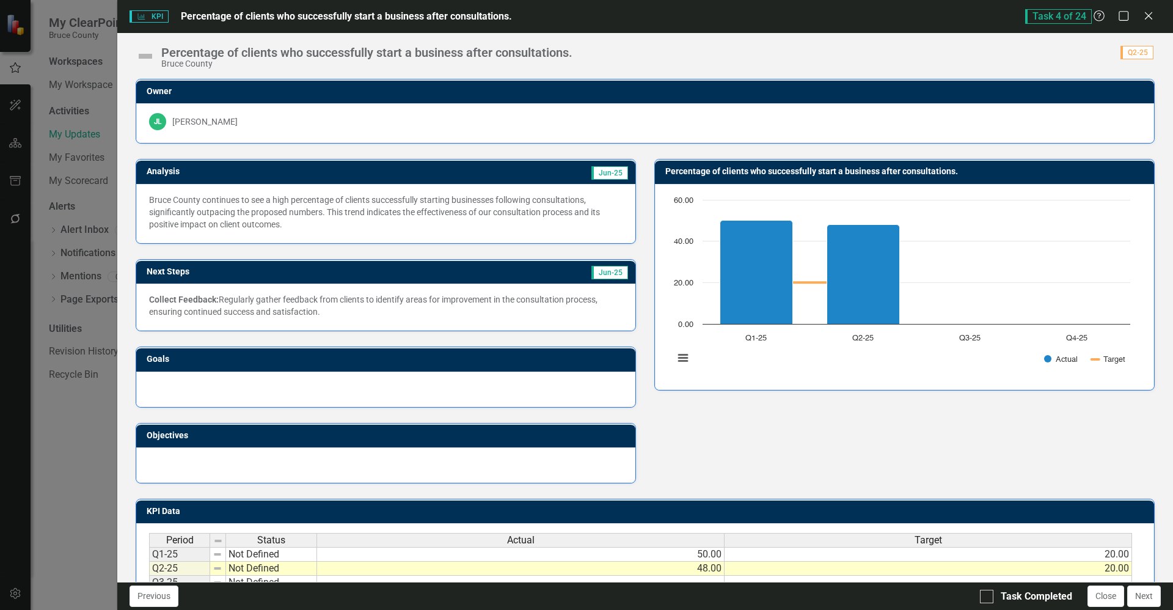
click at [150, 57] on img at bounding box center [146, 56] width 20 height 20
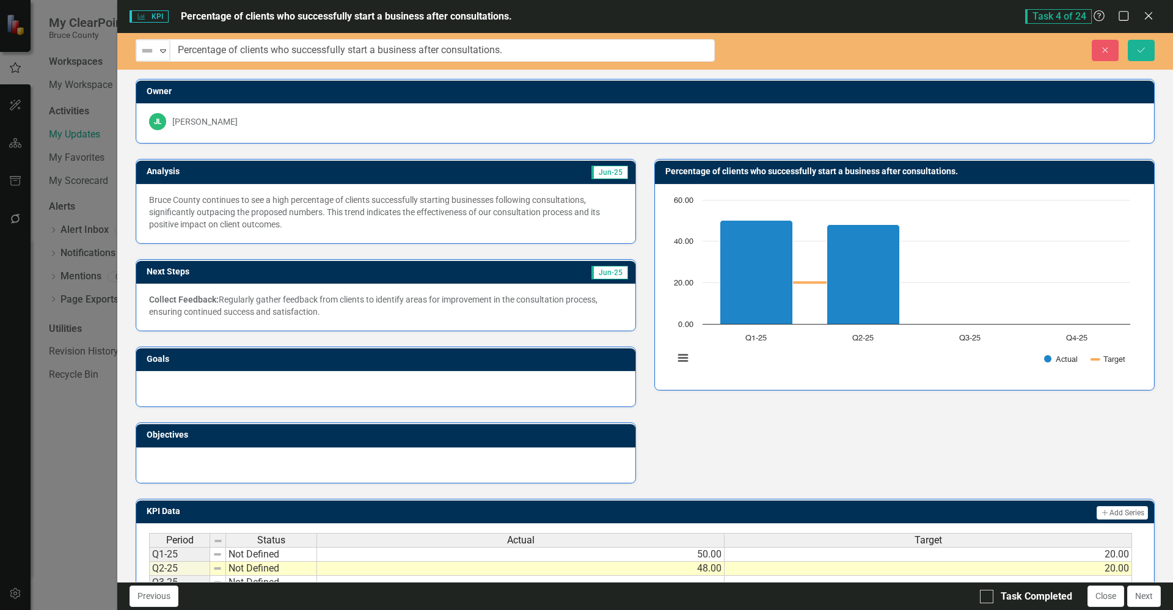
click at [150, 57] on img at bounding box center [147, 50] width 15 height 15
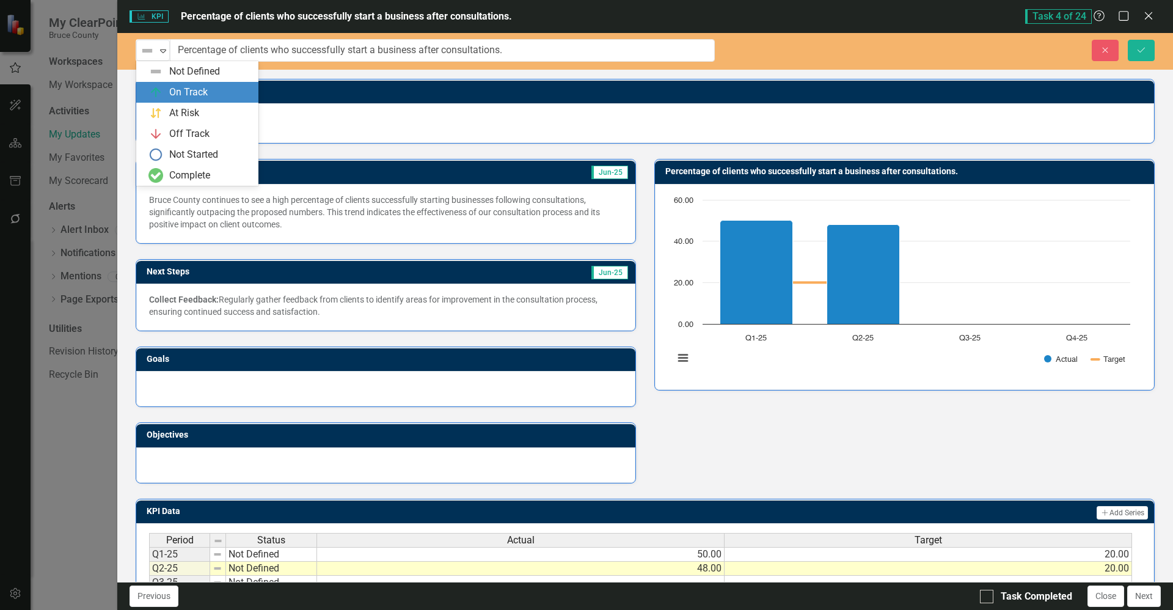
click at [180, 93] on div "On Track" at bounding box center [188, 93] width 38 height 14
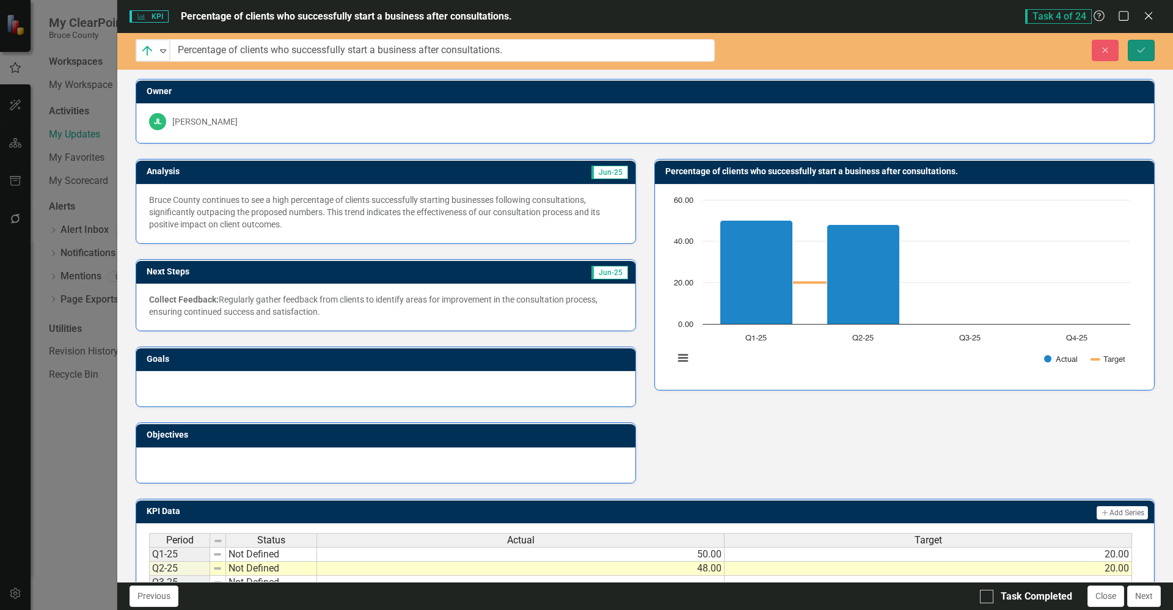
click at [1146, 53] on icon "Save" at bounding box center [1141, 50] width 11 height 9
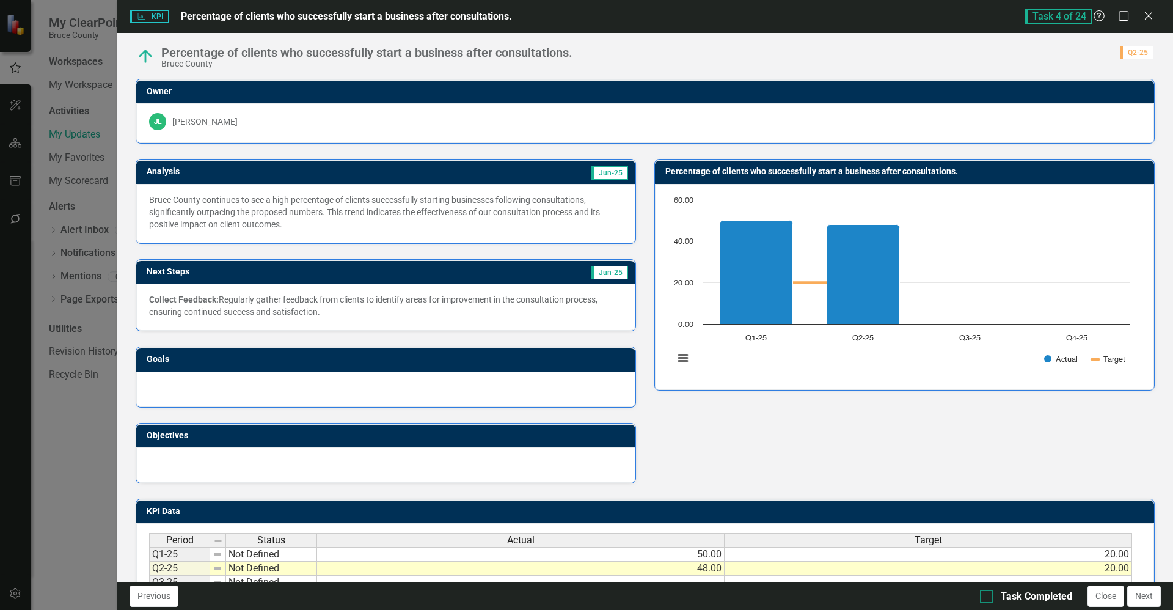
click at [993, 594] on div "Task Completed" at bounding box center [1026, 597] width 92 height 14
click at [988, 594] on input "Task Completed" at bounding box center [984, 594] width 8 height 8
checkbox input "true"
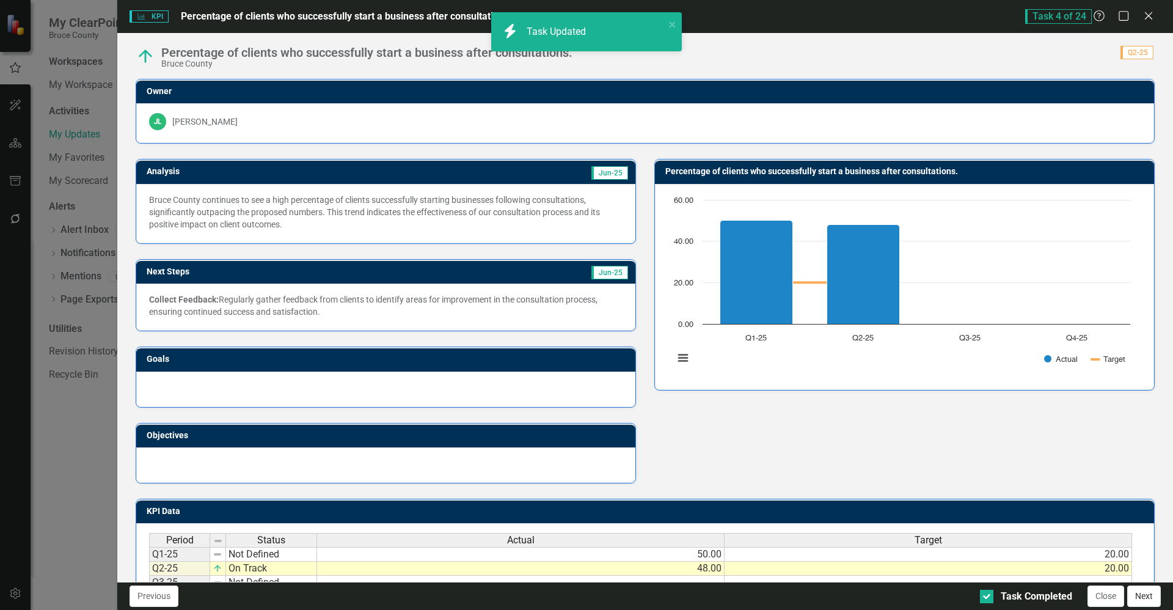
click at [1147, 598] on button "Next" at bounding box center [1144, 595] width 34 height 21
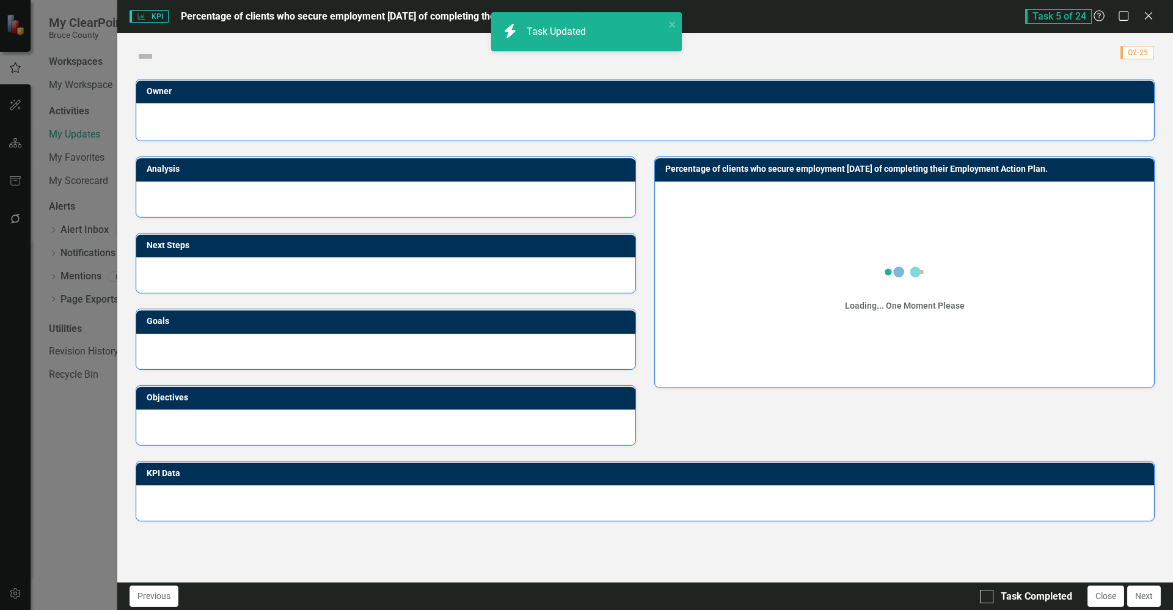
checkbox input "true"
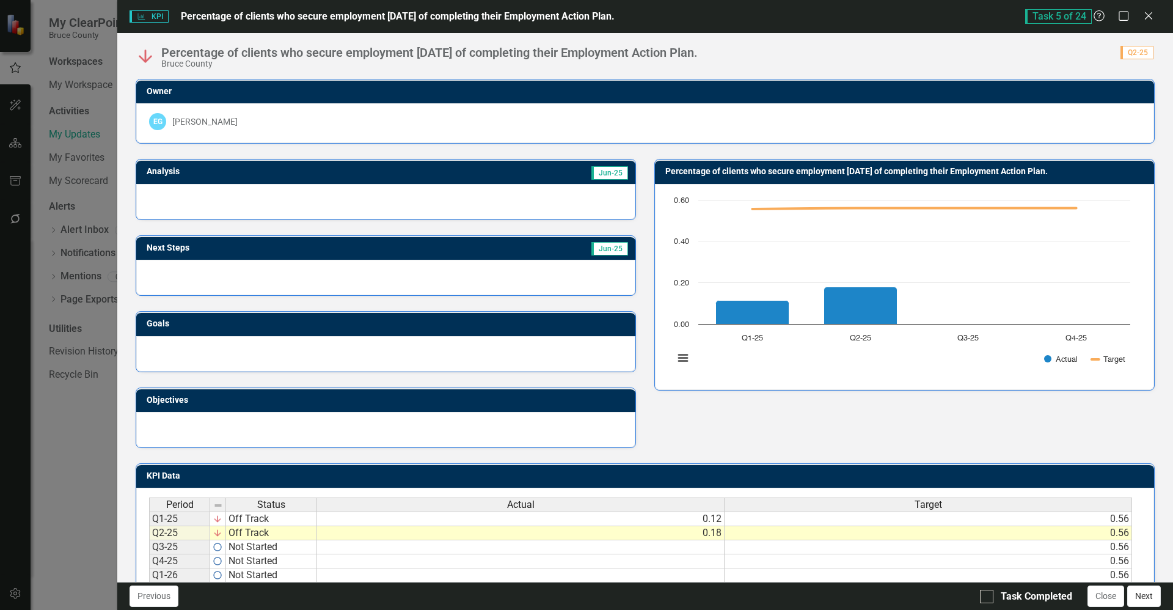
click at [1143, 593] on button "Next" at bounding box center [1144, 595] width 34 height 21
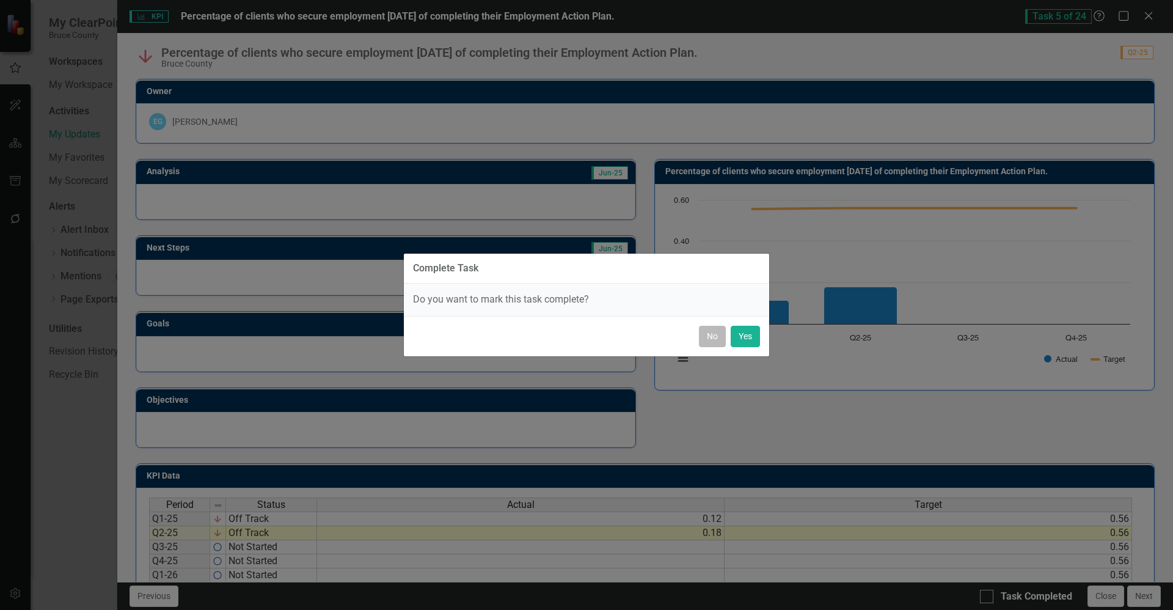
click at [702, 332] on button "No" at bounding box center [712, 336] width 27 height 21
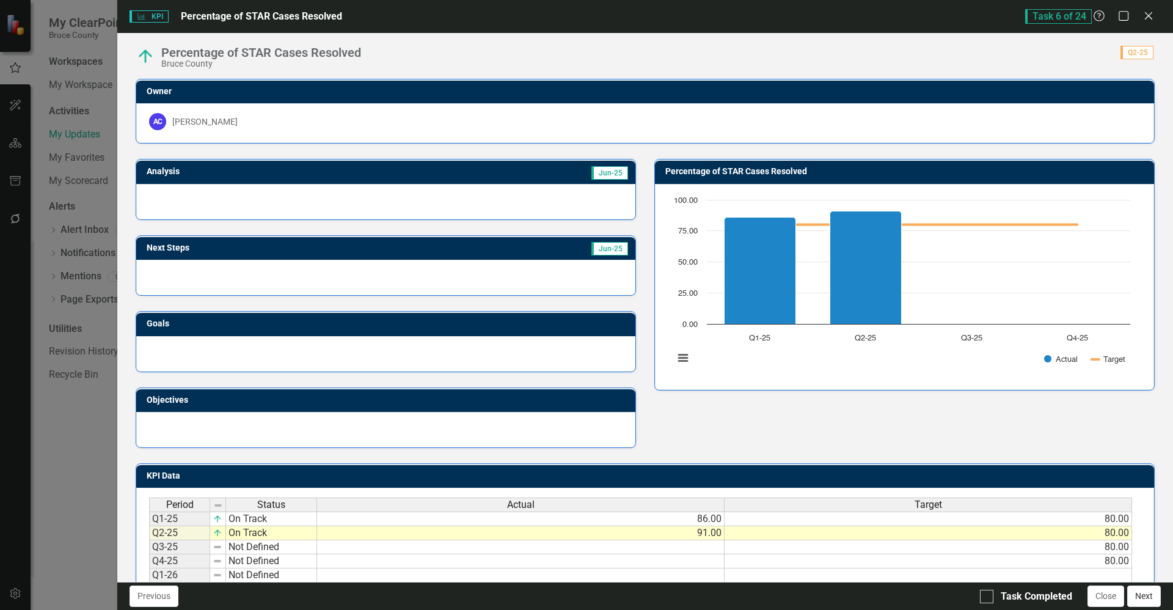
click at [1139, 601] on button "Next" at bounding box center [1144, 595] width 34 height 21
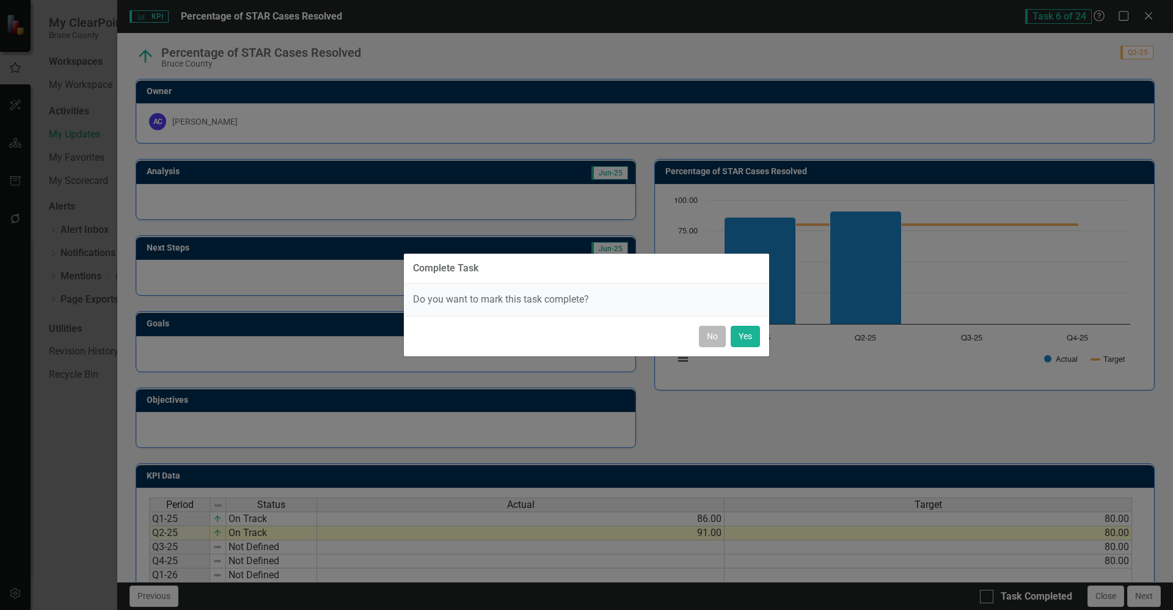
click at [715, 340] on button "No" at bounding box center [712, 336] width 27 height 21
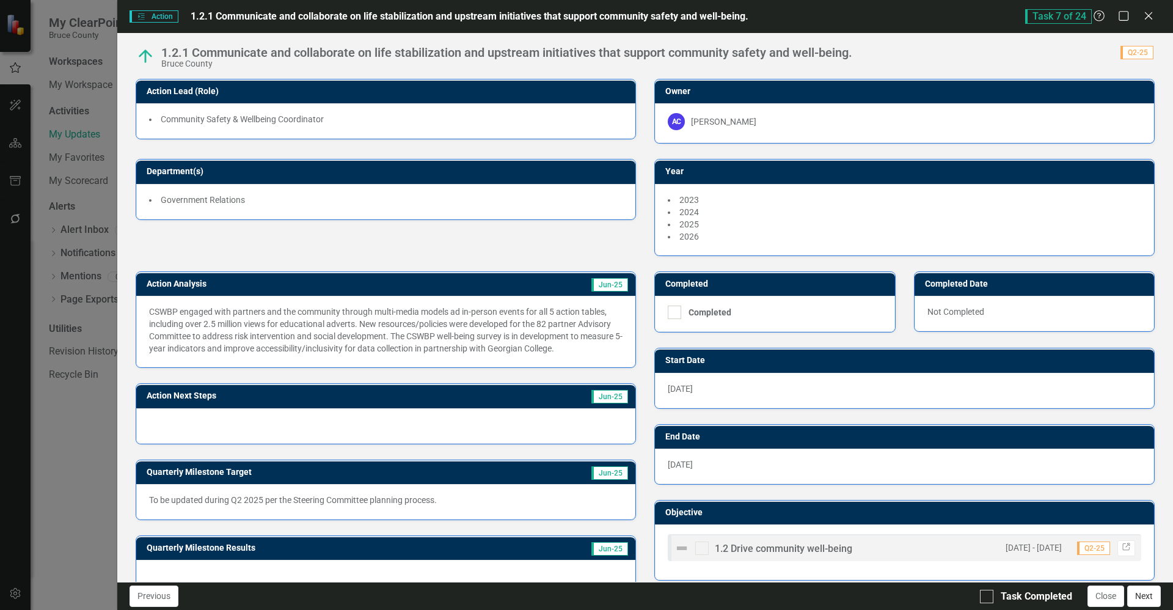
click at [1154, 594] on button "Next" at bounding box center [1144, 595] width 34 height 21
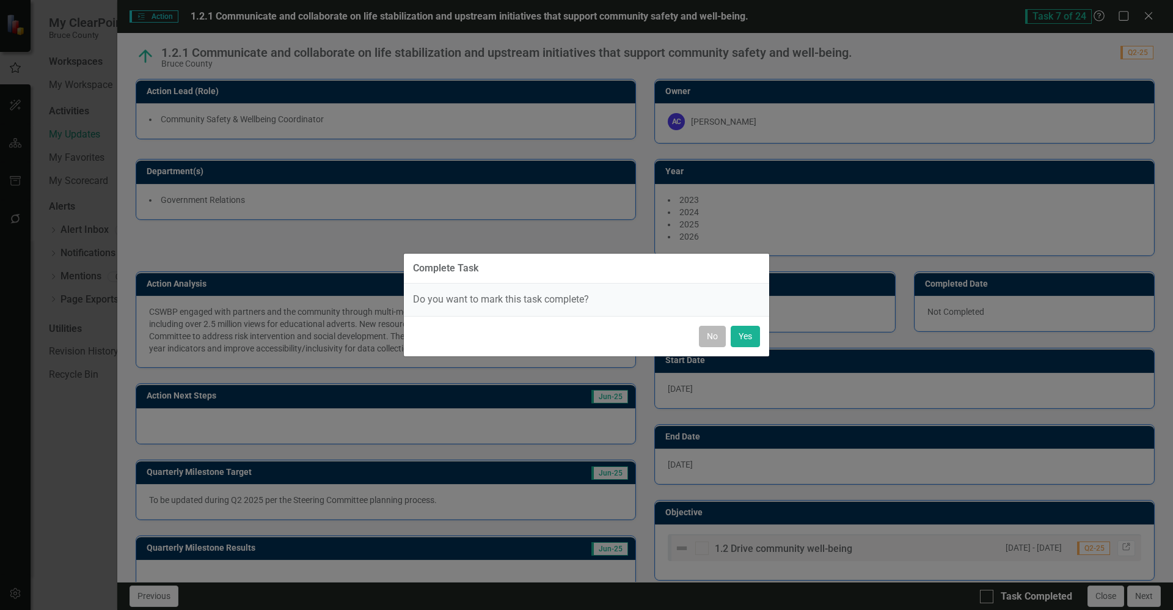
click at [709, 338] on button "No" at bounding box center [712, 336] width 27 height 21
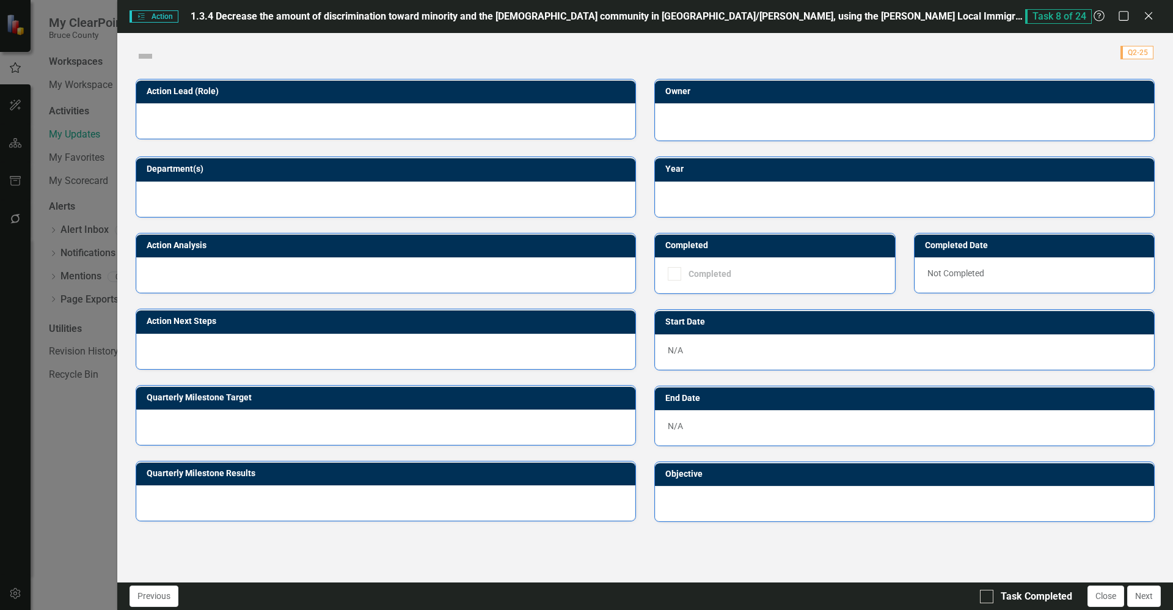
checkbox input "true"
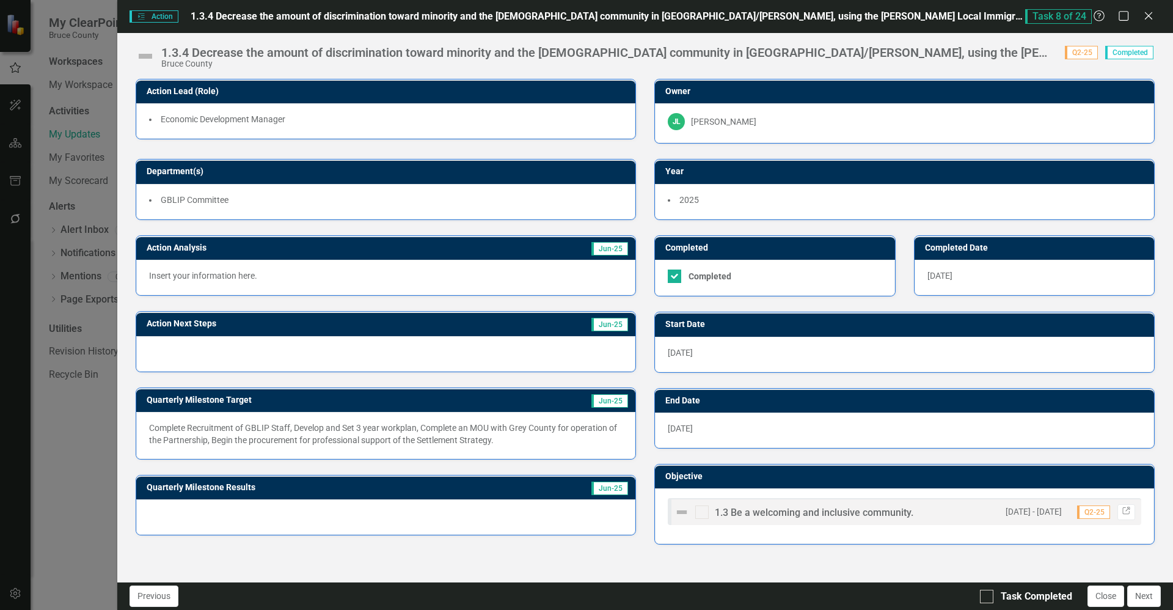
click at [461, 52] on div "1.3.4 Decrease the amount of discrimination toward minority and the [DEMOGRAPHI…" at bounding box center [606, 52] width 891 height 13
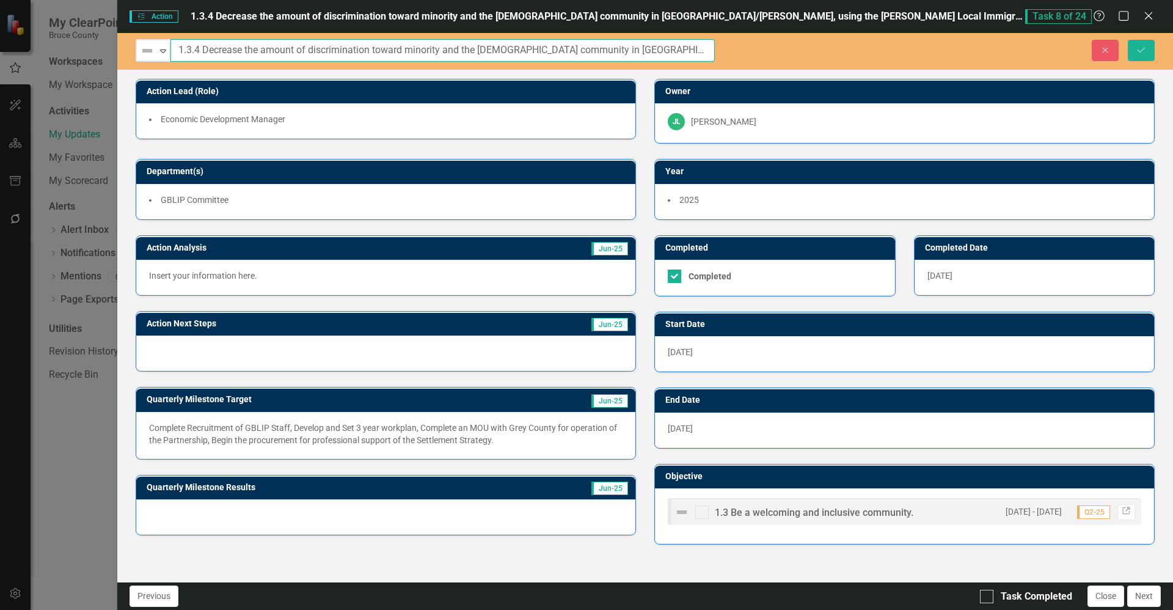
click at [461, 52] on input "1.3.4 Decrease the amount of discrimination toward minority and the [DEMOGRAPHI…" at bounding box center [442, 50] width 544 height 23
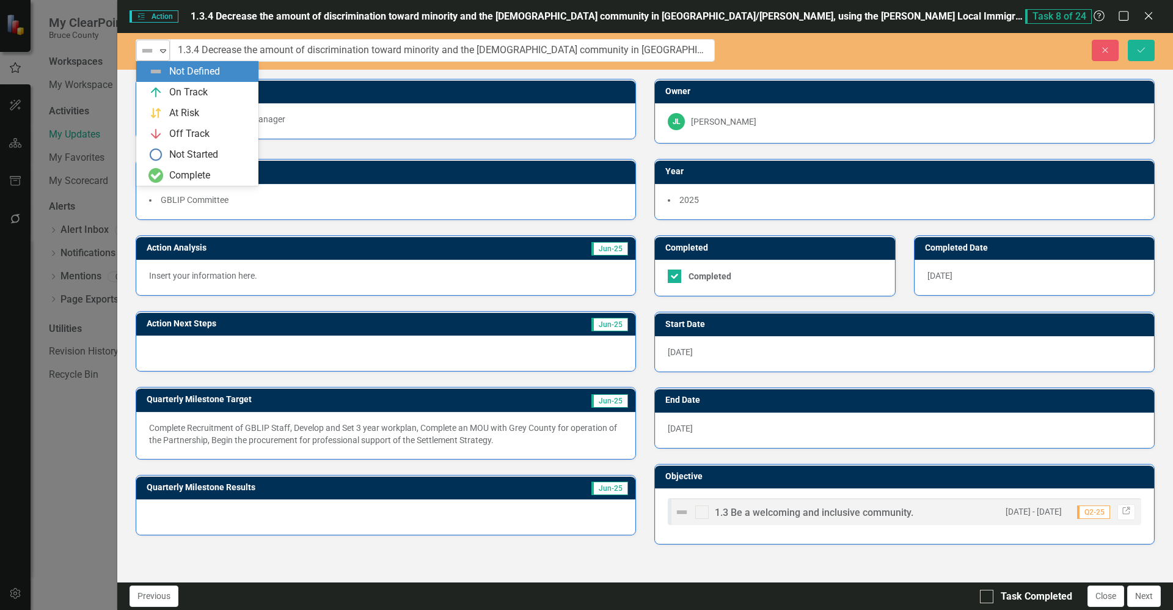
click at [162, 53] on icon "Expand" at bounding box center [163, 51] width 12 height 10
click at [179, 86] on div "On Track" at bounding box center [188, 93] width 38 height 14
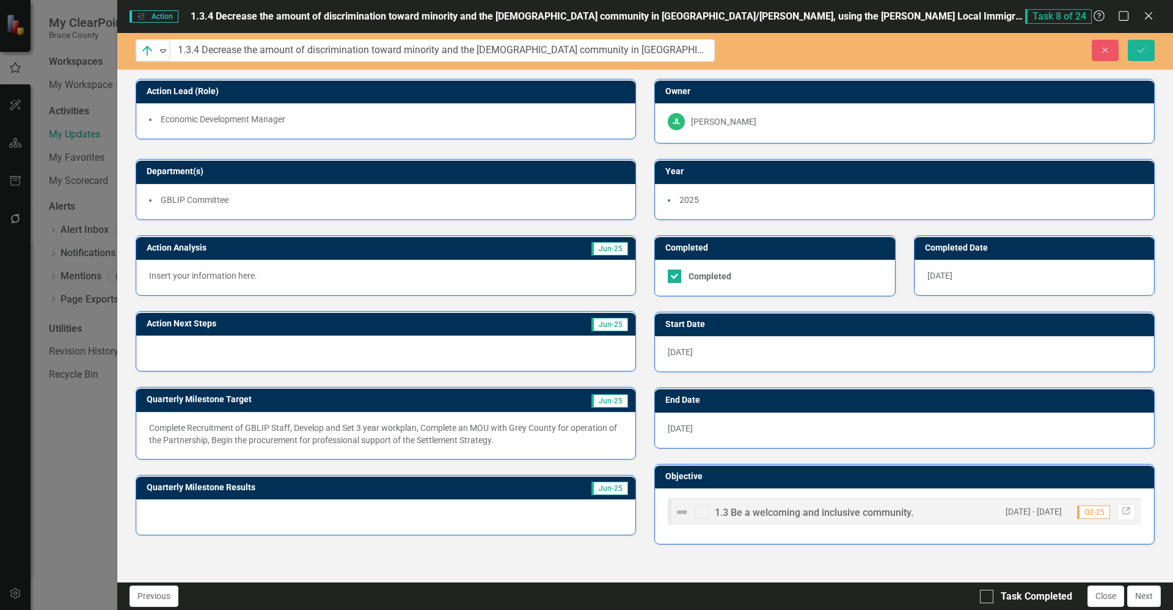
click at [255, 276] on p "Insert your information here." at bounding box center [386, 275] width 474 height 12
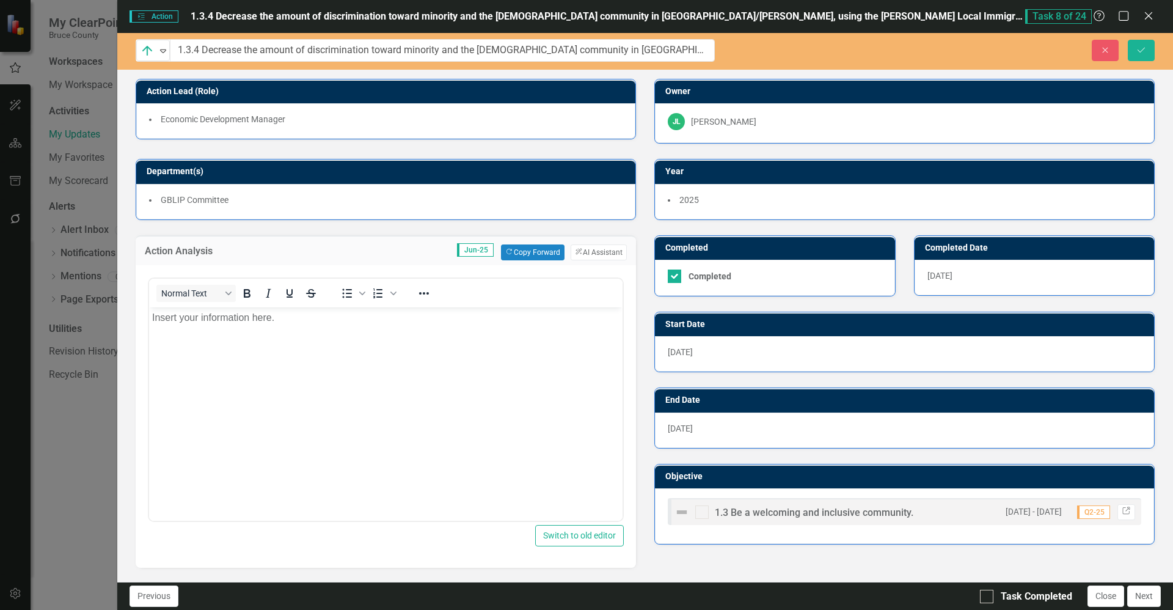
click at [255, 276] on div "<p>Insert your information here.&nbsp;</p> Normal Text To open the popup, press…" at bounding box center [386, 397] width 476 height 247
click at [589, 249] on button "ClearPoint AI AI Assistant" at bounding box center [599, 252] width 56 height 16
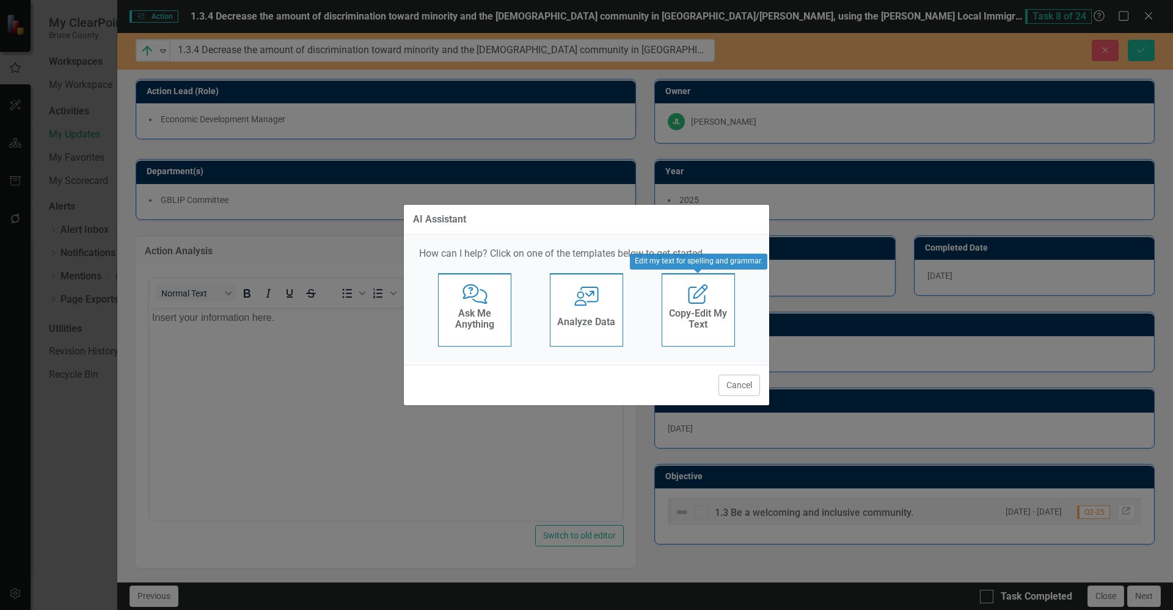
click at [688, 309] on h4 "Copy-Edit My Text" at bounding box center [698, 318] width 60 height 21
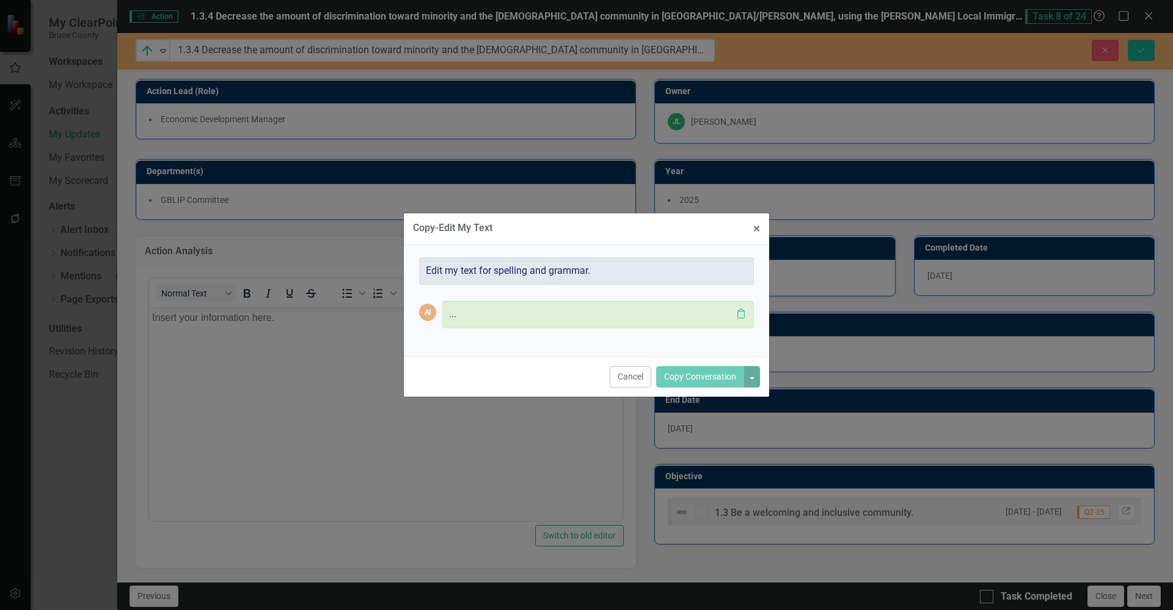
click at [688, 309] on div "..." at bounding box center [590, 314] width 283 height 14
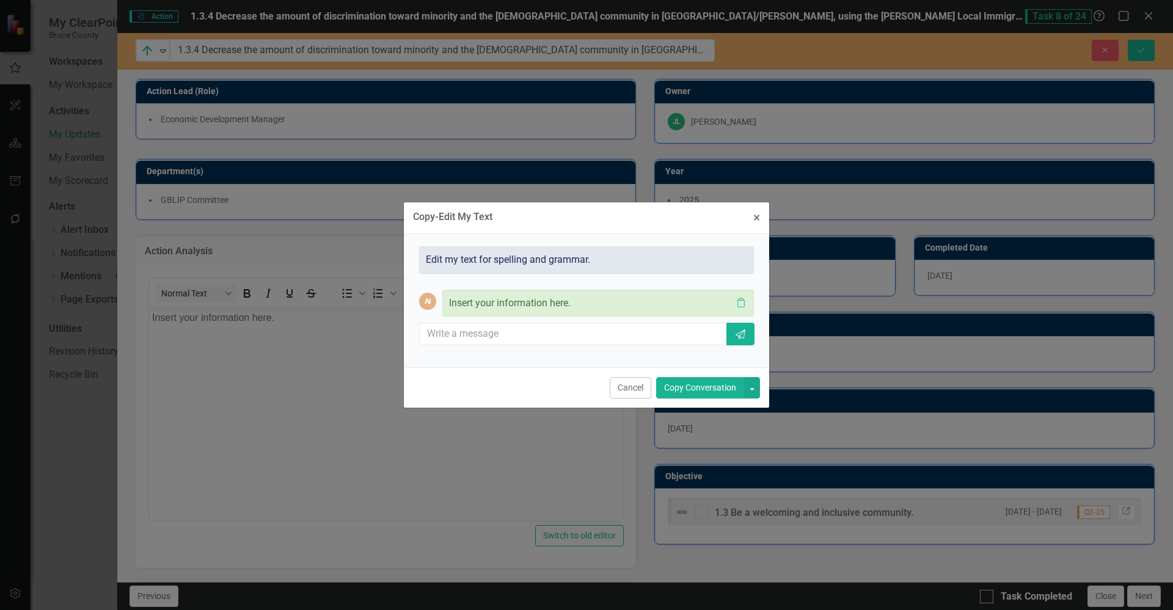
click at [552, 309] on div "Insert your information here." at bounding box center [590, 303] width 283 height 14
click at [528, 329] on input "text" at bounding box center [574, 334] width 308 height 23
paste input "Recruitment for the initiative was completed in Q2, and agreements with key par…"
type input "Recruitment for the initiative was completed in Q2, and agreements with key par…"
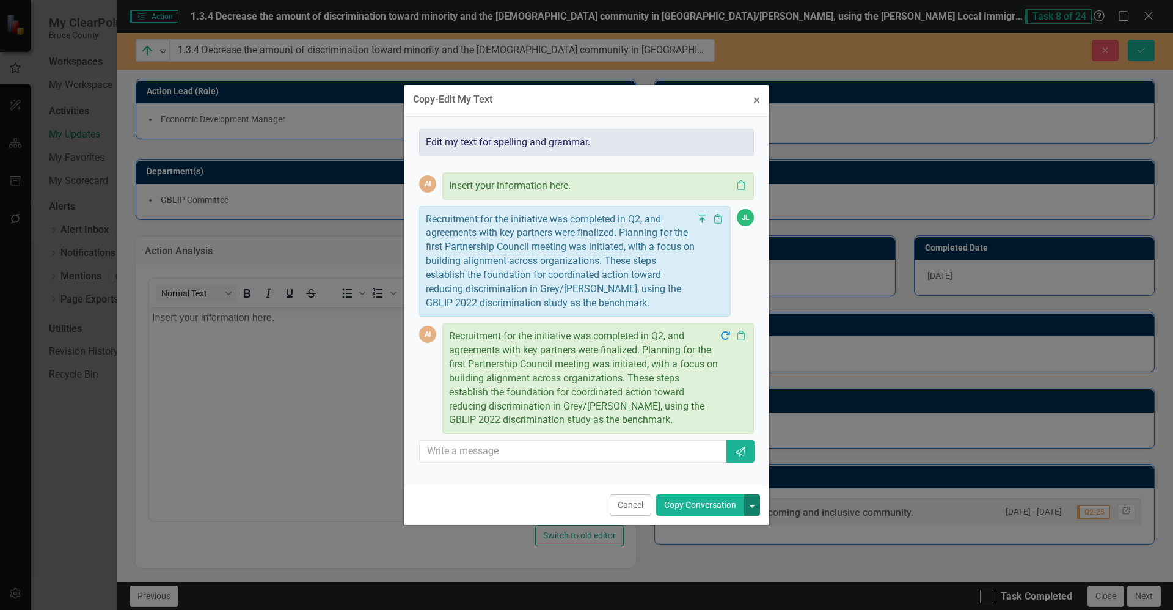
click at [749, 508] on button "button" at bounding box center [752, 504] width 16 height 21
click at [726, 545] on link "Copy Last Message" at bounding box center [710, 550] width 97 height 23
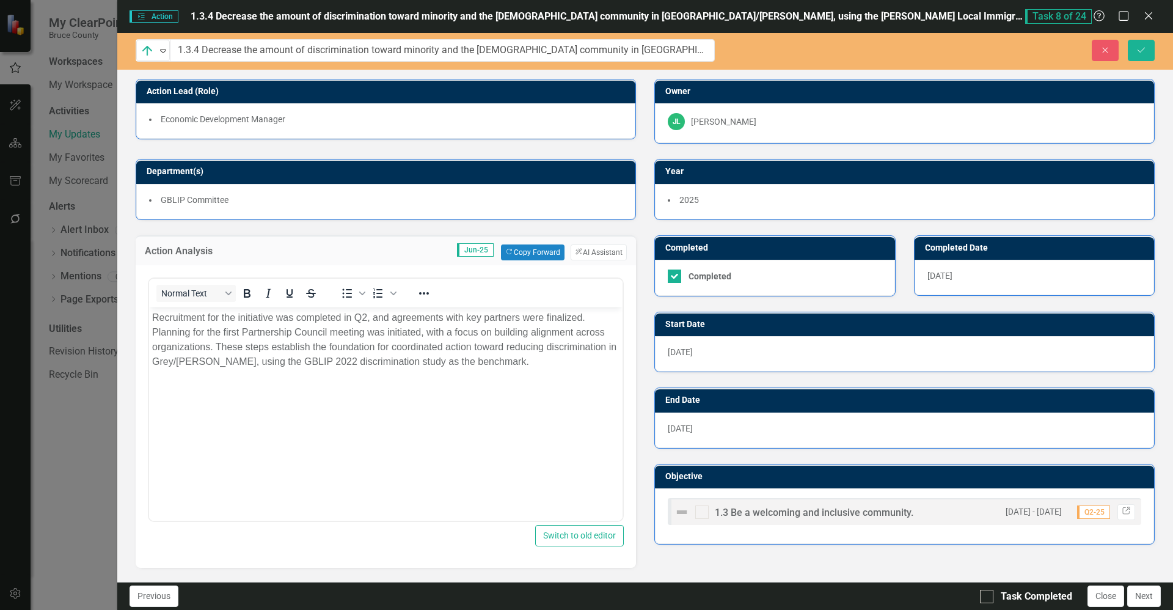
click at [638, 527] on div "Action Analysis Jun-25 Copy Forward Copy Forward ClearPoint AI AI Assistant <p>…" at bounding box center [385, 394] width 519 height 348
click at [638, 439] on div "Action Analysis Jun-25 Copy Forward Copy Forward ClearPoint AI AI Assistant <p>…" at bounding box center [385, 394] width 519 height 348
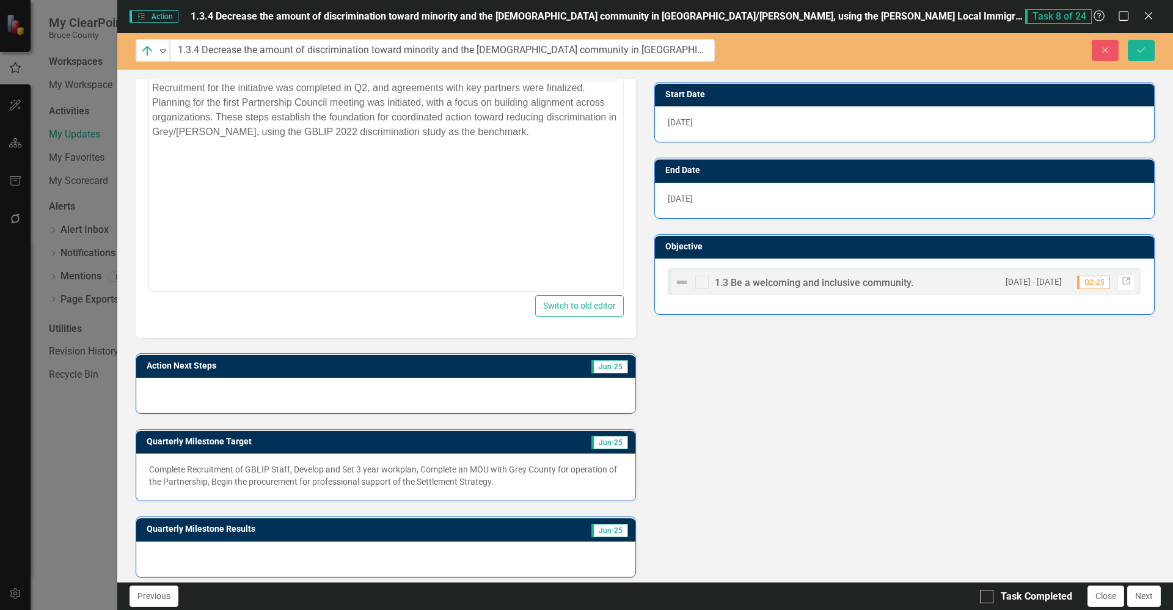
scroll to position [238, 0]
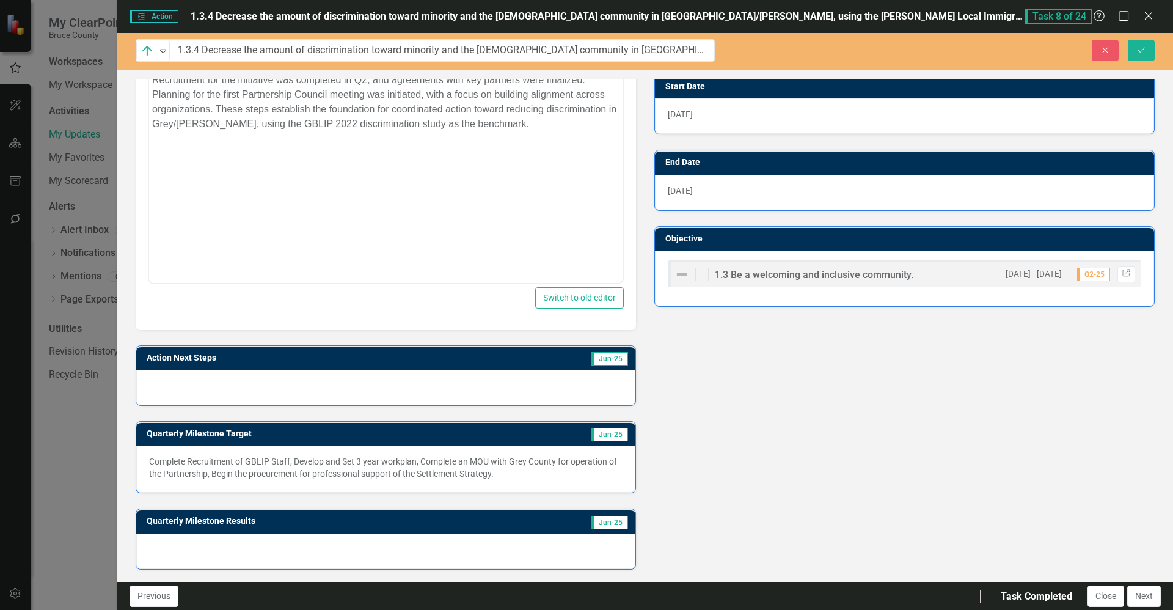
click at [445, 392] on div at bounding box center [385, 387] width 499 height 35
click at [446, 389] on div at bounding box center [385, 387] width 499 height 35
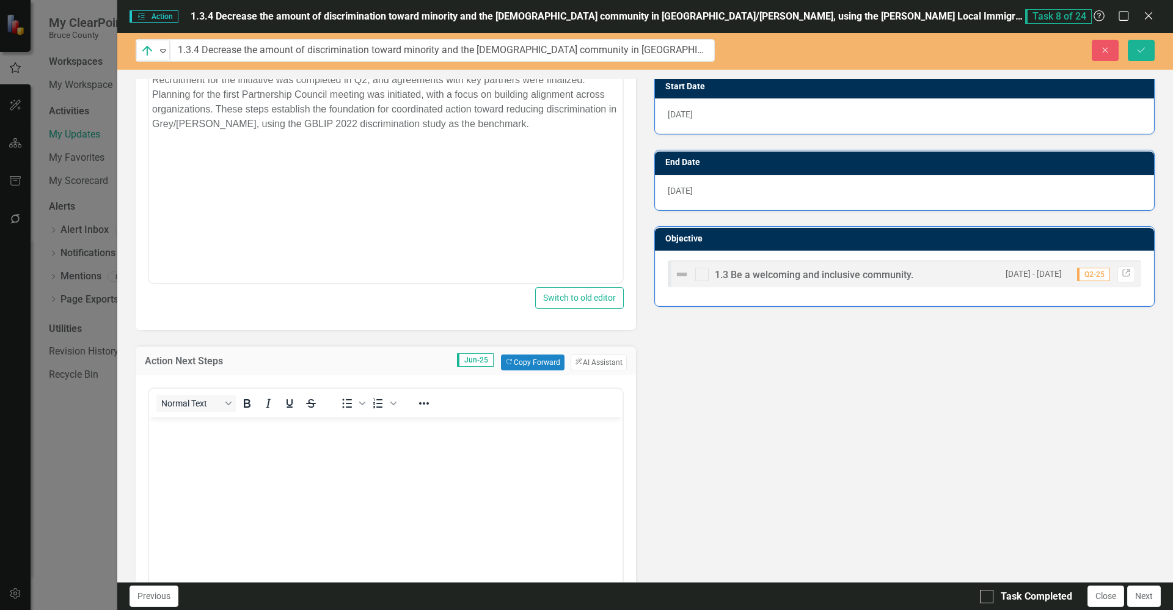
scroll to position [0, 0]
click at [366, 457] on body "Rich Text Area. Press ALT-0 for help." at bounding box center [386, 508] width 474 height 183
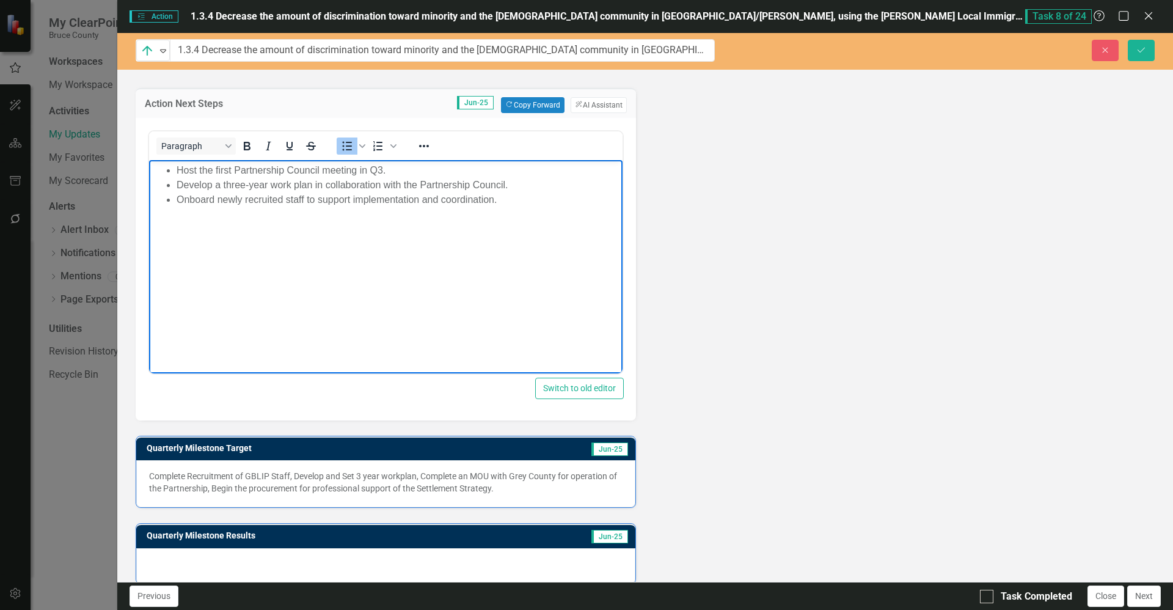
scroll to position [510, 0]
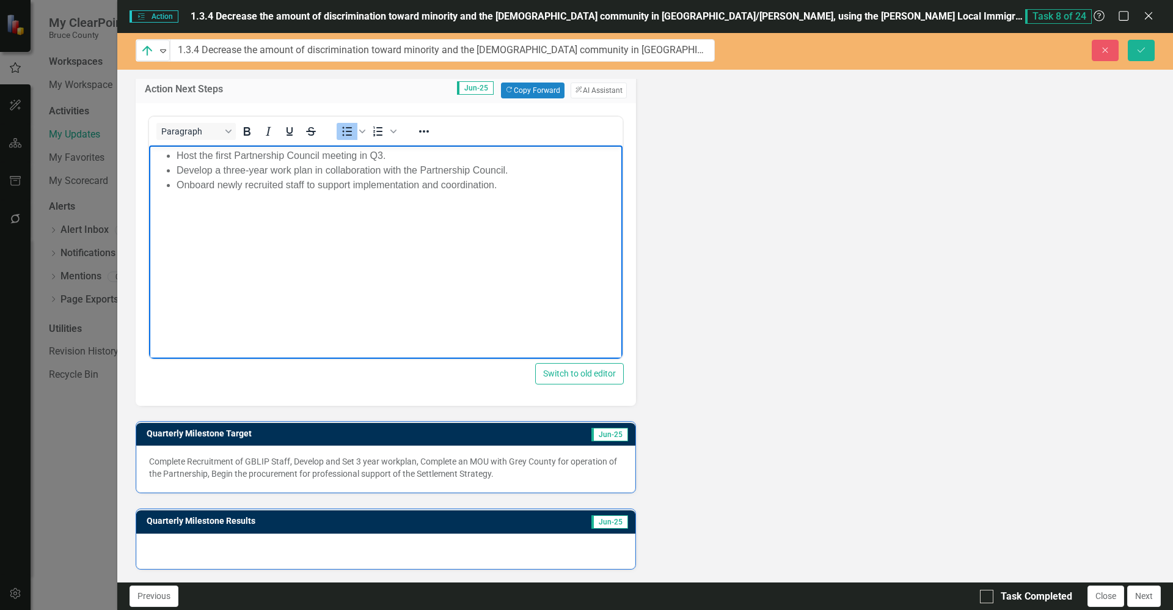
click at [570, 476] on p "Complete Recruitment of GBLIP Staff, Develop and Set 3 year workplan, Complete …" at bounding box center [386, 467] width 474 height 24
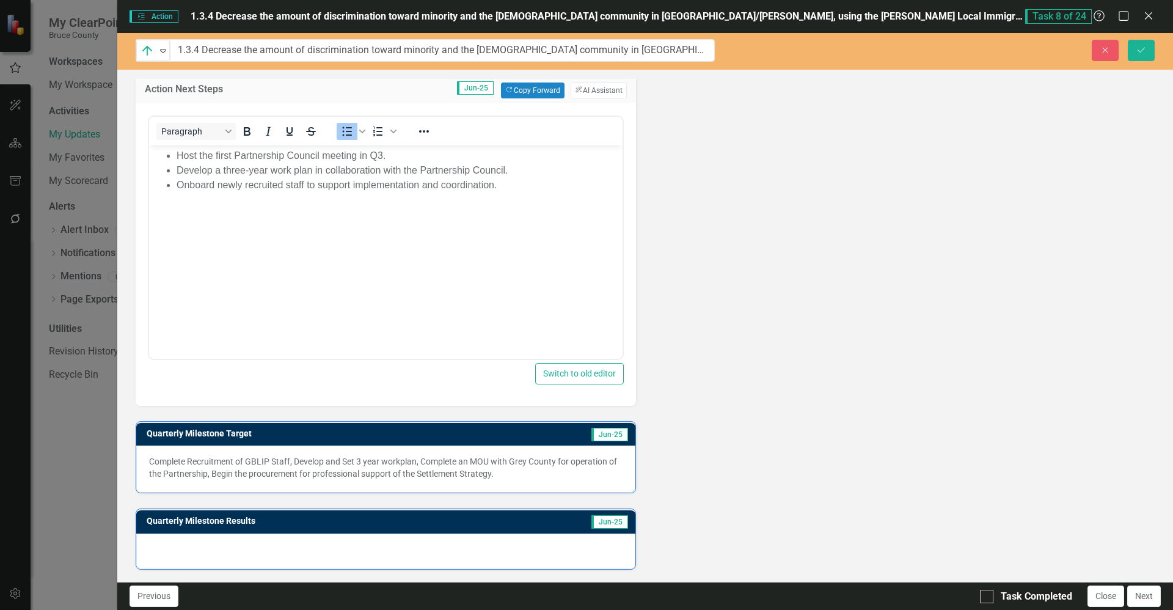
click at [575, 475] on p "Complete Recruitment of GBLIP Staff, Develop and Set 3 year workplan, Complete …" at bounding box center [386, 467] width 474 height 24
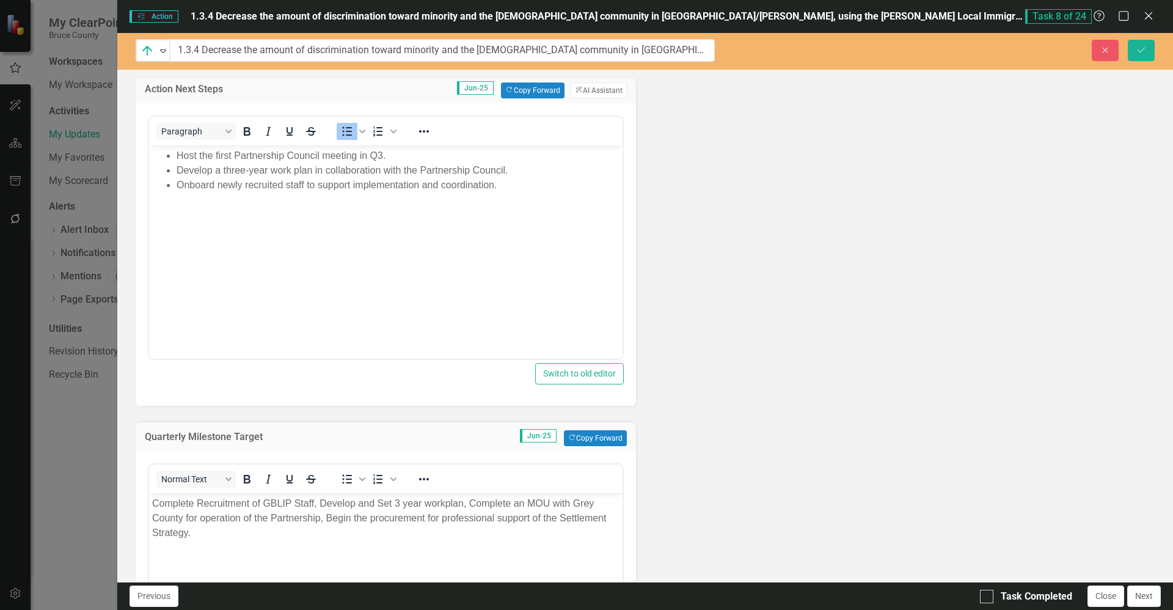
scroll to position [0, 0]
click at [461, 536] on p "Complete Recruitment of GBLIP Staff, Develop and Set 3 year workplan, Complete …" at bounding box center [385, 518] width 467 height 44
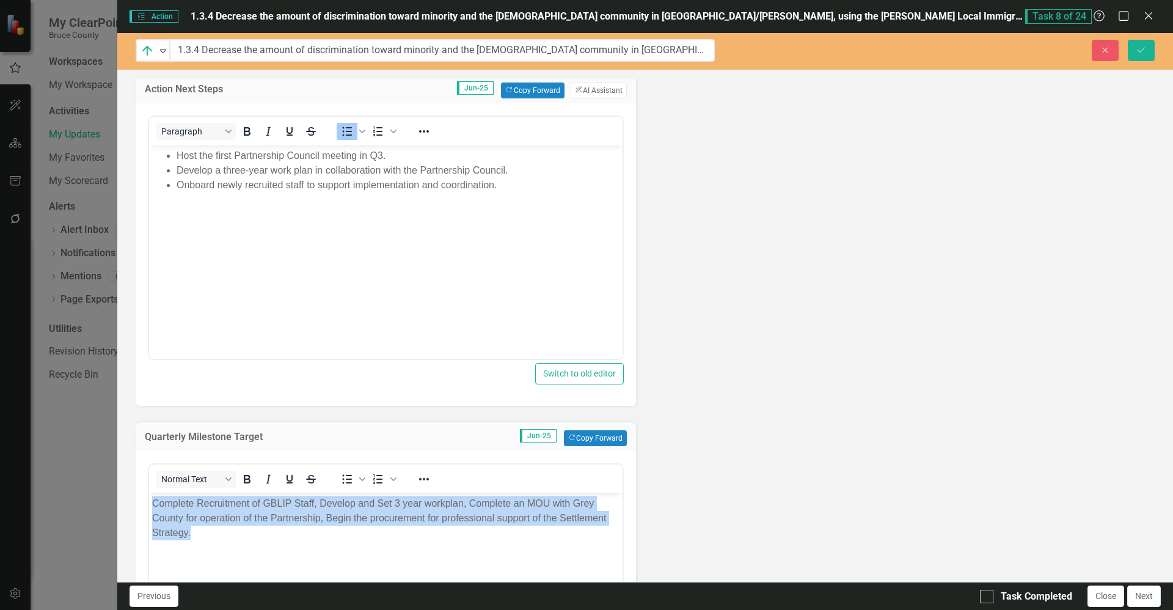
drag, startPoint x: 249, startPoint y: 528, endPoint x: 119, endPoint y: 496, distance: 133.5
click at [149, 496] on html "Complete Recruitment of GBLIP Staff, Develop and Set 3 year workplan, Complete …" at bounding box center [386, 583] width 474 height 183
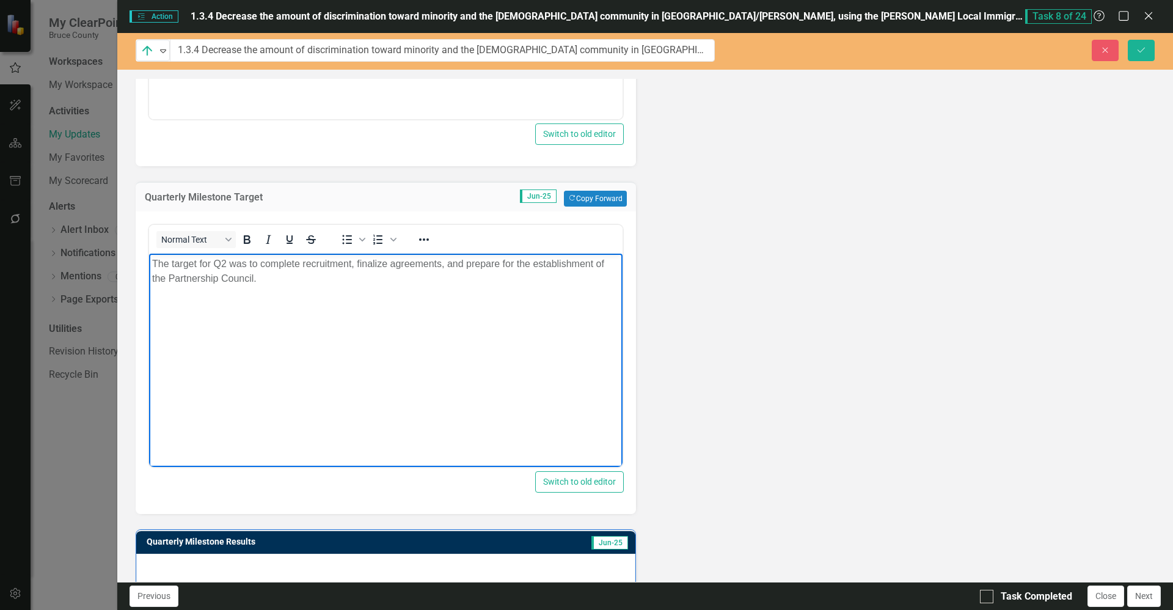
scroll to position [769, 0]
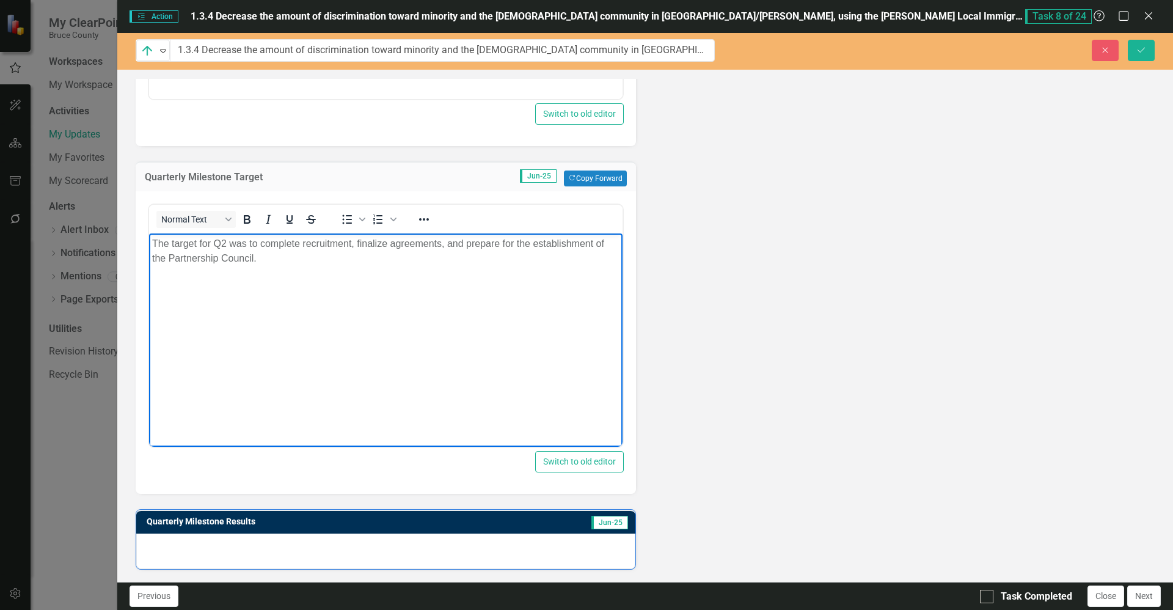
click at [442, 552] on div at bounding box center [385, 550] width 499 height 35
click at [437, 552] on div at bounding box center [385, 550] width 499 height 35
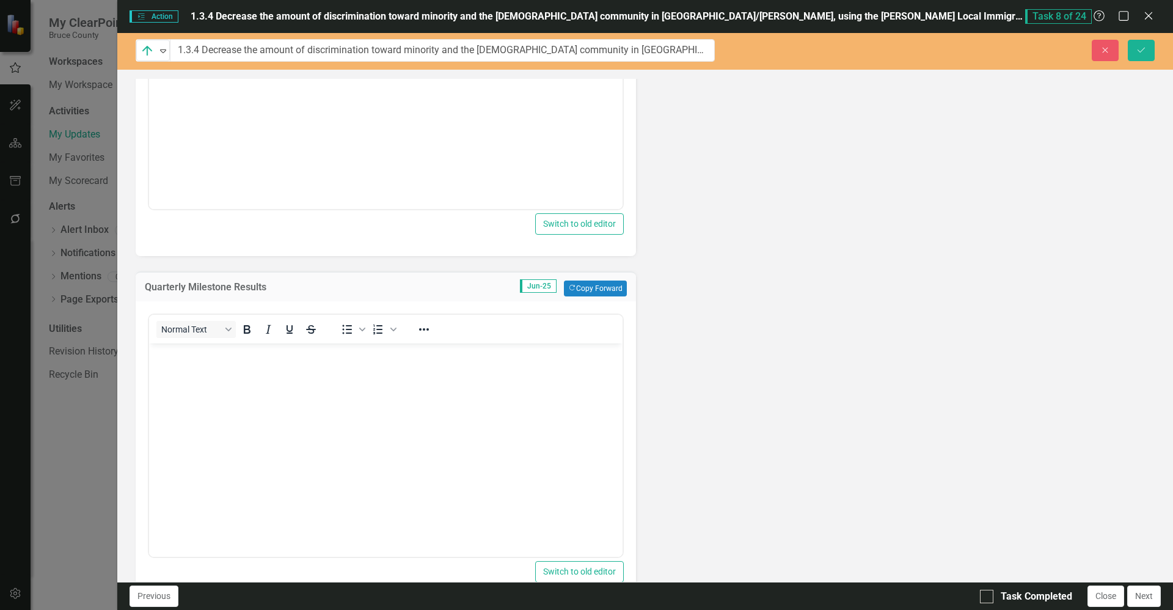
scroll to position [1005, 0]
click at [480, 405] on body "Rich Text Area. Press ALT-0 for help." at bounding box center [386, 436] width 474 height 183
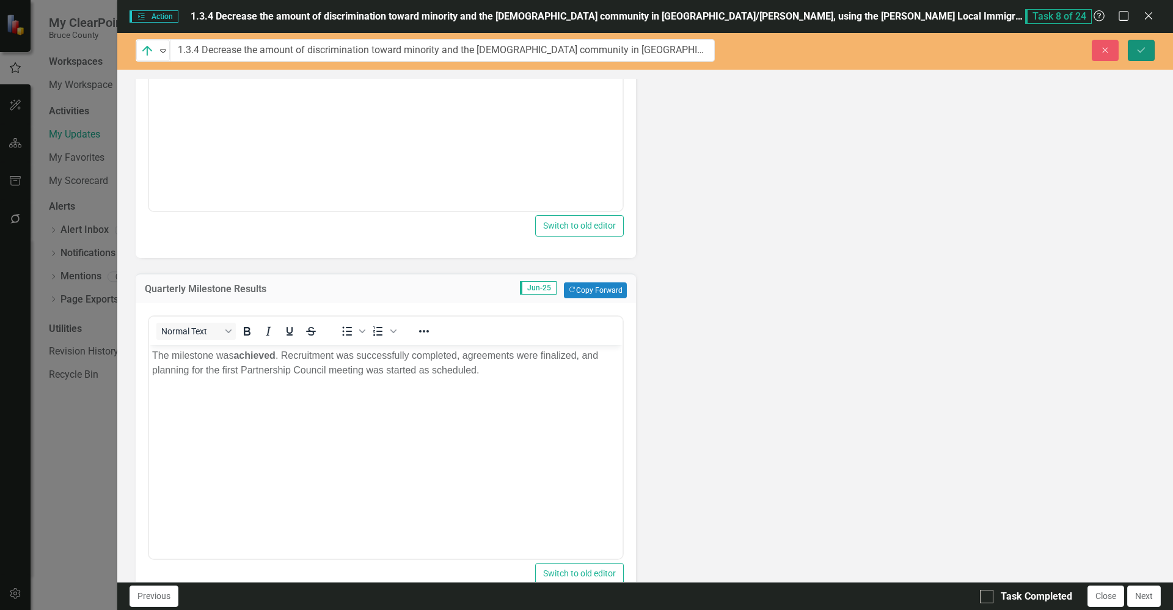
click at [1146, 51] on icon "Save" at bounding box center [1141, 50] width 11 height 9
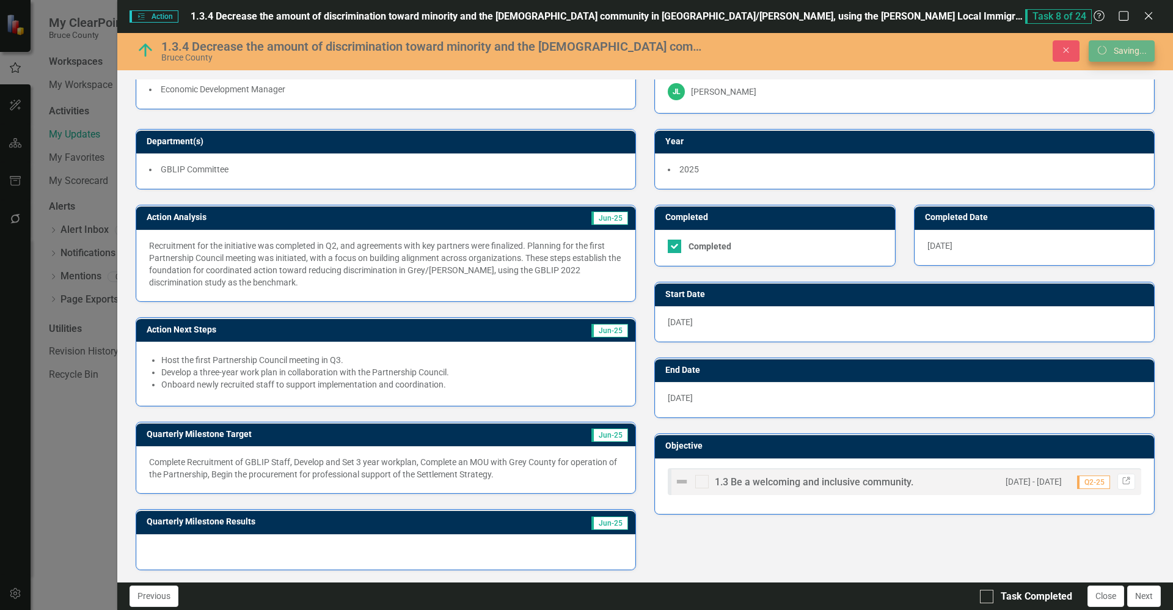
scroll to position [31, 0]
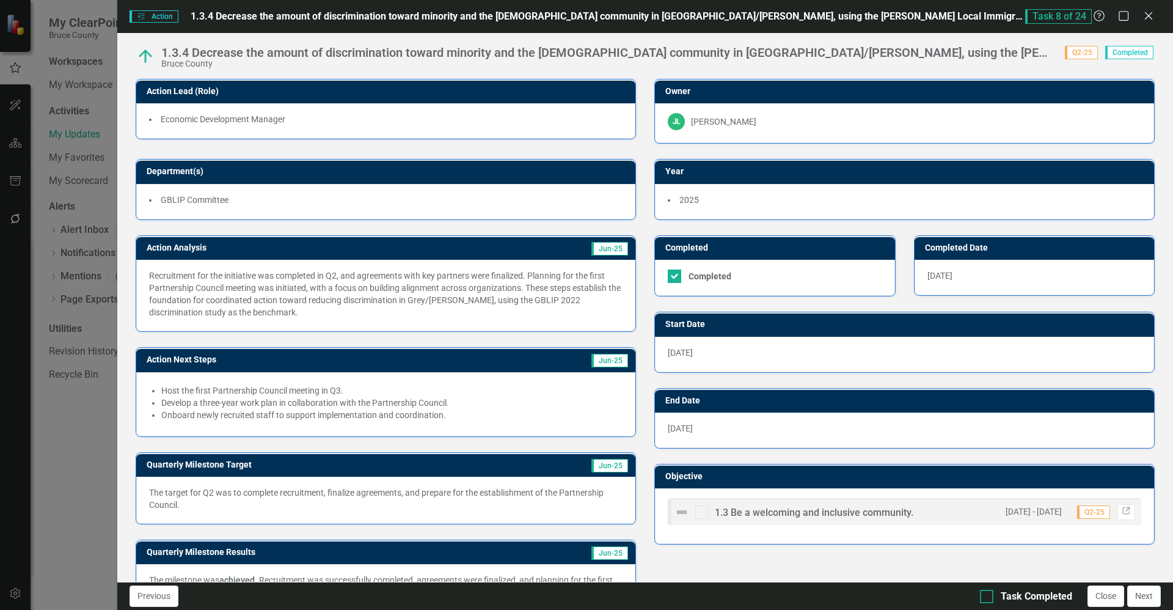
click at [991, 594] on div at bounding box center [986, 596] width 13 height 13
click at [988, 594] on input "Task Completed" at bounding box center [984, 594] width 8 height 8
checkbox input "true"
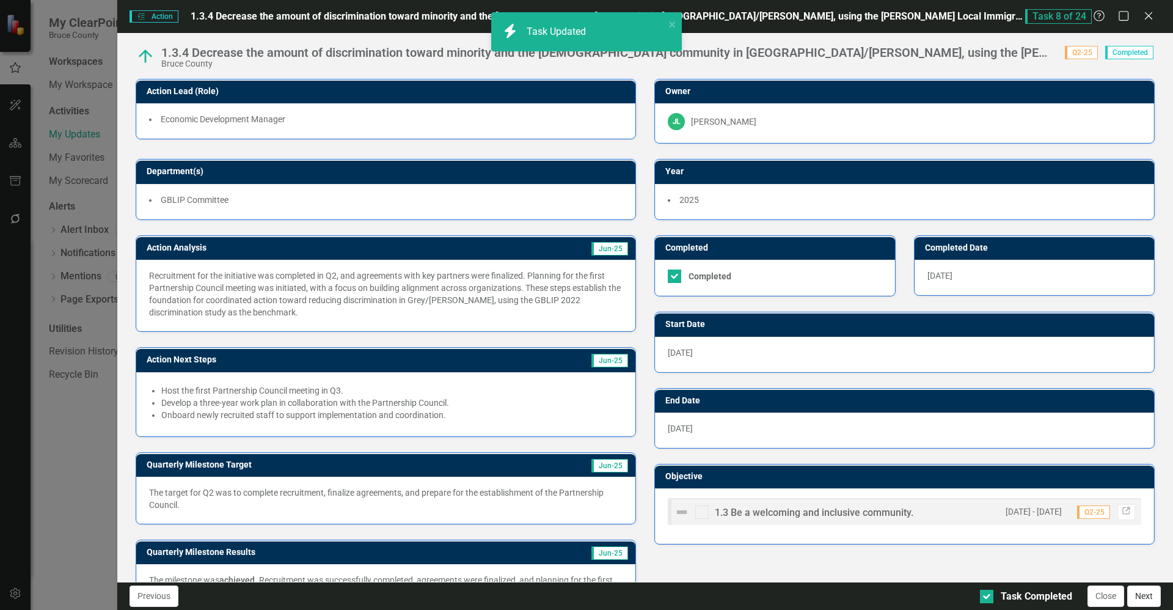
click at [1151, 590] on button "Next" at bounding box center [1144, 595] width 34 height 21
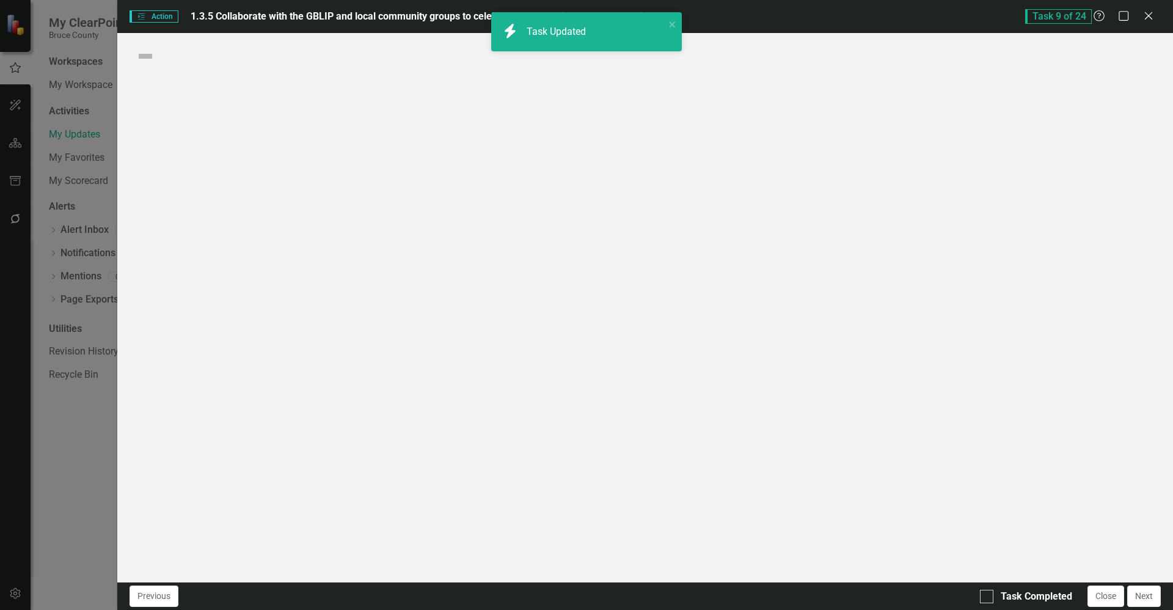
checkbox input "true"
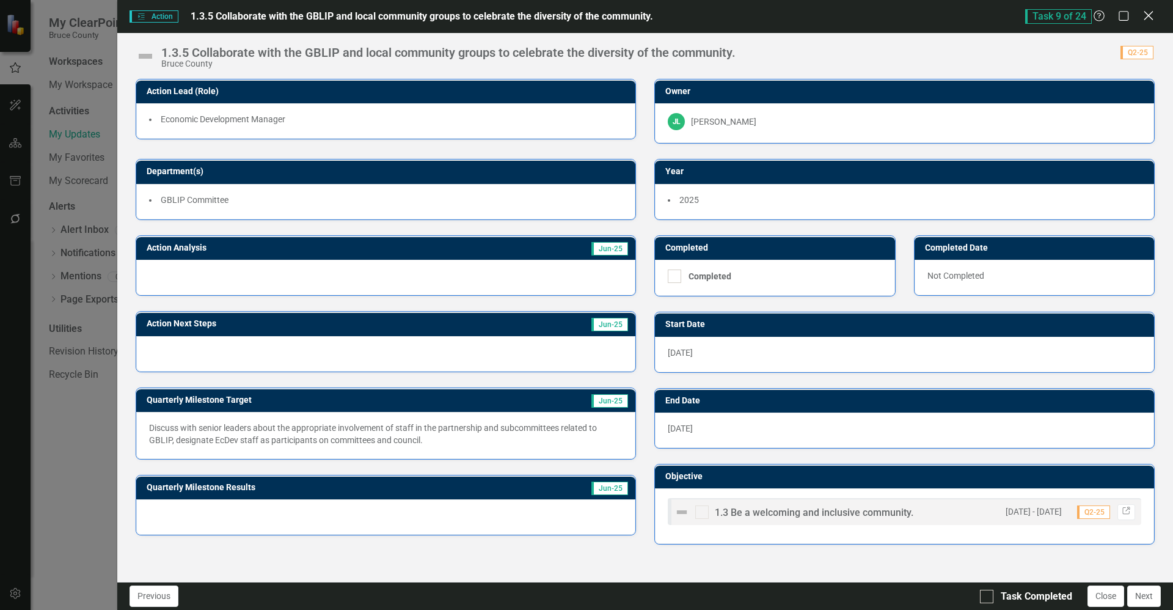
click at [1150, 19] on icon "Close" at bounding box center [1148, 16] width 15 height 12
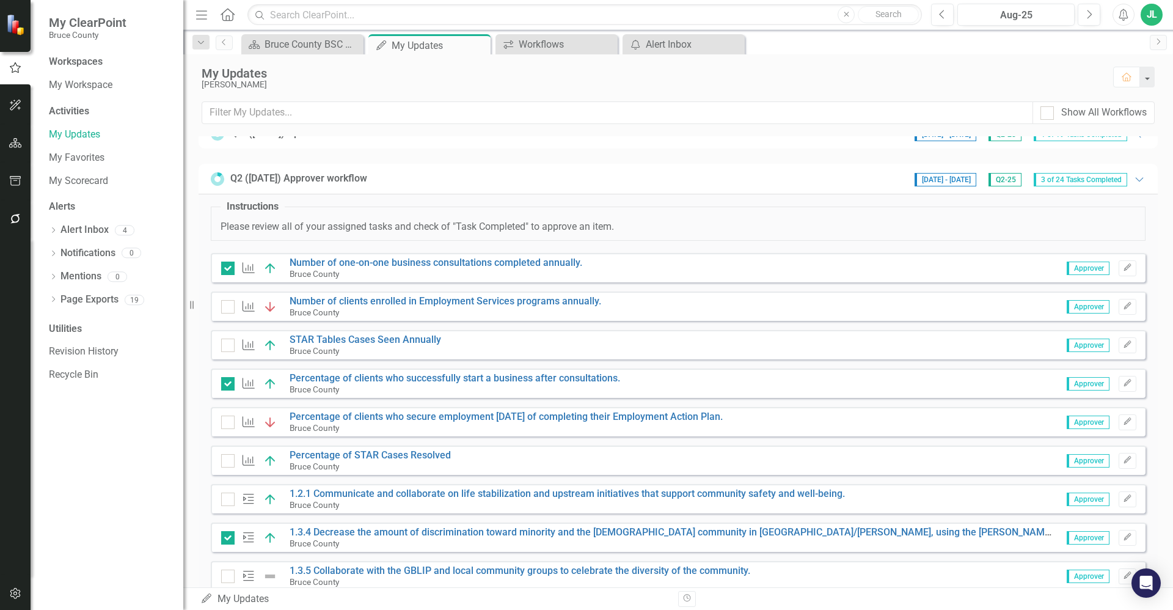
scroll to position [4, 0]
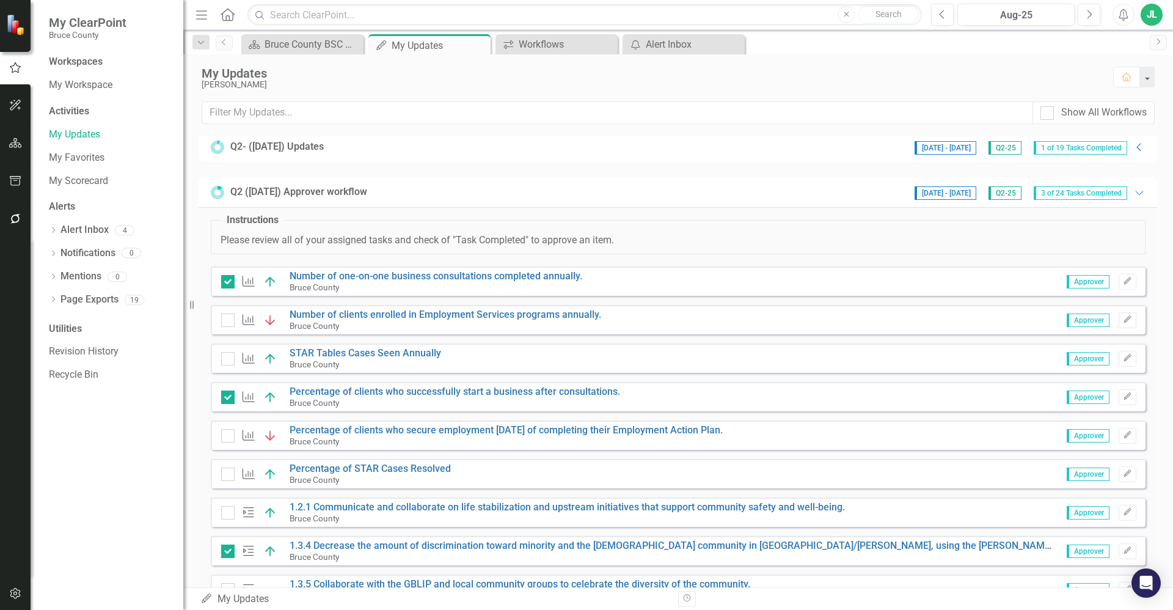
click at [1133, 147] on icon "Collapse" at bounding box center [1139, 147] width 12 height 10
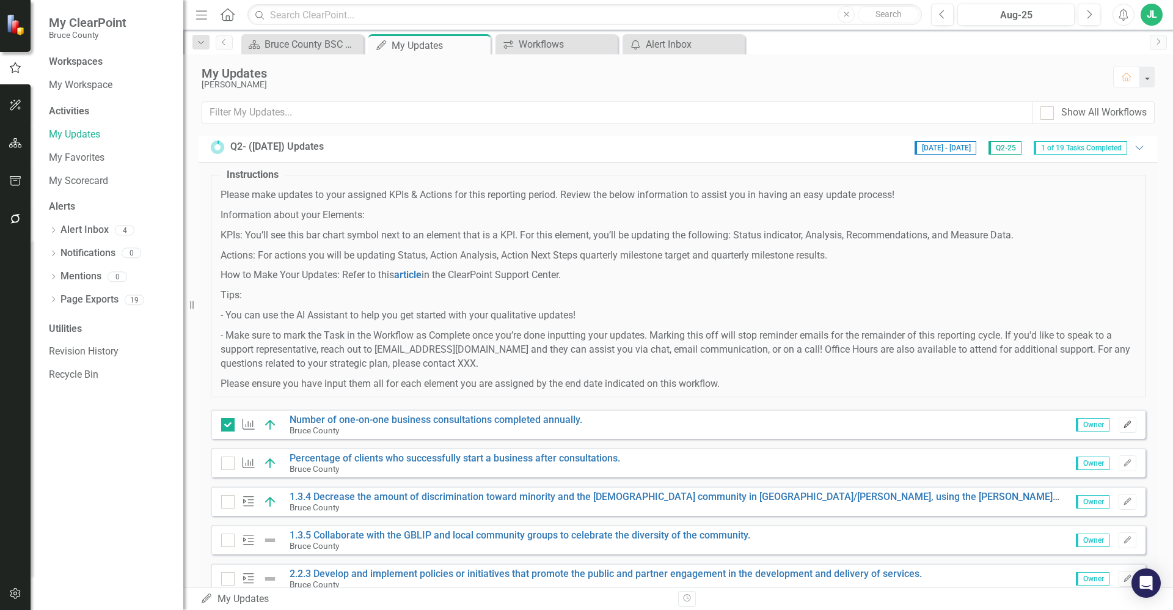
click at [1123, 425] on icon "Edit" at bounding box center [1127, 424] width 9 height 7
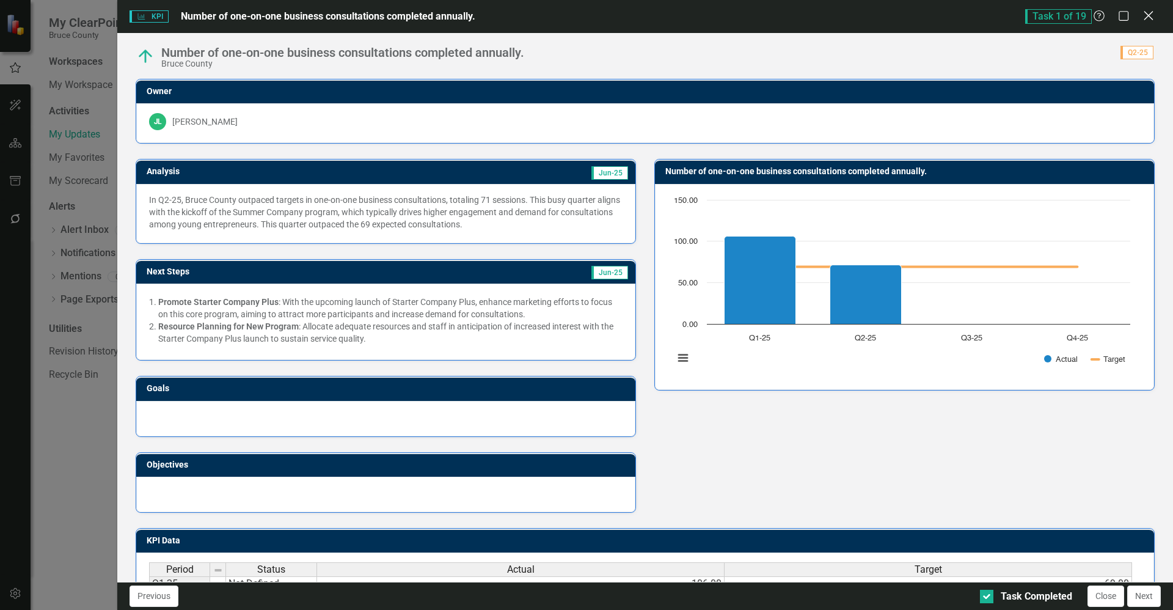
click at [1152, 15] on icon "Close" at bounding box center [1148, 16] width 15 height 12
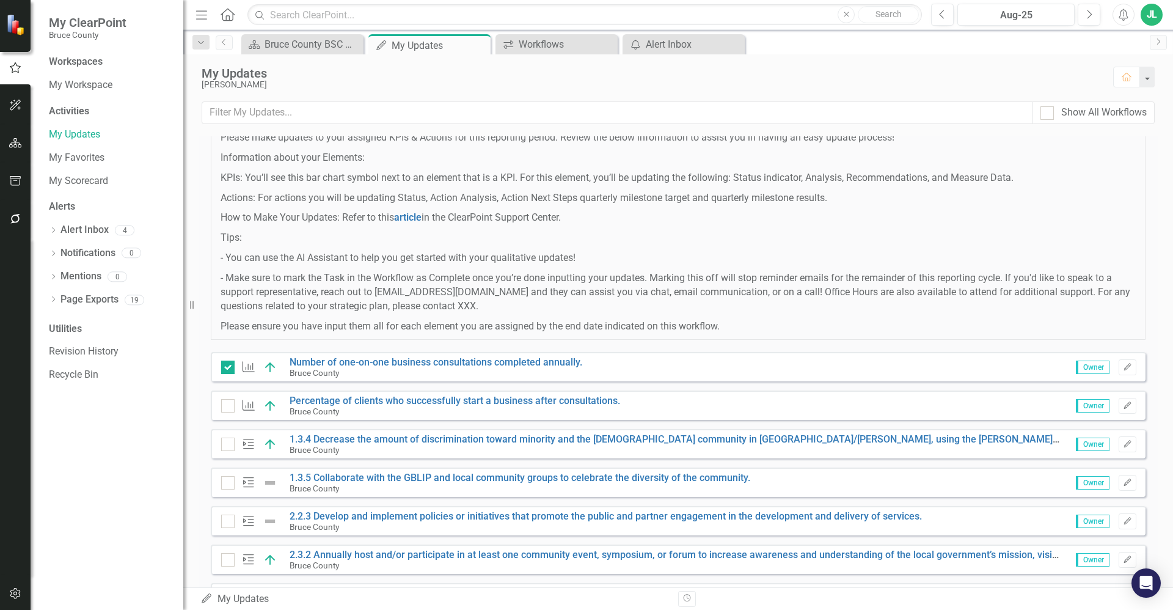
scroll to position [61, 0]
click at [1123, 409] on icon "Edit" at bounding box center [1127, 406] width 9 height 7
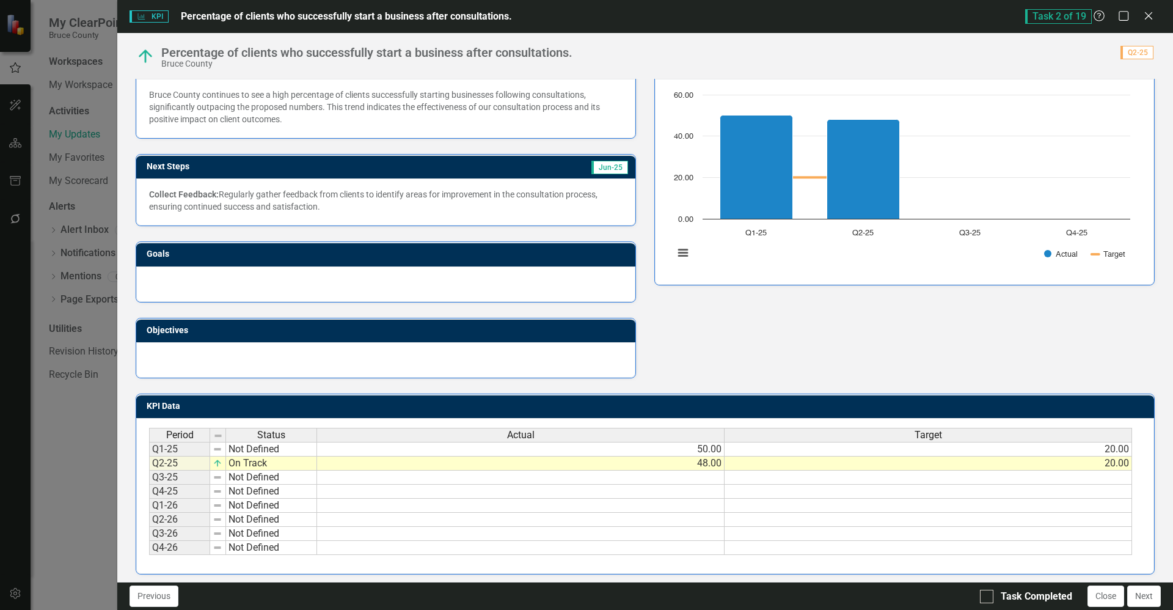
scroll to position [110, 0]
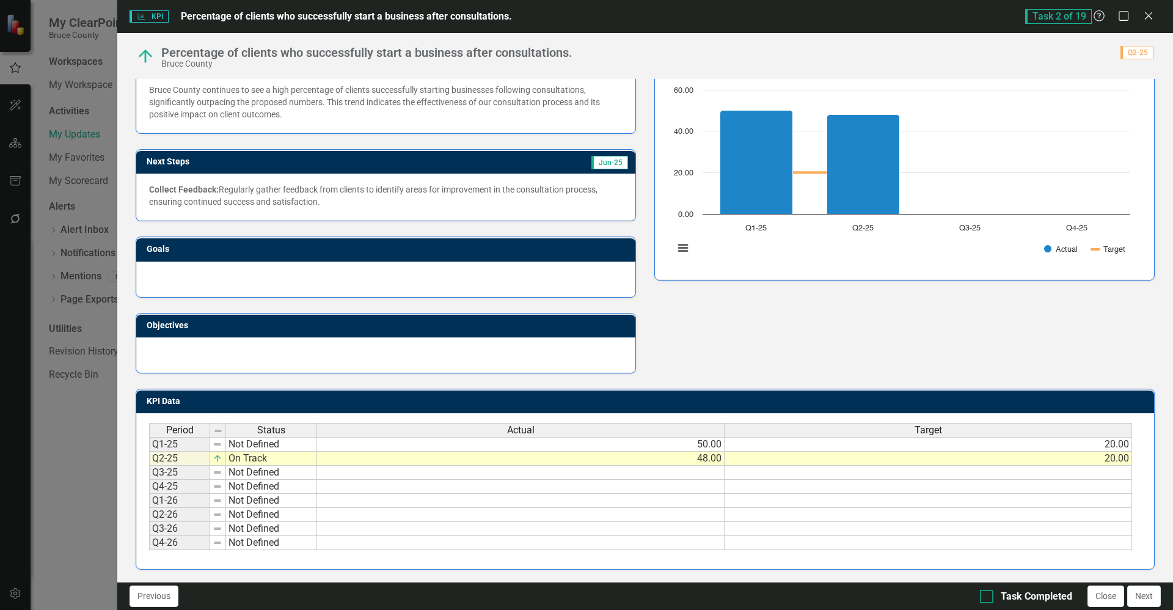
click at [984, 593] on input "Task Completed" at bounding box center [984, 594] width 8 height 8
checkbox input "true"
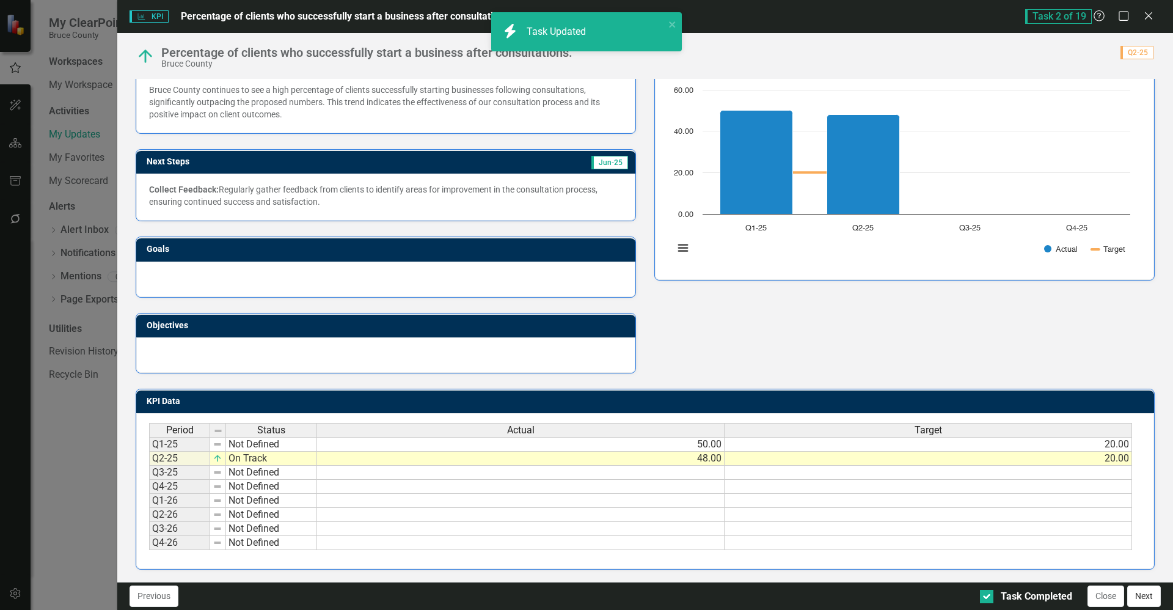
click at [1143, 601] on button "Next" at bounding box center [1144, 595] width 34 height 21
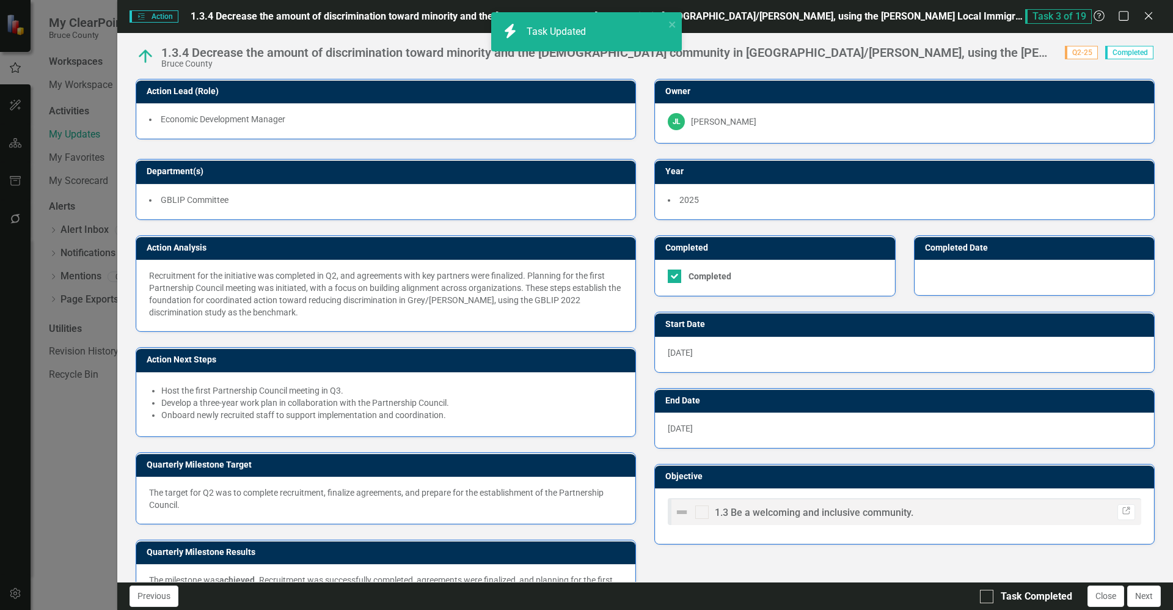
checkbox input "true"
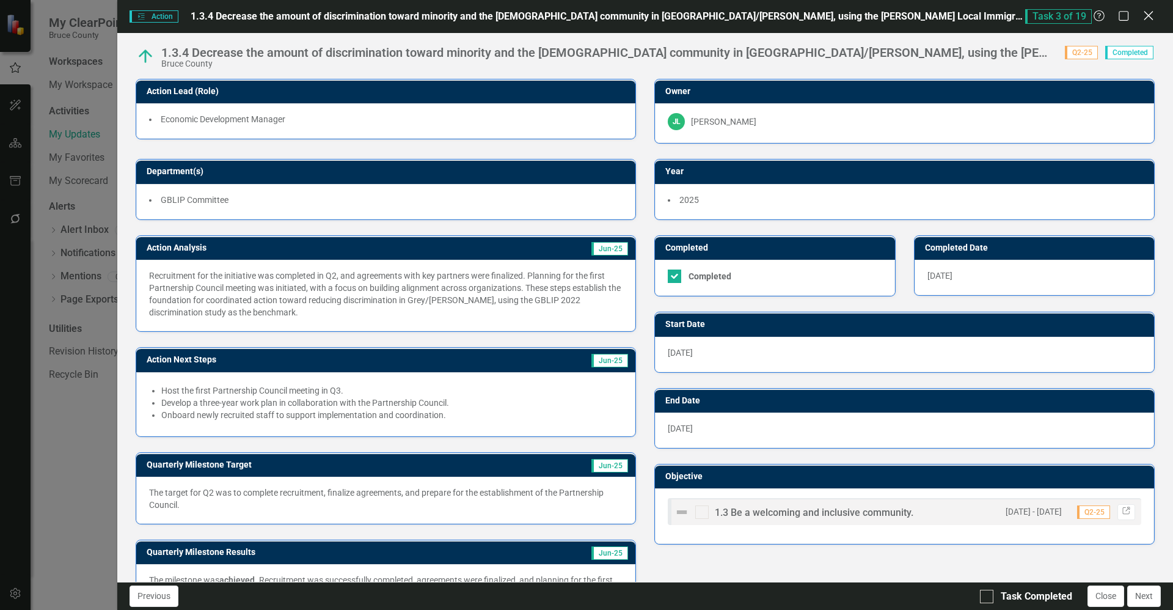
click at [1152, 13] on icon at bounding box center [1148, 15] width 9 height 9
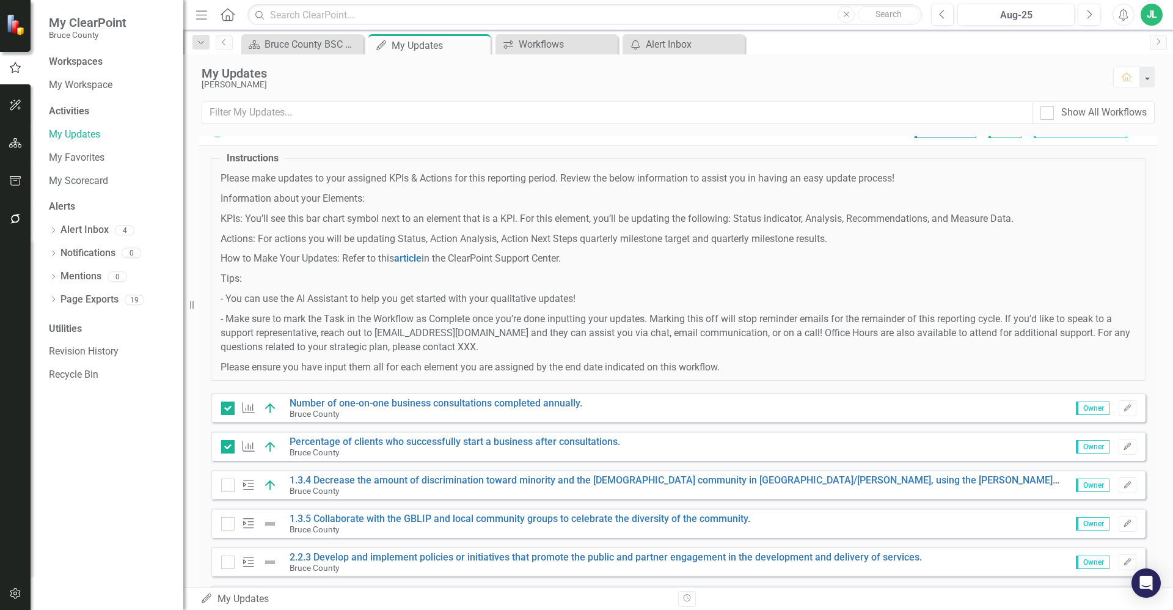
scroll to position [0, 0]
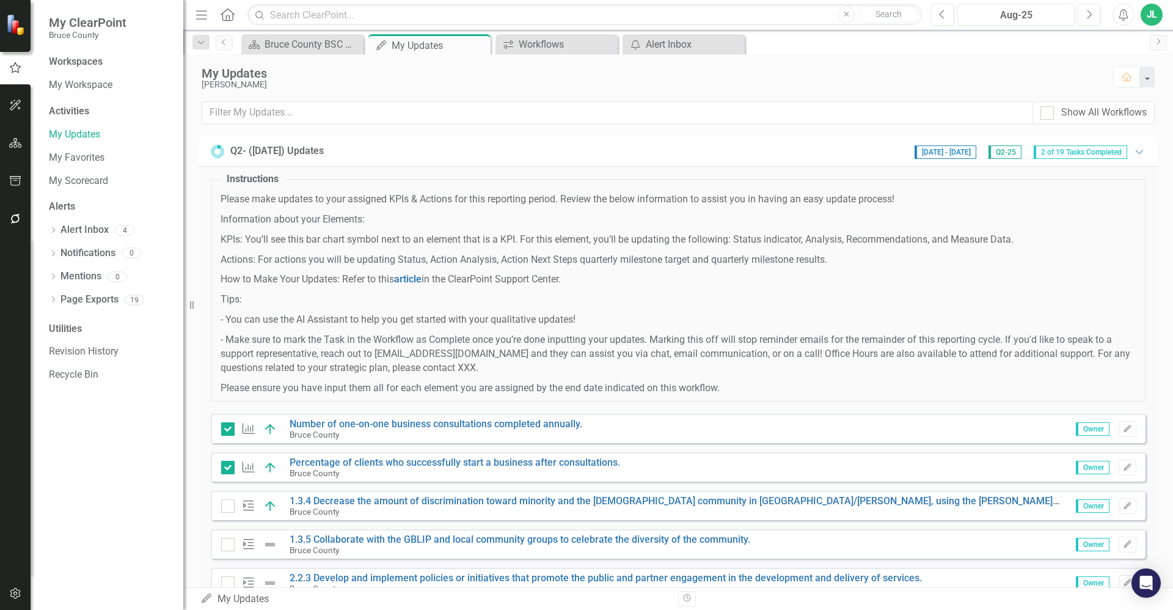
click at [760, 146] on div "Q2- ([DATE]) Updates [DATE] - [DATE] Q2-25 2 of 19 Tasks Completed Expanded" at bounding box center [678, 151] width 935 height 15
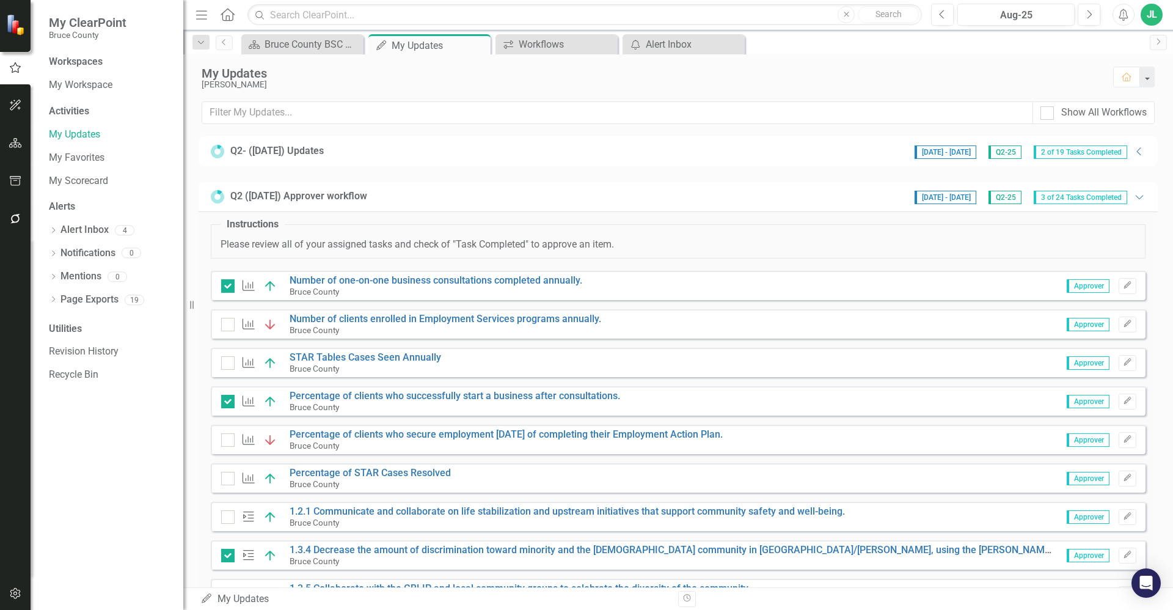
click at [705, 148] on div "Q2- ([DATE]) Updates [DATE] - [DATE] Q2-25 2 of 19 Tasks Completed Collapse" at bounding box center [678, 151] width 935 height 15
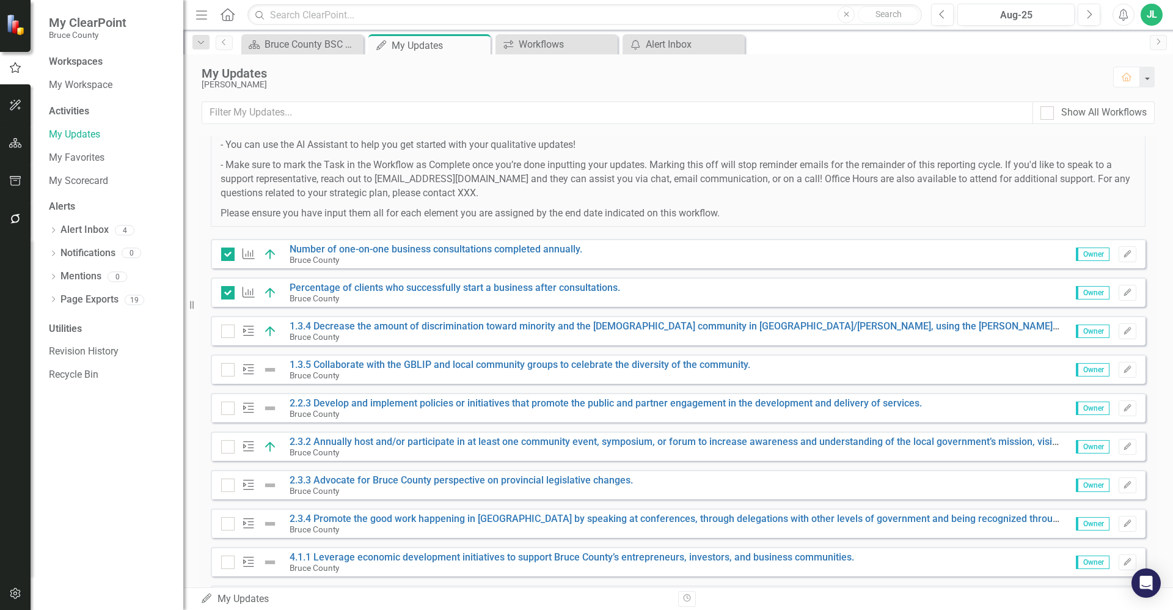
scroll to position [180, 0]
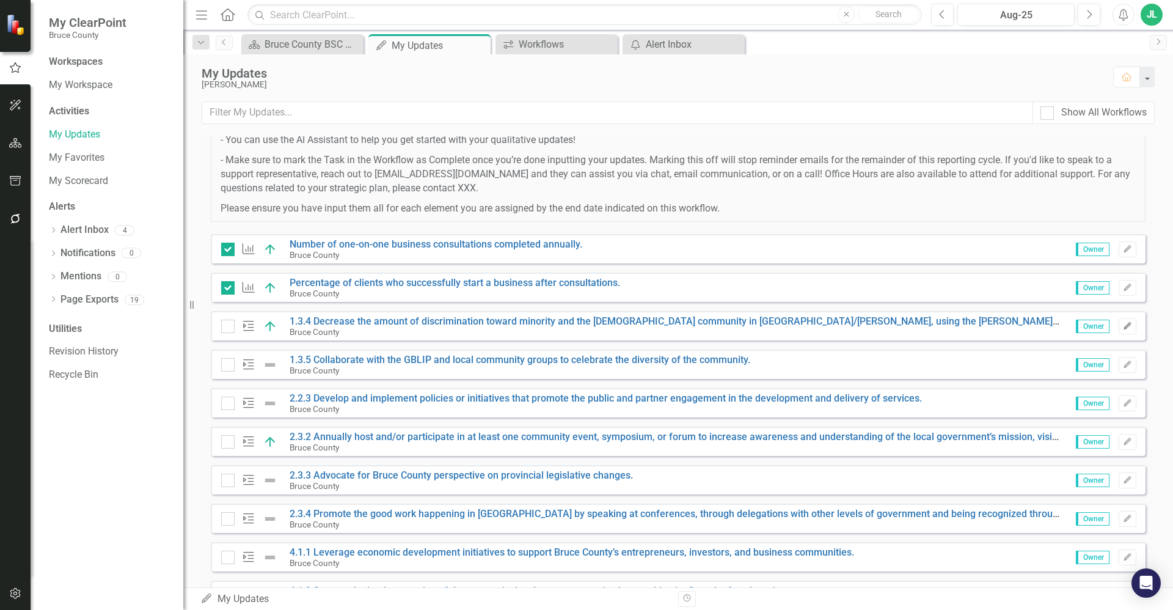
click at [1124, 326] on icon "button" at bounding box center [1127, 325] width 7 height 7
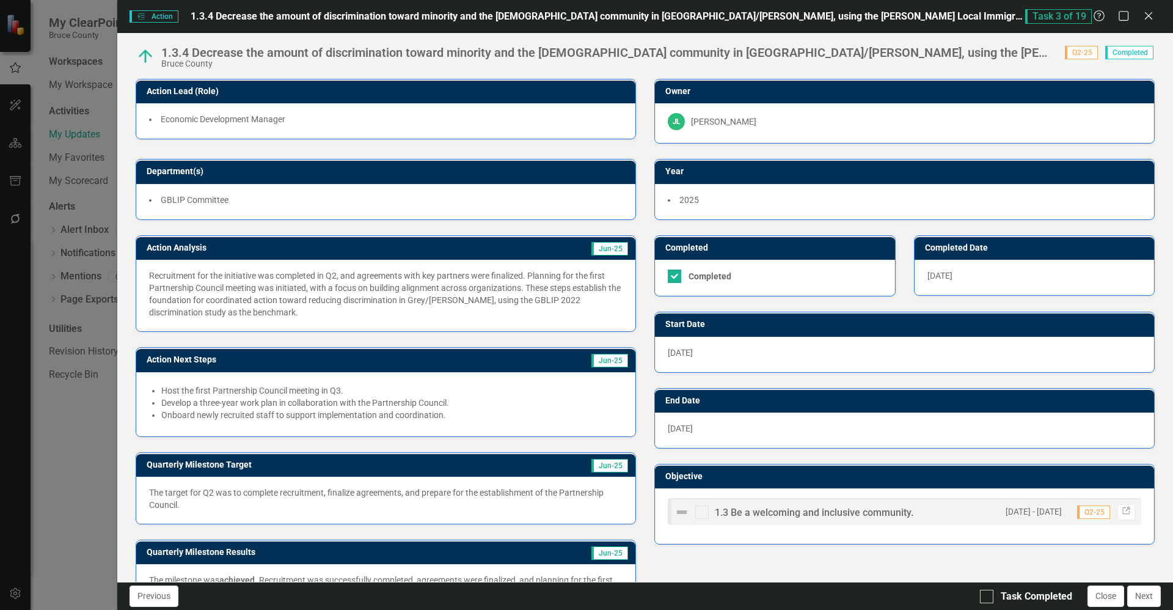
scroll to position [42, 0]
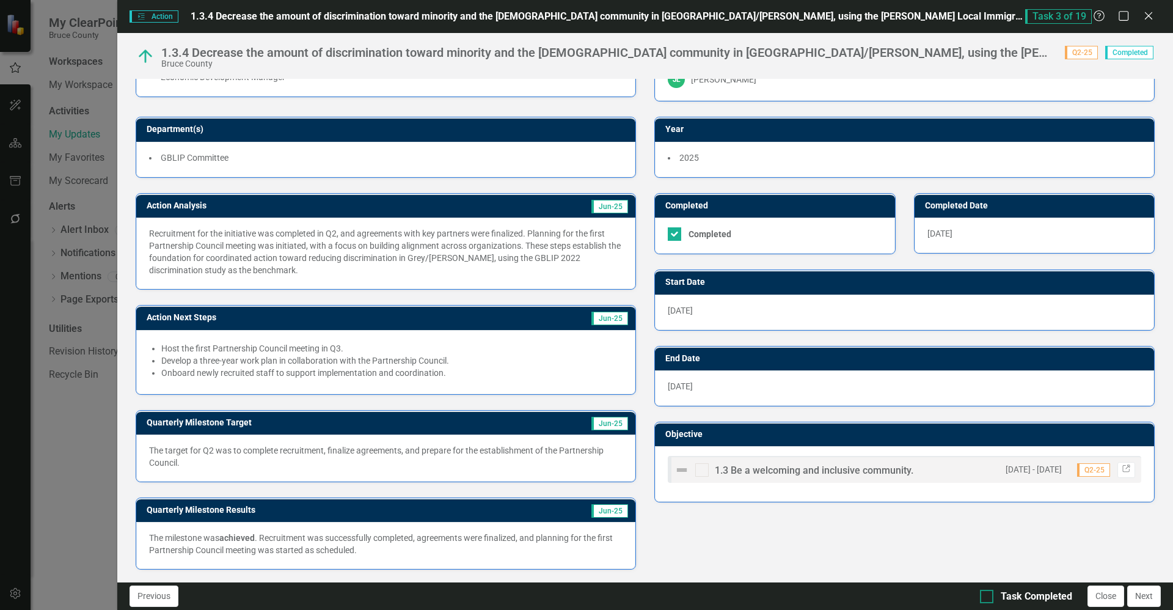
click at [981, 596] on input "Task Completed" at bounding box center [984, 594] width 8 height 8
checkbox input "true"
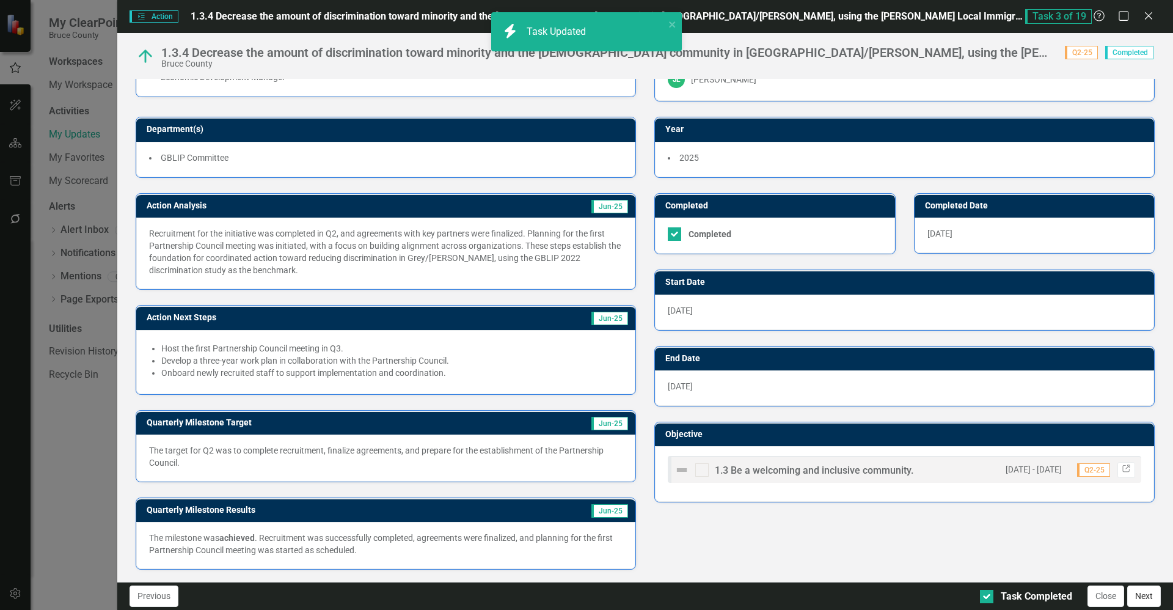
click at [1149, 602] on button "Next" at bounding box center [1144, 595] width 34 height 21
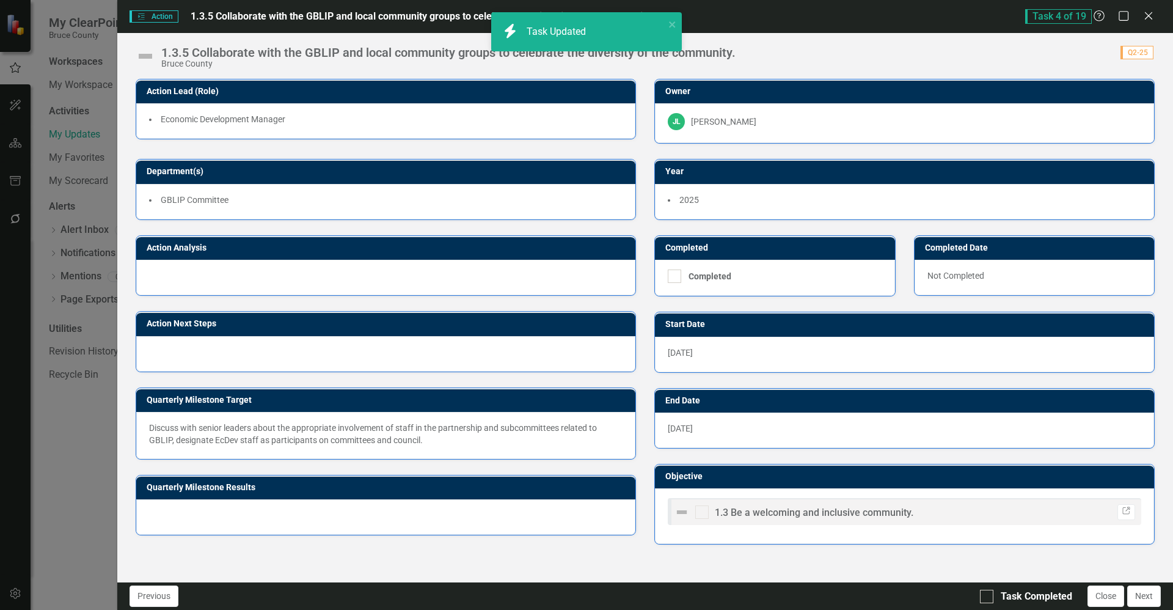
checkbox input "true"
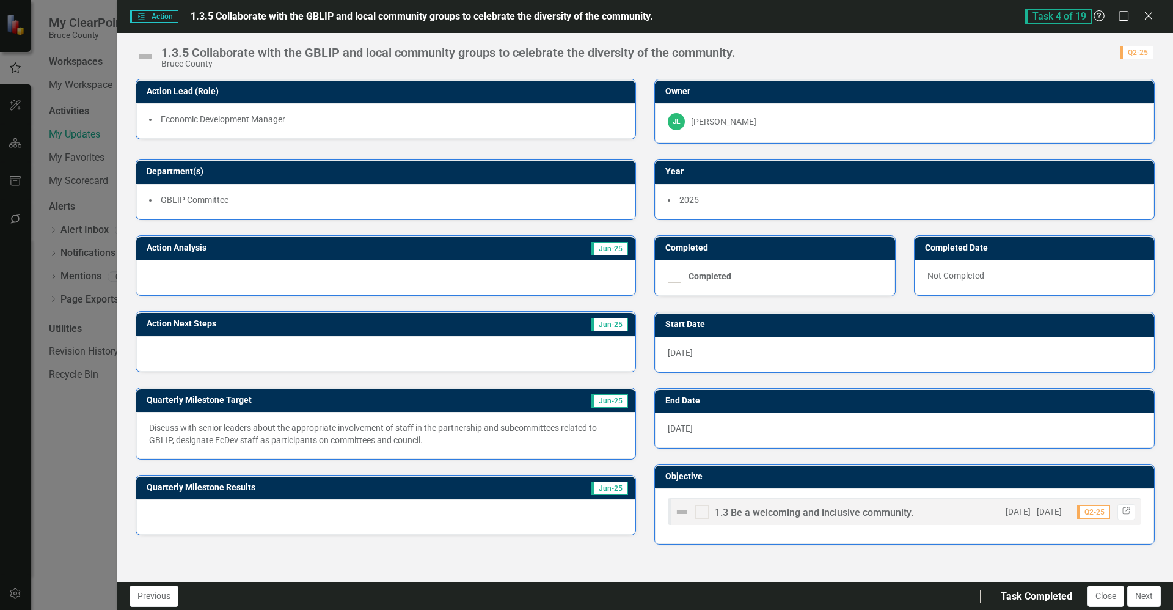
click at [90, 466] on div "Action Action 1.3.5 Collaborate with the GBLIP and local community groups to ce…" at bounding box center [586, 305] width 1173 height 610
